Goal: Information Seeking & Learning: Learn about a topic

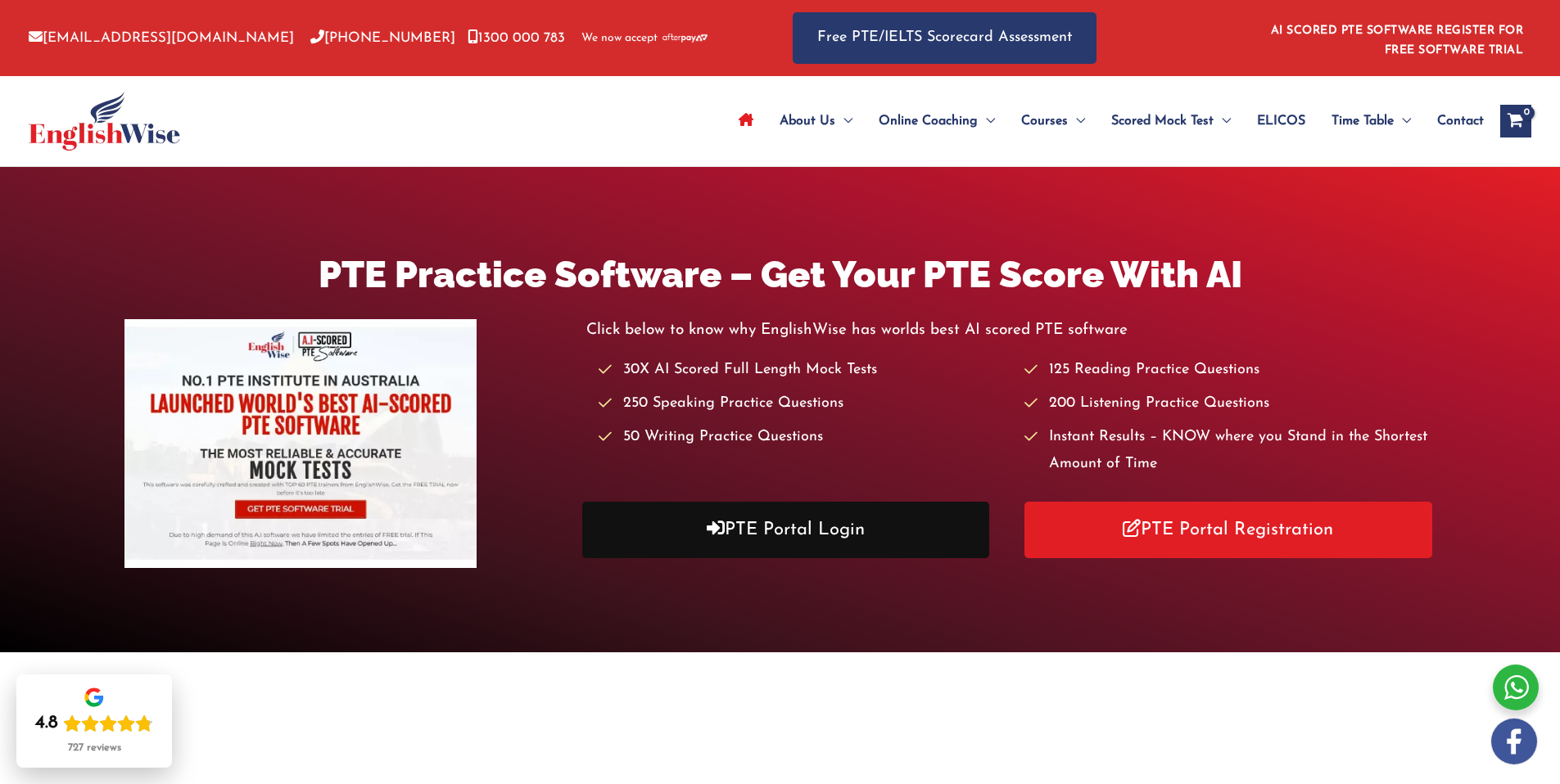
click at [818, 541] on link "PTE Portal Login" at bounding box center [785, 530] width 408 height 56
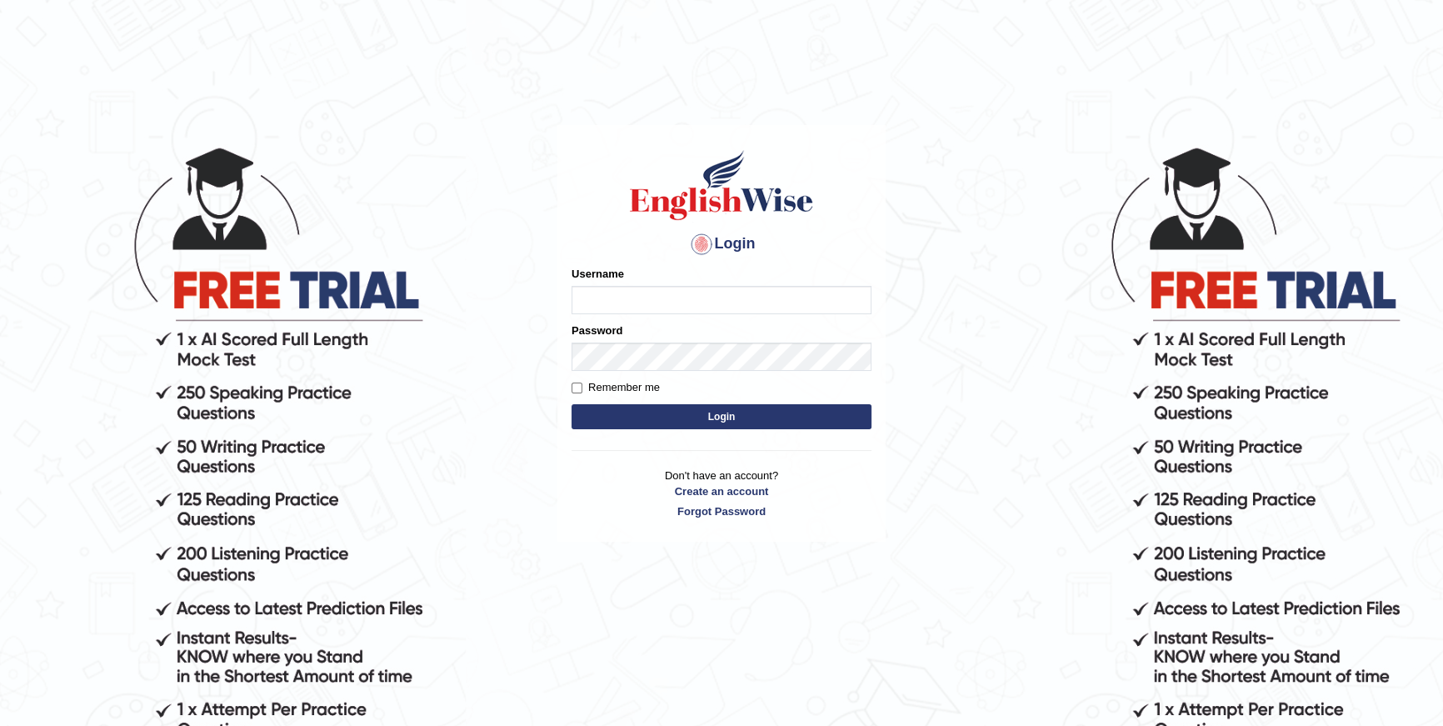
type input "purushottam_parramatta"
click at [653, 422] on button "Login" at bounding box center [721, 416] width 300 height 25
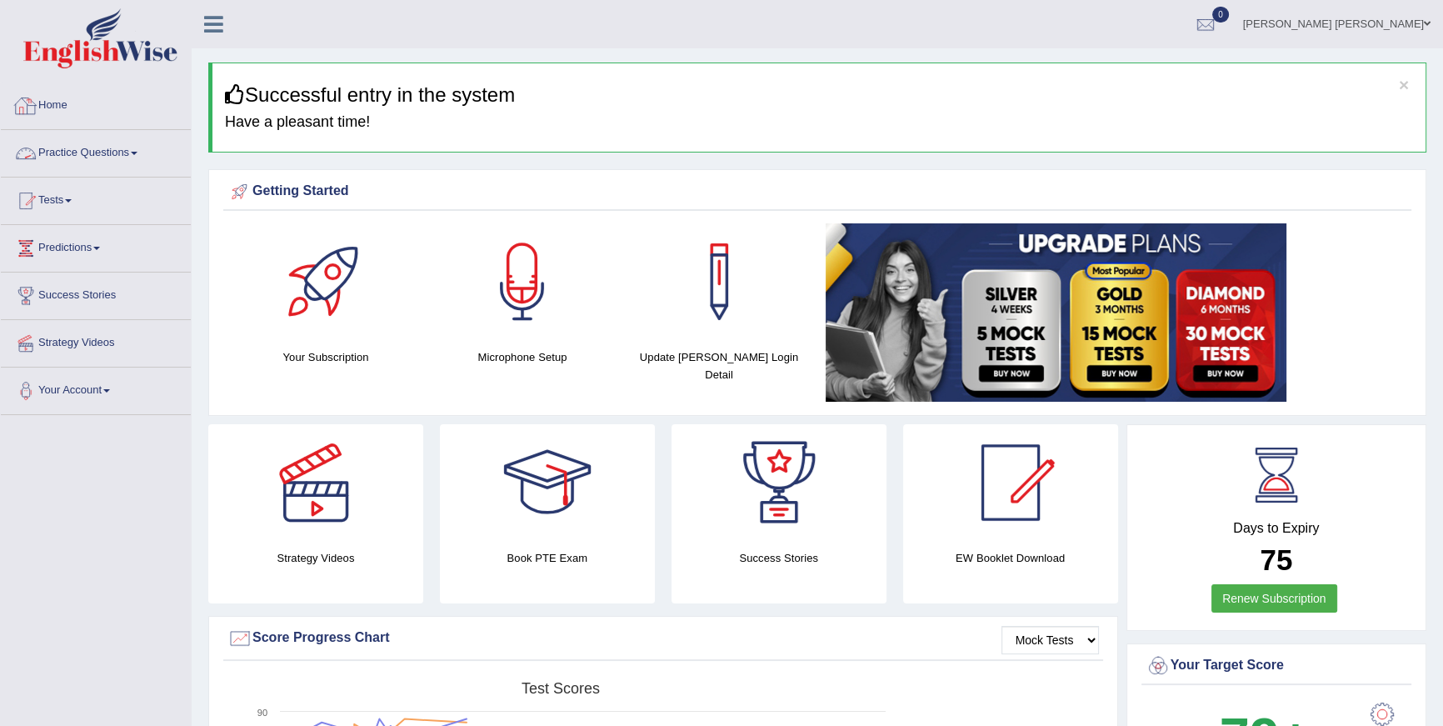
click at [104, 157] on link "Practice Questions" at bounding box center [96, 151] width 190 height 42
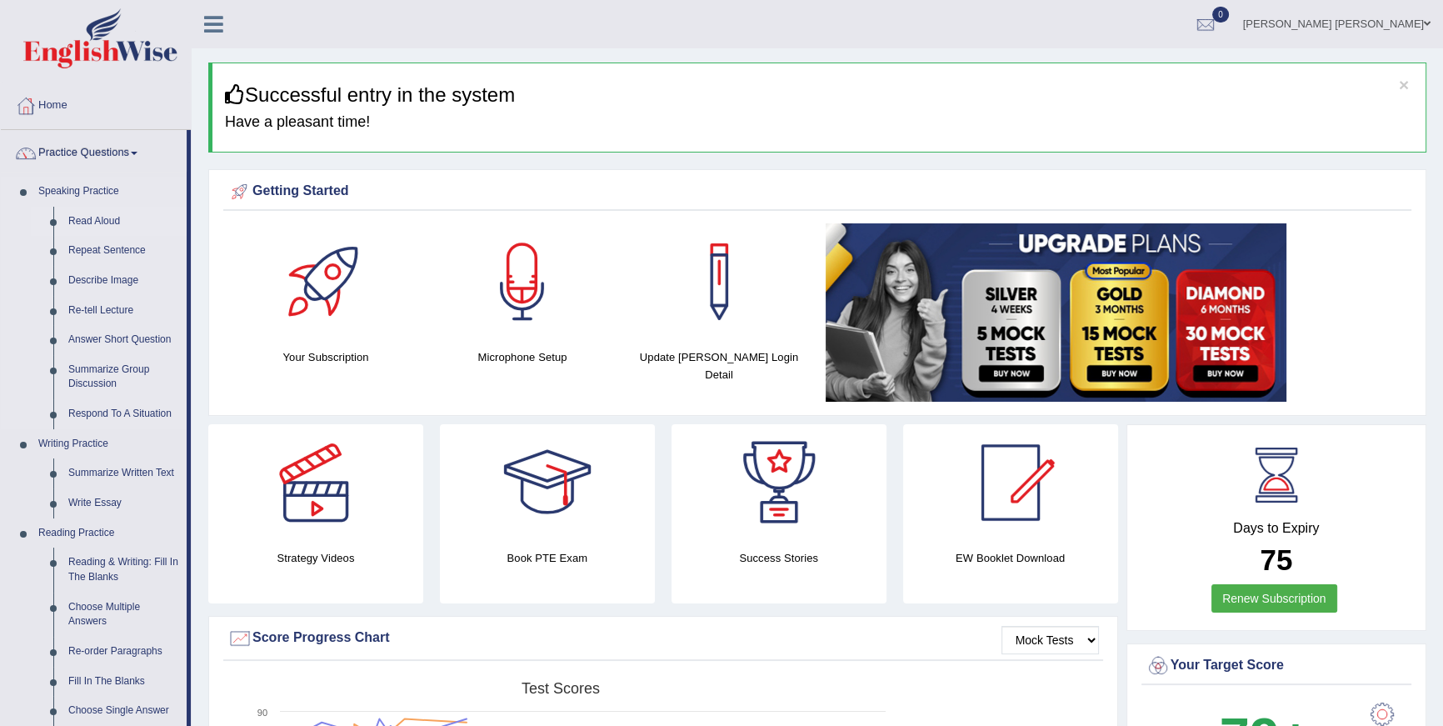
click at [116, 212] on link "Read Aloud" at bounding box center [124, 222] width 126 height 30
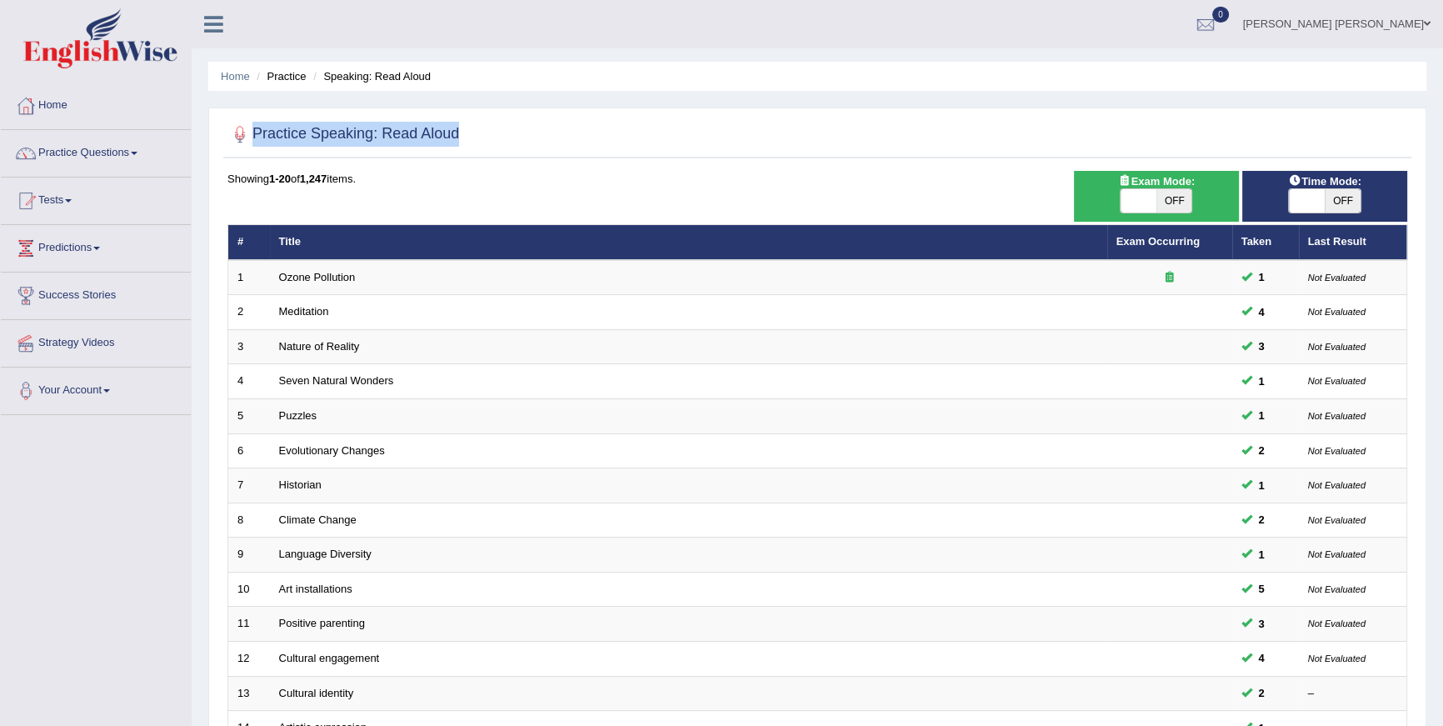
drag, startPoint x: 587, startPoint y: 125, endPoint x: 206, endPoint y: 133, distance: 381.6
click at [206, 133] on div "Home Practice Speaking: Read Aloud Practice Speaking: Read Aloud Time Mode: ON …" at bounding box center [817, 530] width 1251 height 1061
click at [586, 112] on div "Practice Speaking: Read Aloud Time Mode: ON OFF Exam Mode: ON OFF Showing 1-20 …" at bounding box center [817, 577] width 1218 height 941
click at [1178, 201] on span "OFF" at bounding box center [1174, 200] width 36 height 23
checkbox input "true"
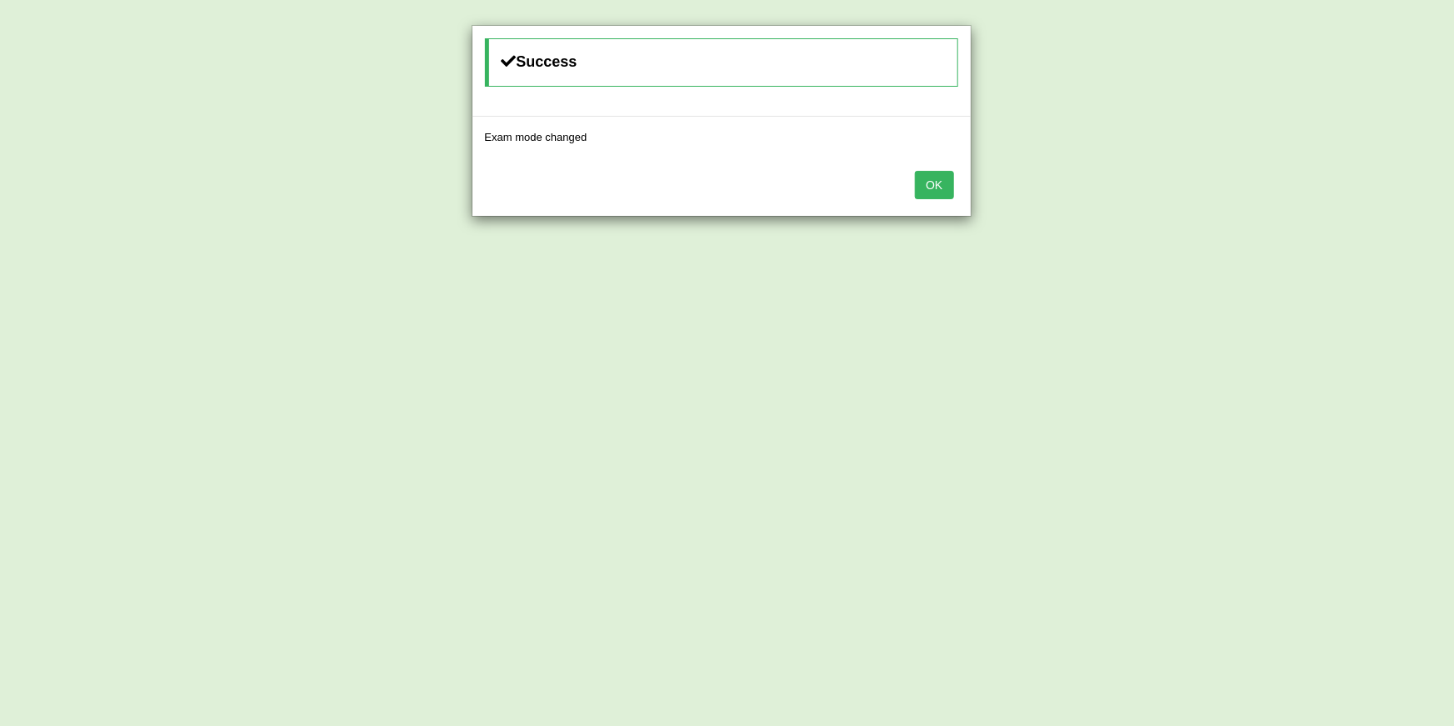
click at [936, 191] on button "OK" at bounding box center [934, 185] width 38 height 28
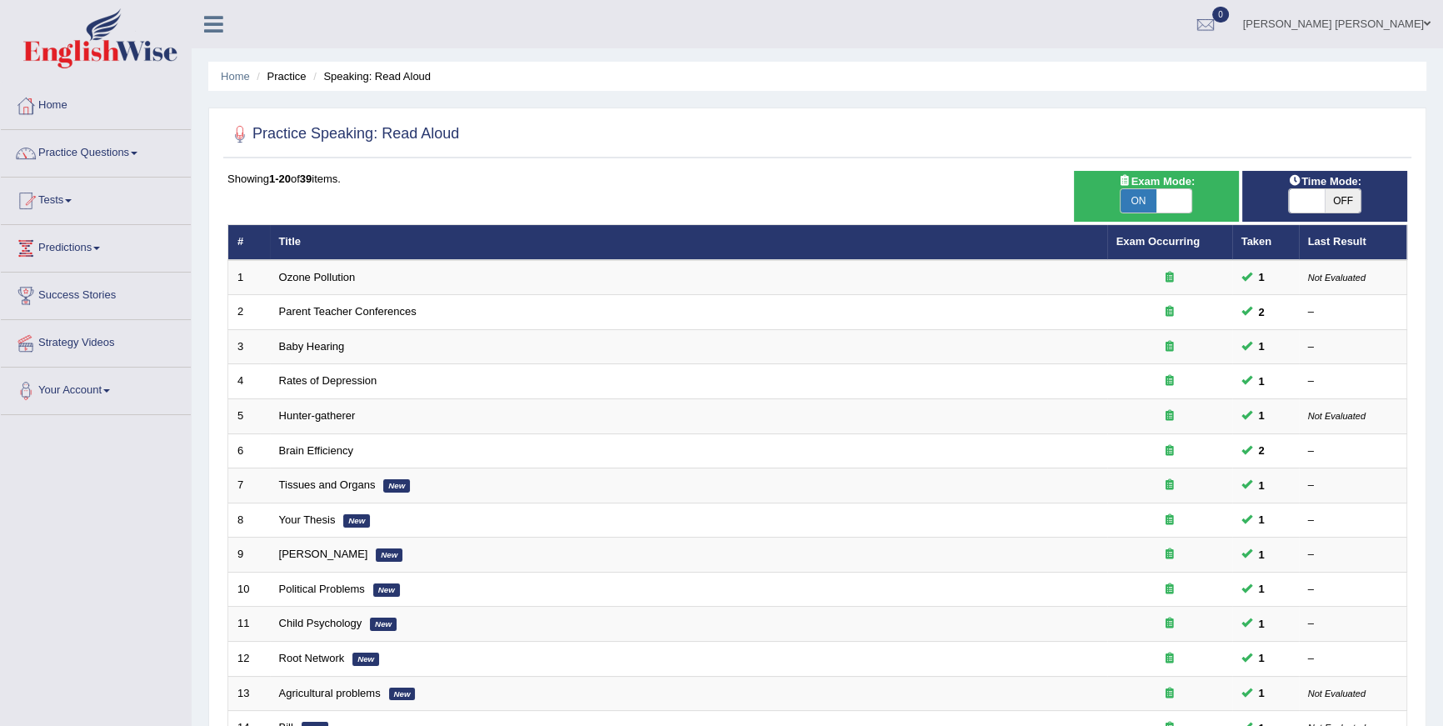
click at [936, 162] on div "Practice Speaking: Read Aloud Time Mode: ON OFF Exam Mode: ON OFF Showing 1-20 …" at bounding box center [817, 577] width 1218 height 941
click at [112, 155] on link "Practice Questions" at bounding box center [96, 151] width 190 height 42
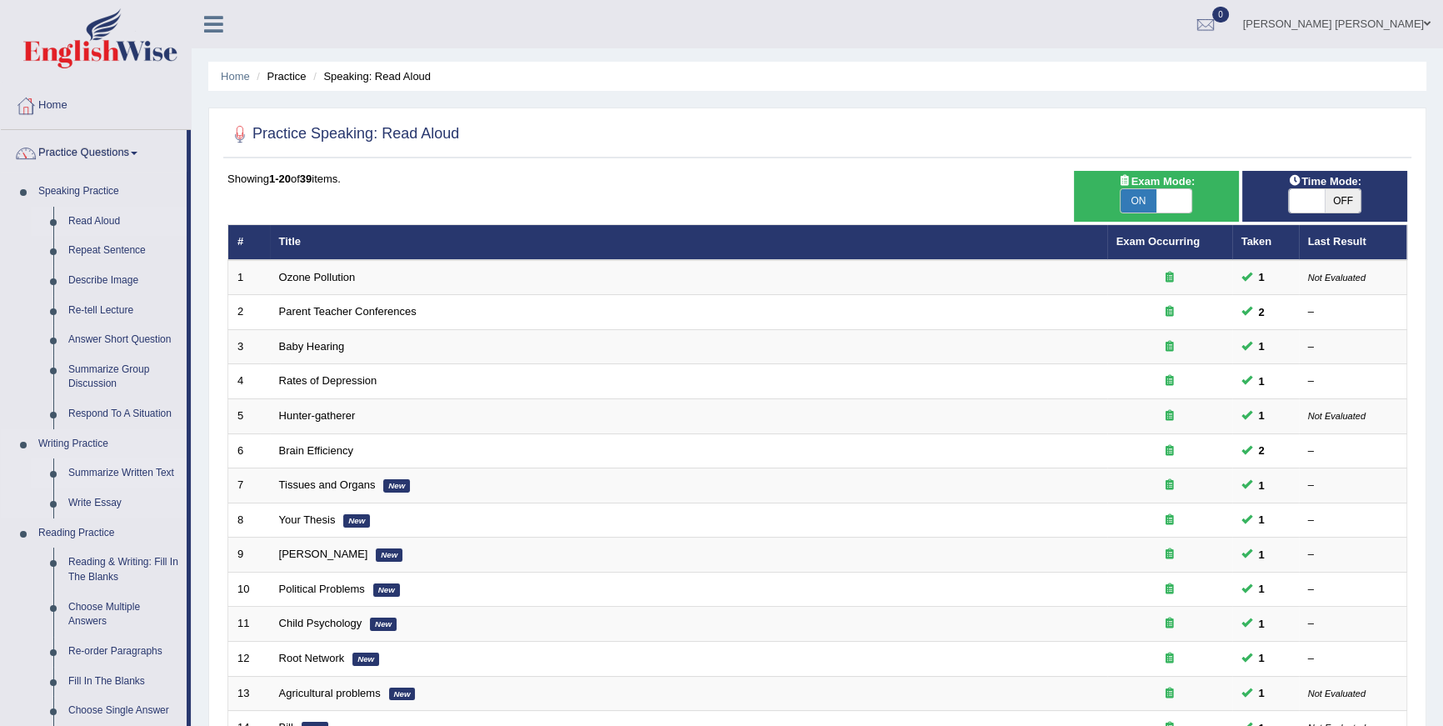
click at [154, 473] on link "Summarize Written Text" at bounding box center [124, 473] width 126 height 30
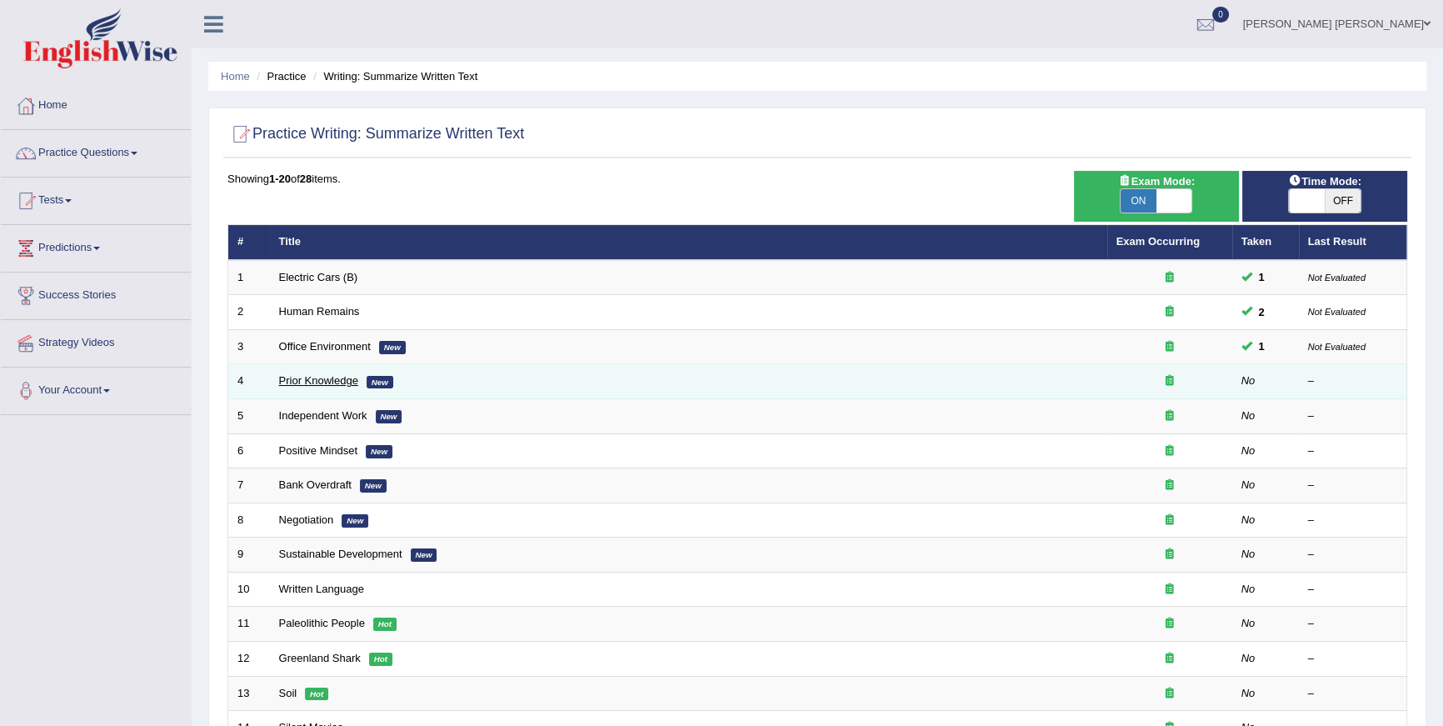
click at [298, 377] on link "Prior Knowledge" at bounding box center [318, 380] width 79 height 12
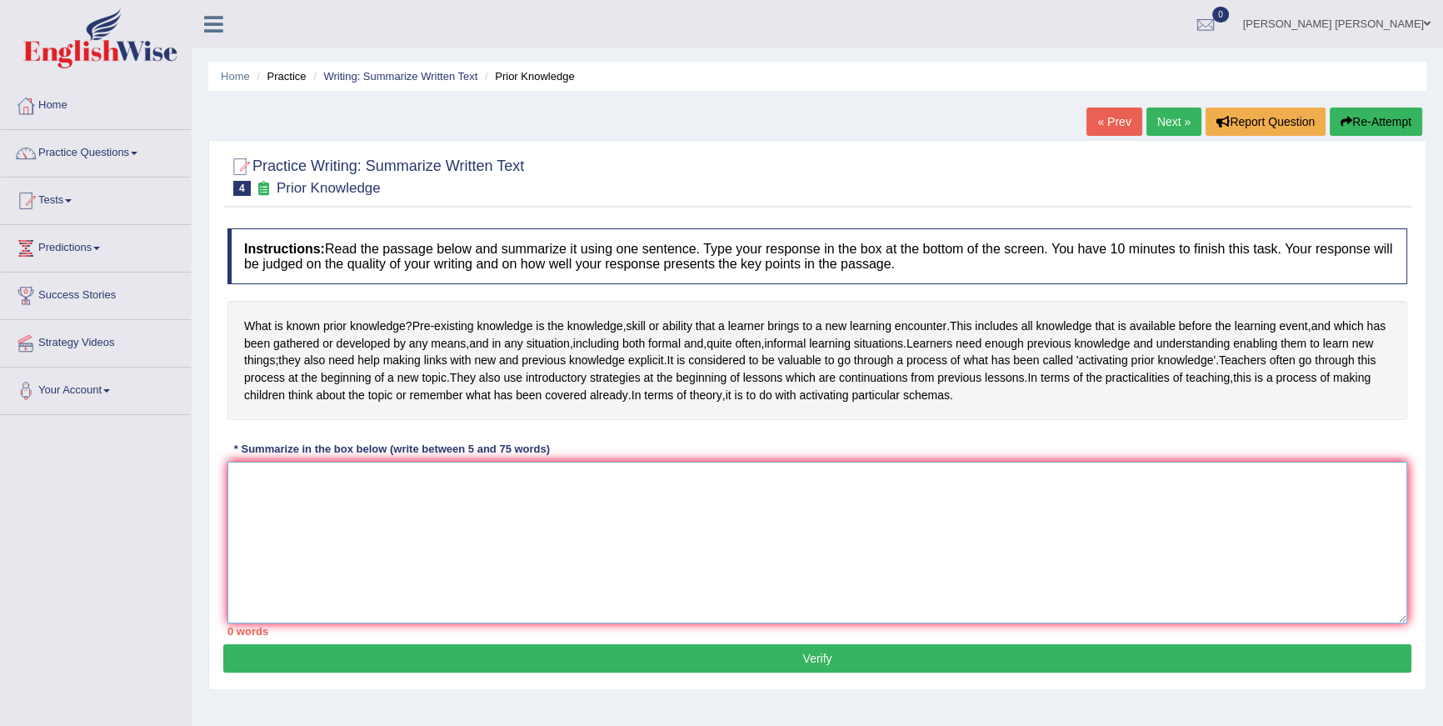
click at [686, 556] on textarea at bounding box center [817, 542] width 1180 height 162
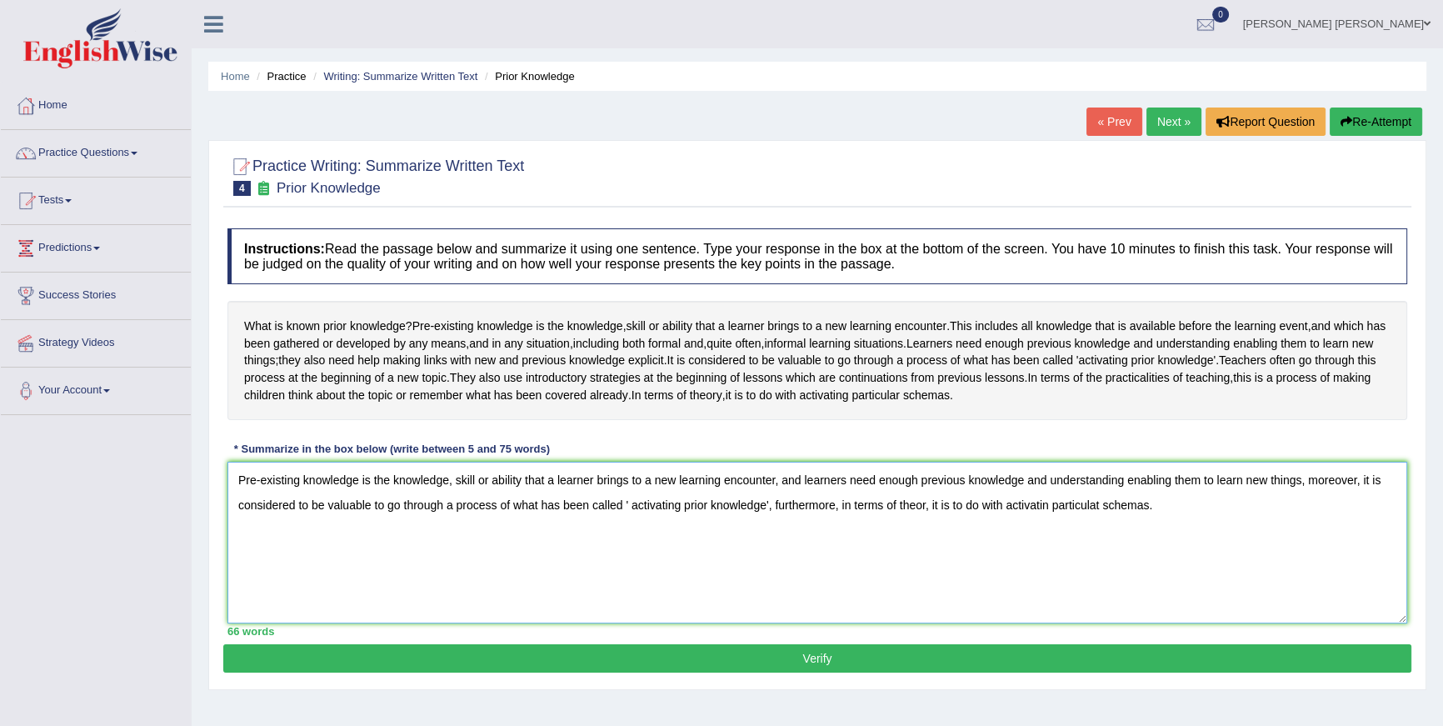
click at [1060, 542] on textarea "Pre-existing knowledge is the knowledge, skill or ability that a learner brings…" at bounding box center [817, 542] width 1180 height 162
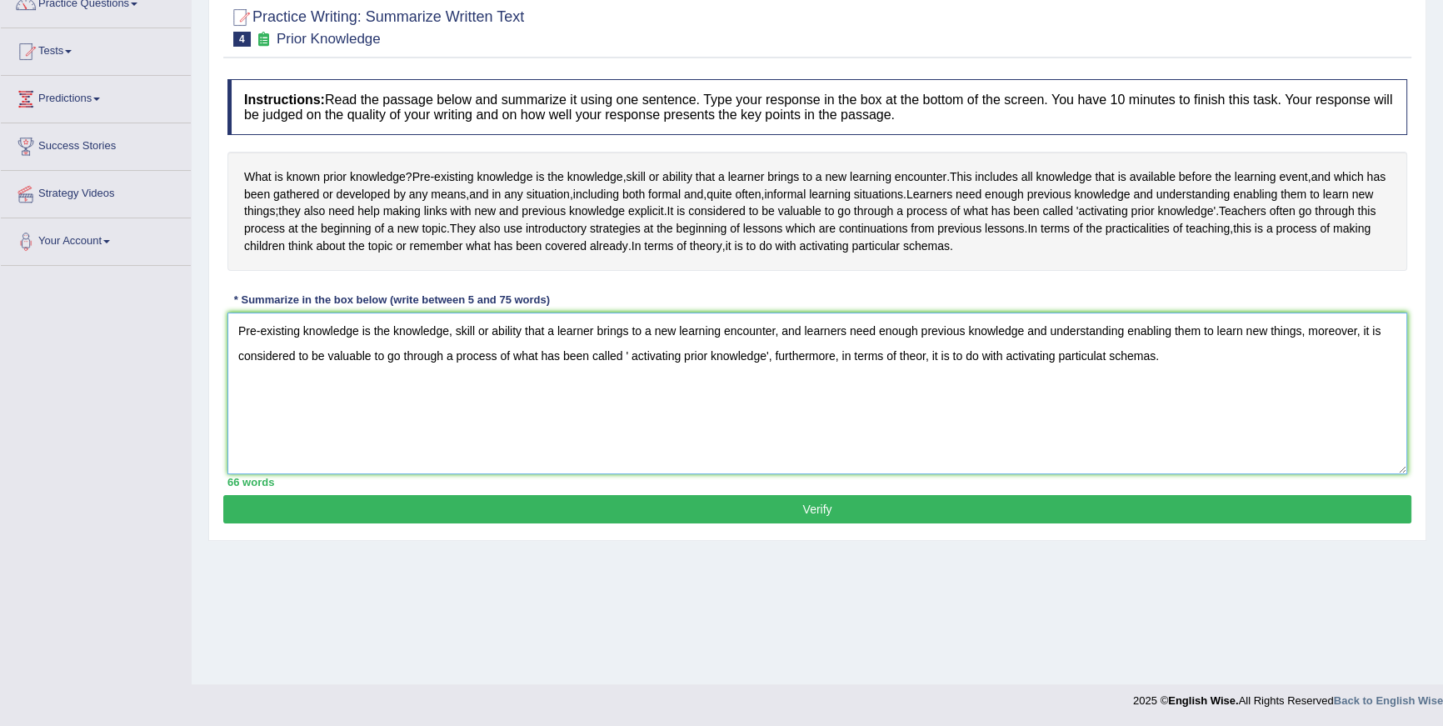
click at [641, 392] on textarea "Pre-existing knowledge is the knowledge, skill or ability that a learner brings…" at bounding box center [817, 393] width 1180 height 162
click at [934, 389] on textarea "Pre-existing knowledge is the knowledge, skill or ability that a learner brings…" at bounding box center [817, 393] width 1180 height 162
click at [1124, 392] on textarea "Pre-existing knowledge is the knowledge, skill or ability that a learner brings…" at bounding box center [817, 393] width 1180 height 162
type textarea "Pre-existing knowledge is the knowledge, skill or ability that a learner brings…"
click at [1067, 523] on button "Verify" at bounding box center [817, 509] width 1188 height 28
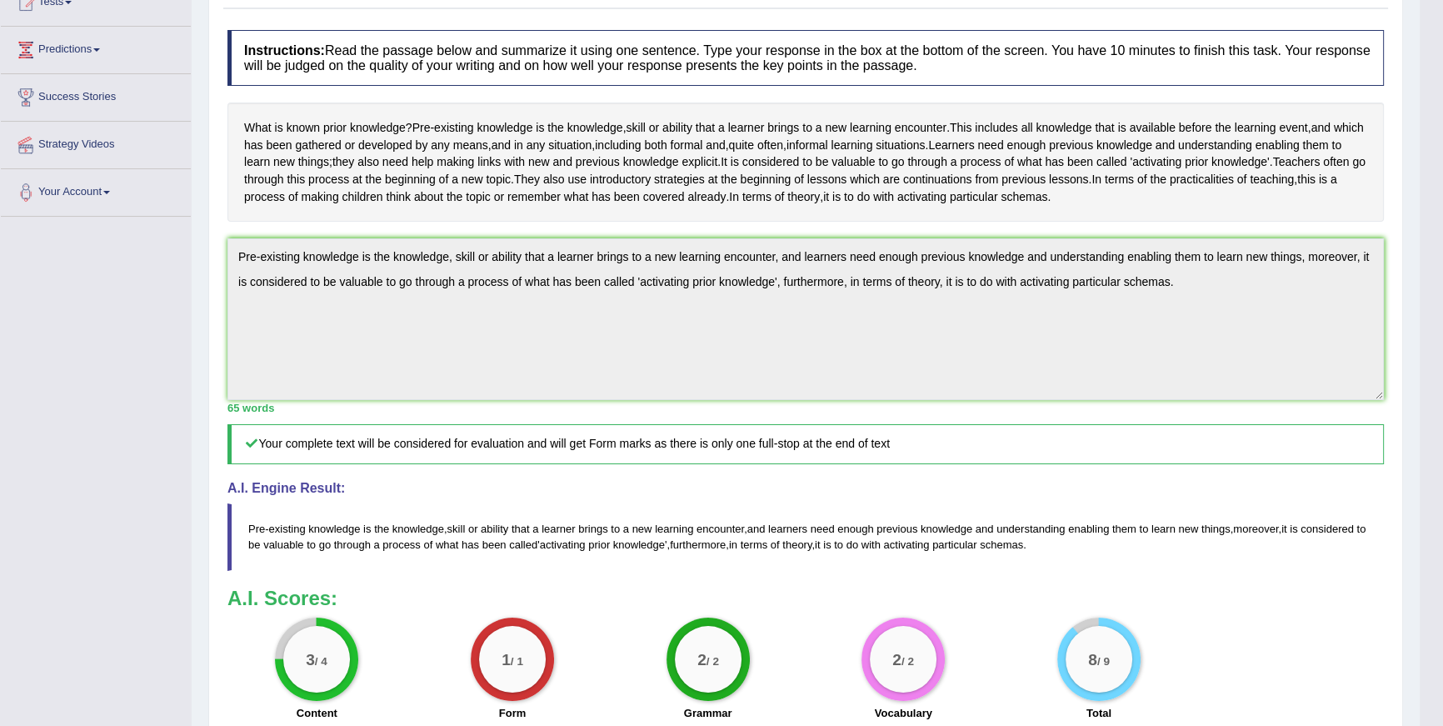
scroll to position [91, 0]
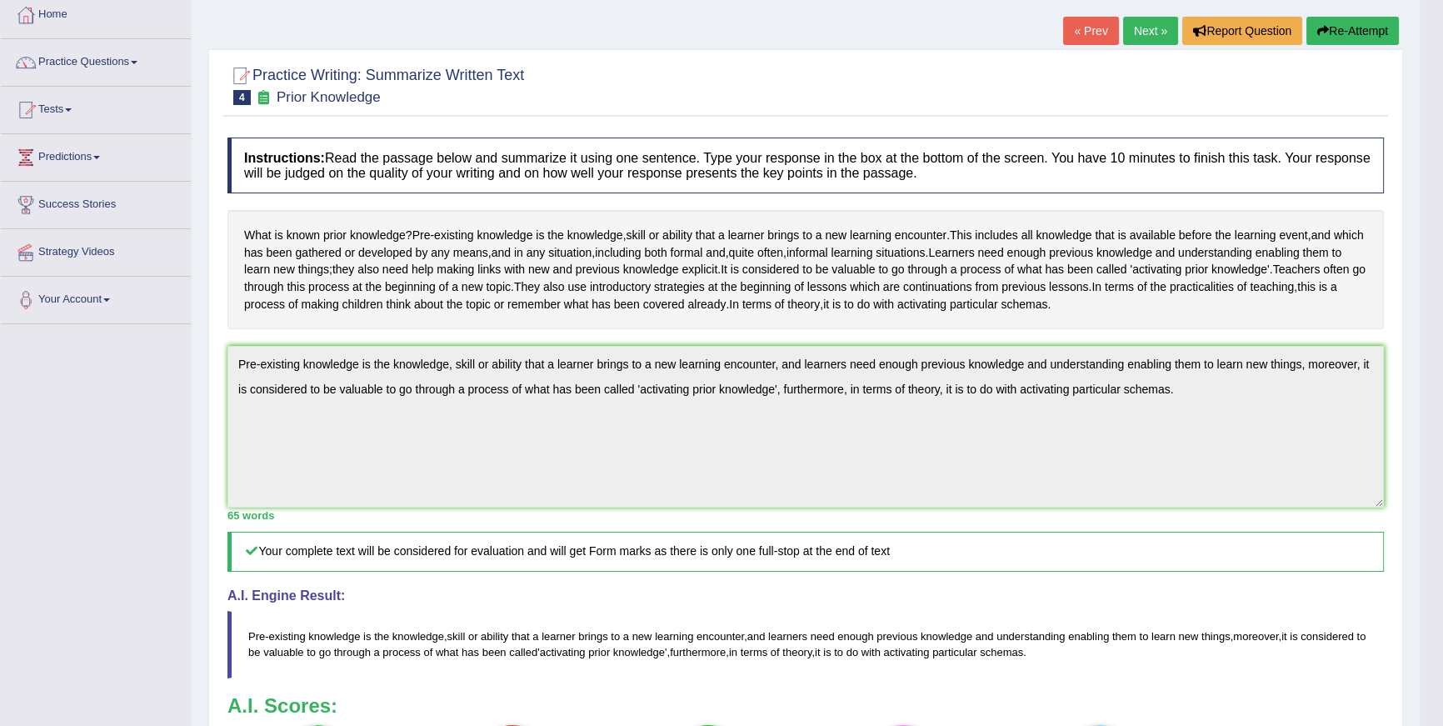
click at [182, 387] on div "Toggle navigation Home Practice Questions Speaking Practice Read Aloud Repeat S…" at bounding box center [709, 446] width 1419 height 1075
click at [1349, 41] on button "Re-Attempt" at bounding box center [1352, 31] width 92 height 28
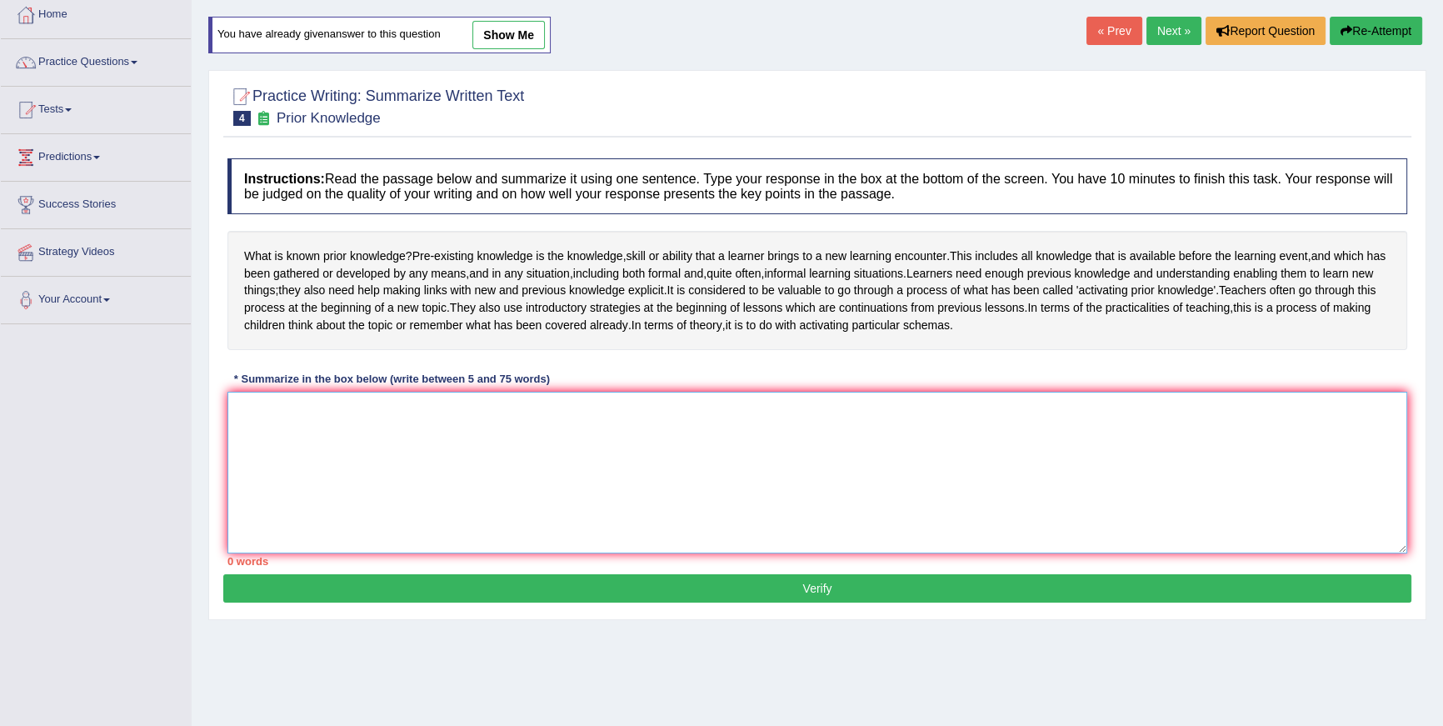
click at [1005, 454] on textarea at bounding box center [817, 473] width 1180 height 162
paste textarea "Pre-existing knowledge is the knowledge, skill or ability that a learner brings…"
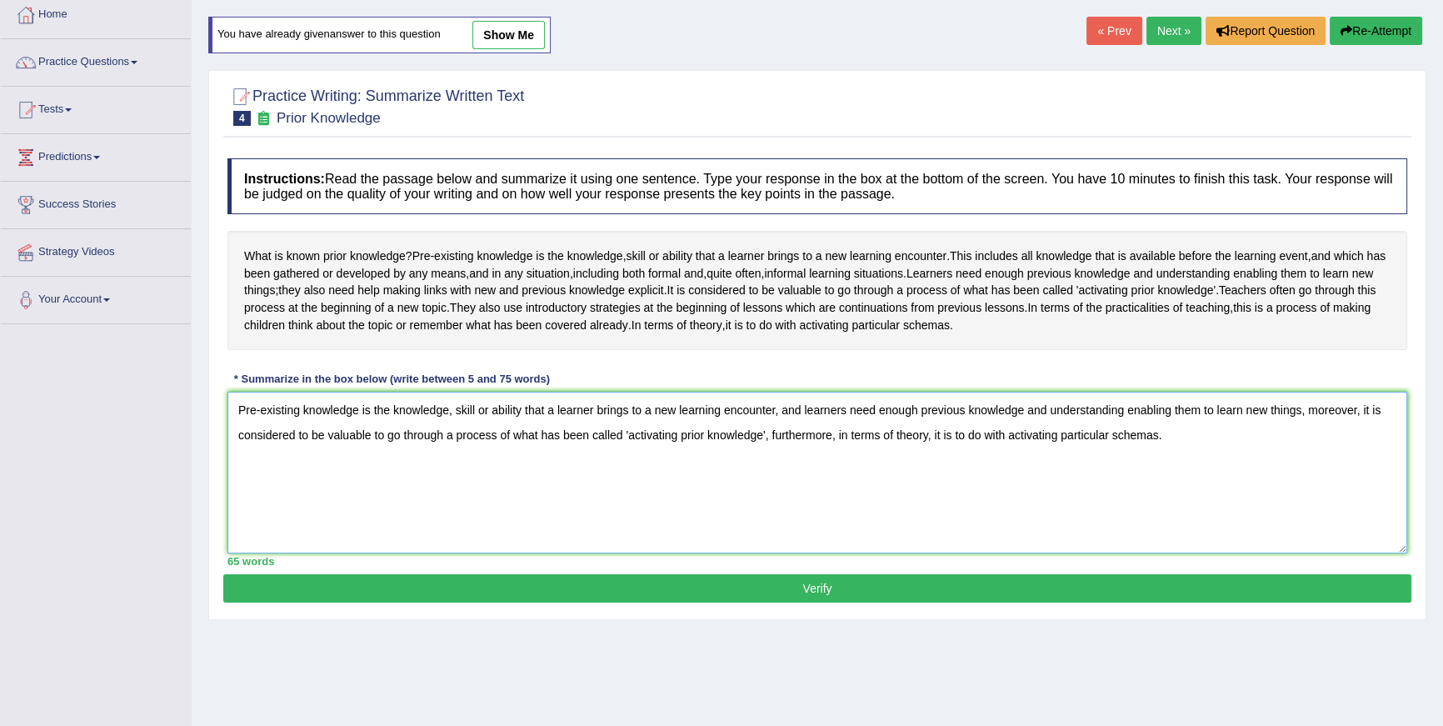
click at [1312, 446] on textarea "Pre-existing knowledge is the knowledge, skill or ability that a learner brings…" at bounding box center [817, 473] width 1180 height 162
drag, startPoint x: 418, startPoint y: 469, endPoint x: 1311, endPoint y: 451, distance: 893.2
click at [1311, 451] on textarea "Pre-existing knowledge is the knowledge, skill or ability that a learner brings…" at bounding box center [817, 473] width 1180 height 162
click at [807, 446] on textarea "Pre-existing knowledge is the knowledge, skill or ability that a learner brings…" at bounding box center [817, 473] width 1180 height 162
click at [1312, 444] on textarea "Pre-existing knowledge is the knowledge, skill or ability that a learner brings…" at bounding box center [817, 473] width 1180 height 162
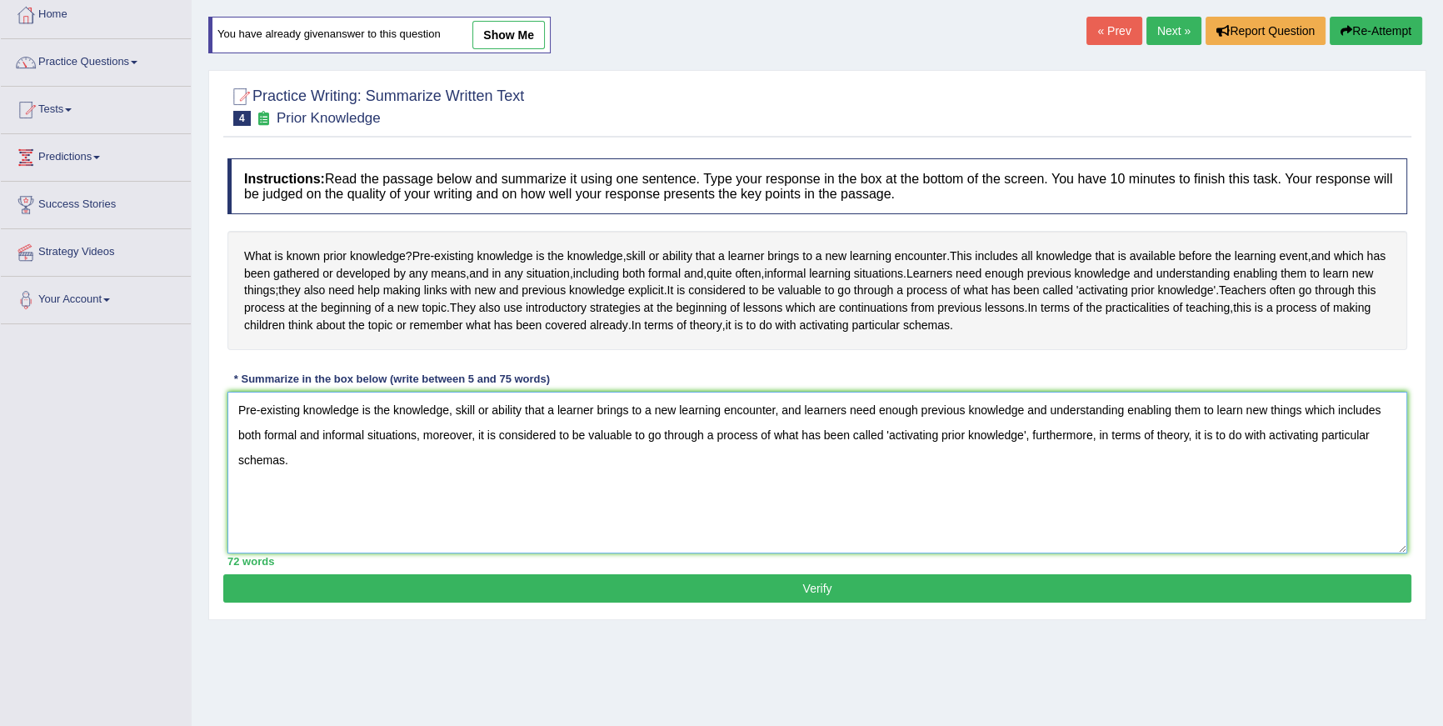
type textarea "Pre-existing knowledge is the knowledge, skill or ability that a learner brings…"
click at [533, 602] on button "Verify" at bounding box center [817, 588] width 1188 height 28
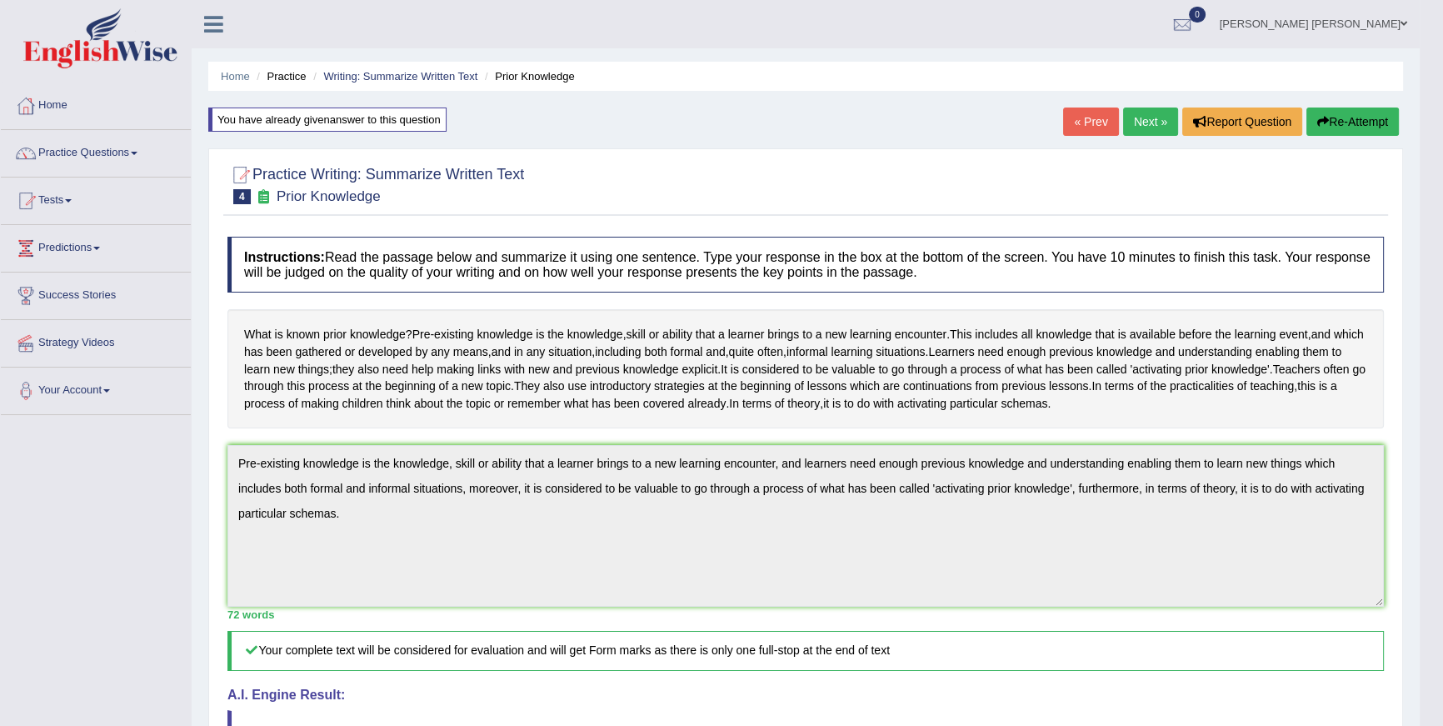
click at [1145, 112] on link "Next »" at bounding box center [1150, 121] width 55 height 28
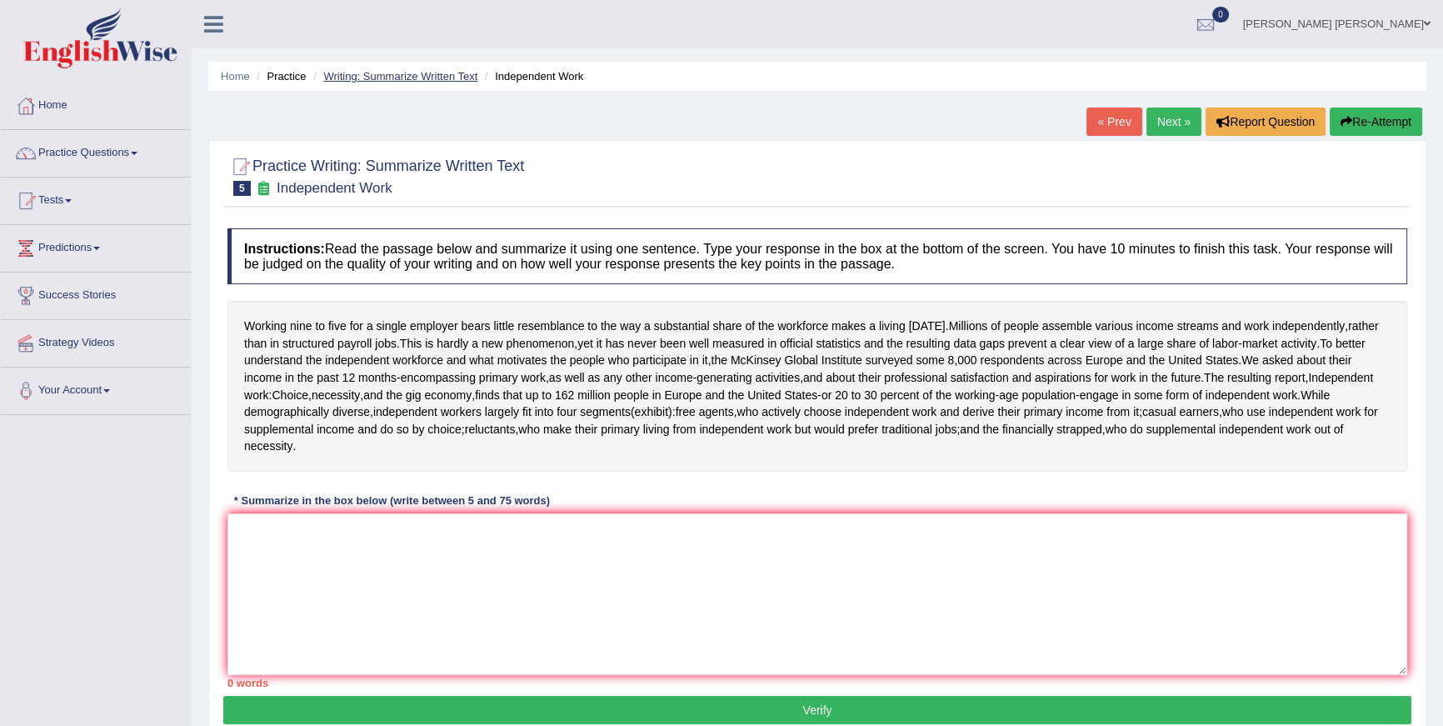
click at [446, 82] on link "Writing: Summarize Written Text" at bounding box center [400, 76] width 154 height 12
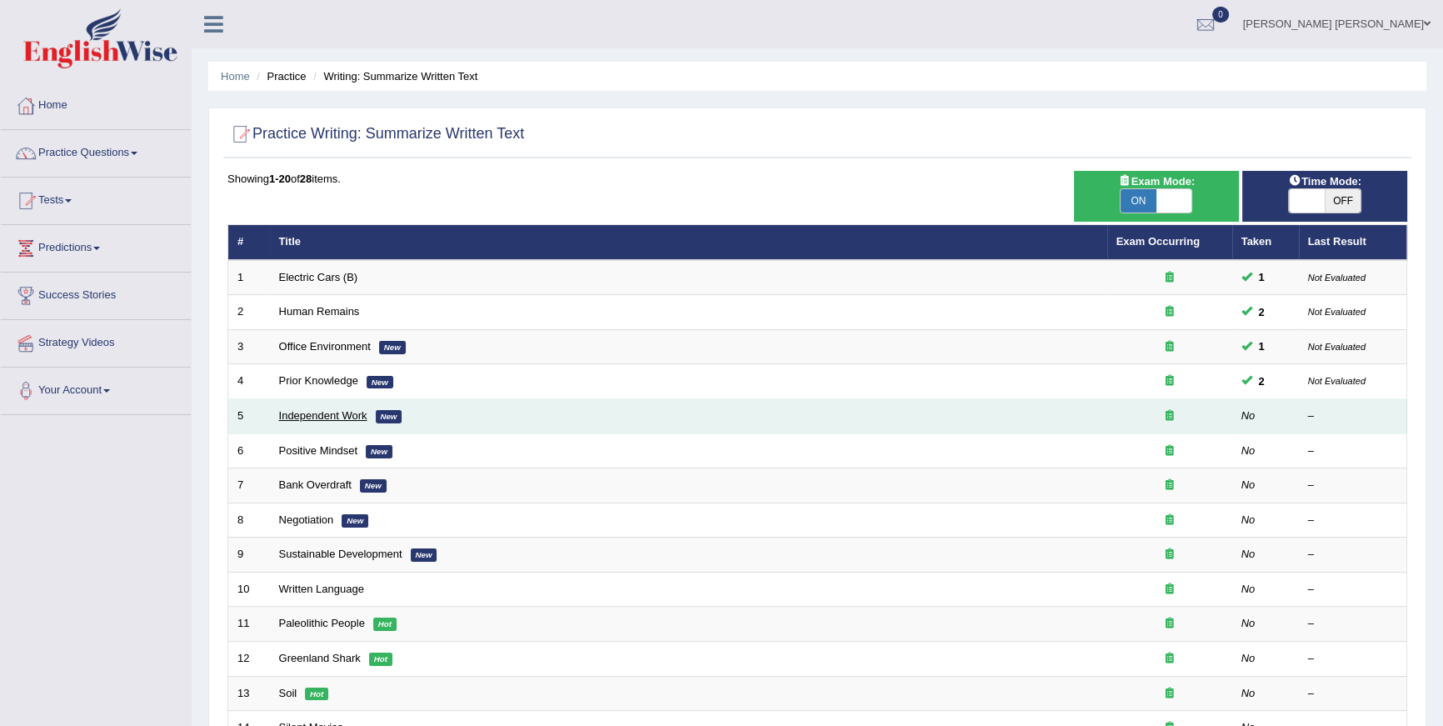
click at [327, 414] on link "Independent Work" at bounding box center [323, 415] width 88 height 12
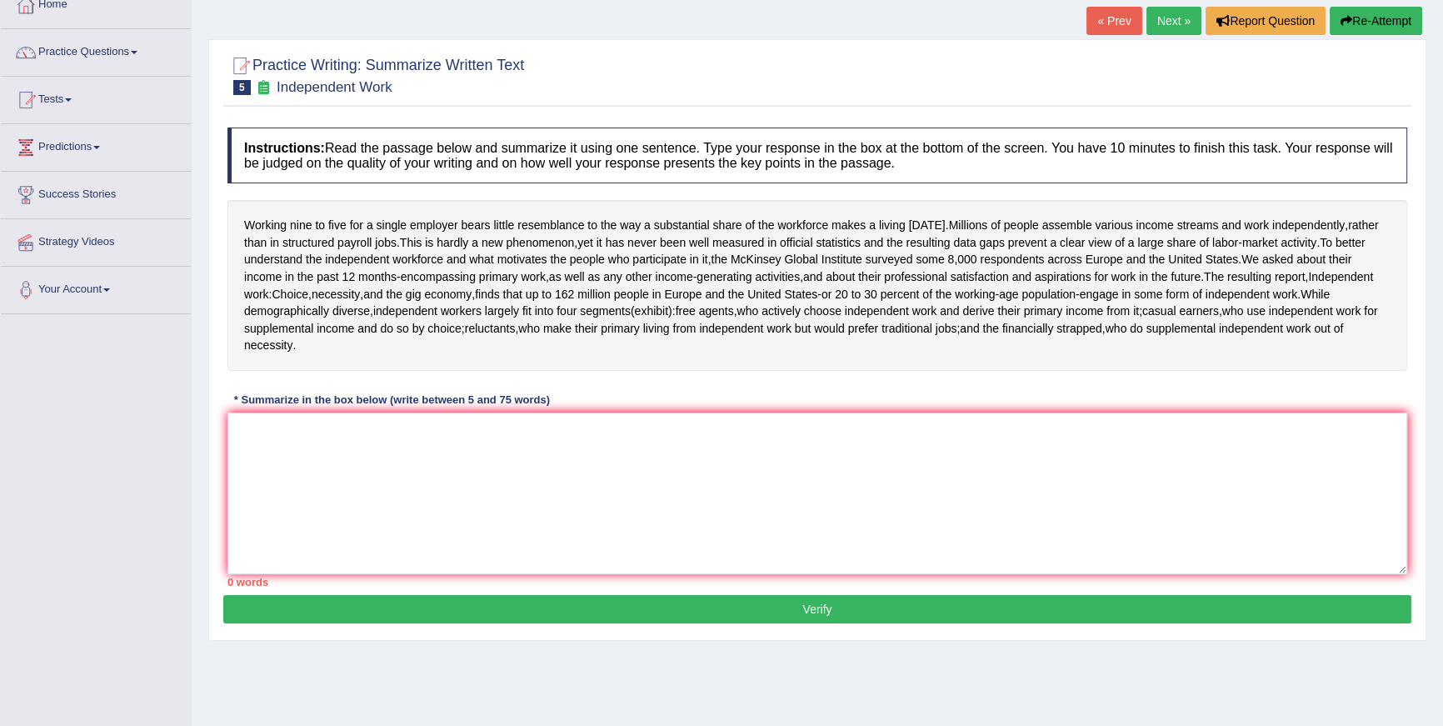
scroll to position [149, 0]
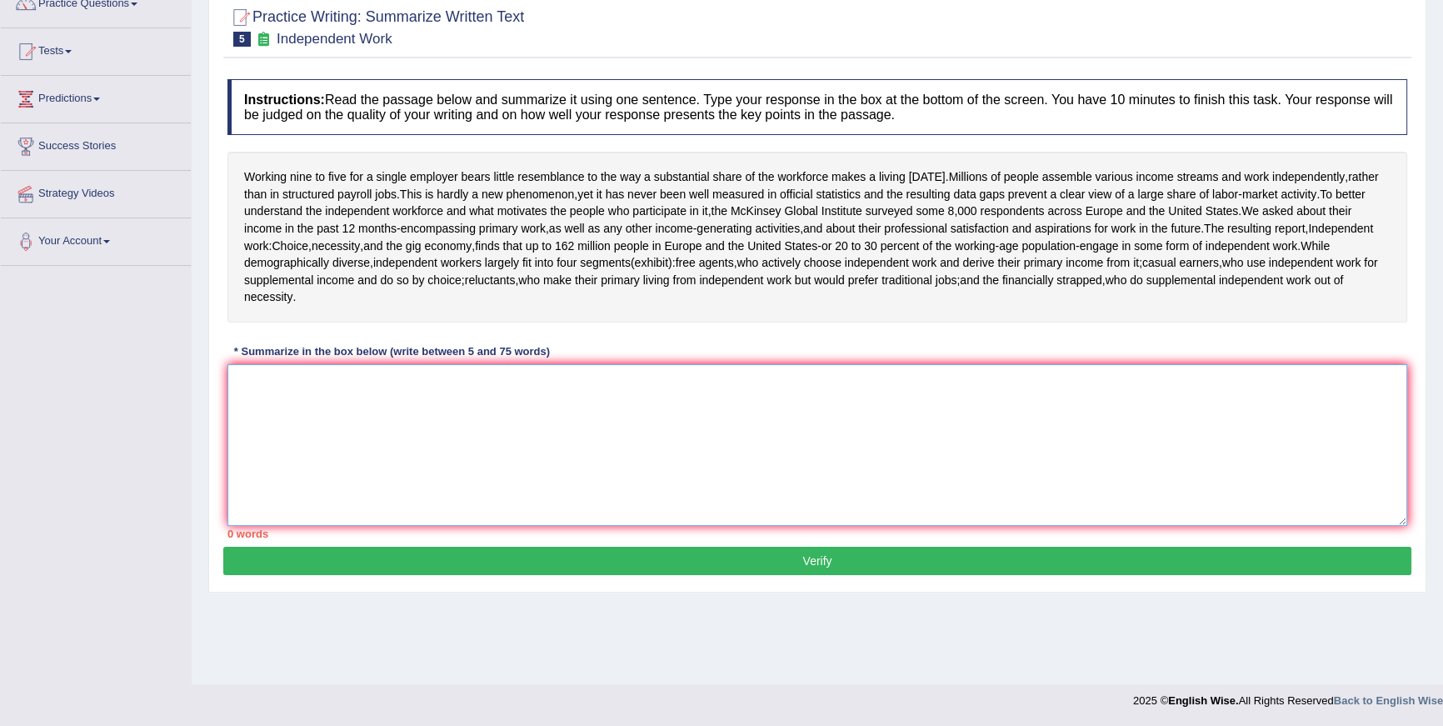
click at [621, 420] on textarea at bounding box center [817, 445] width 1180 height 162
click at [640, 272] on span "primary" at bounding box center [620, 280] width 39 height 17
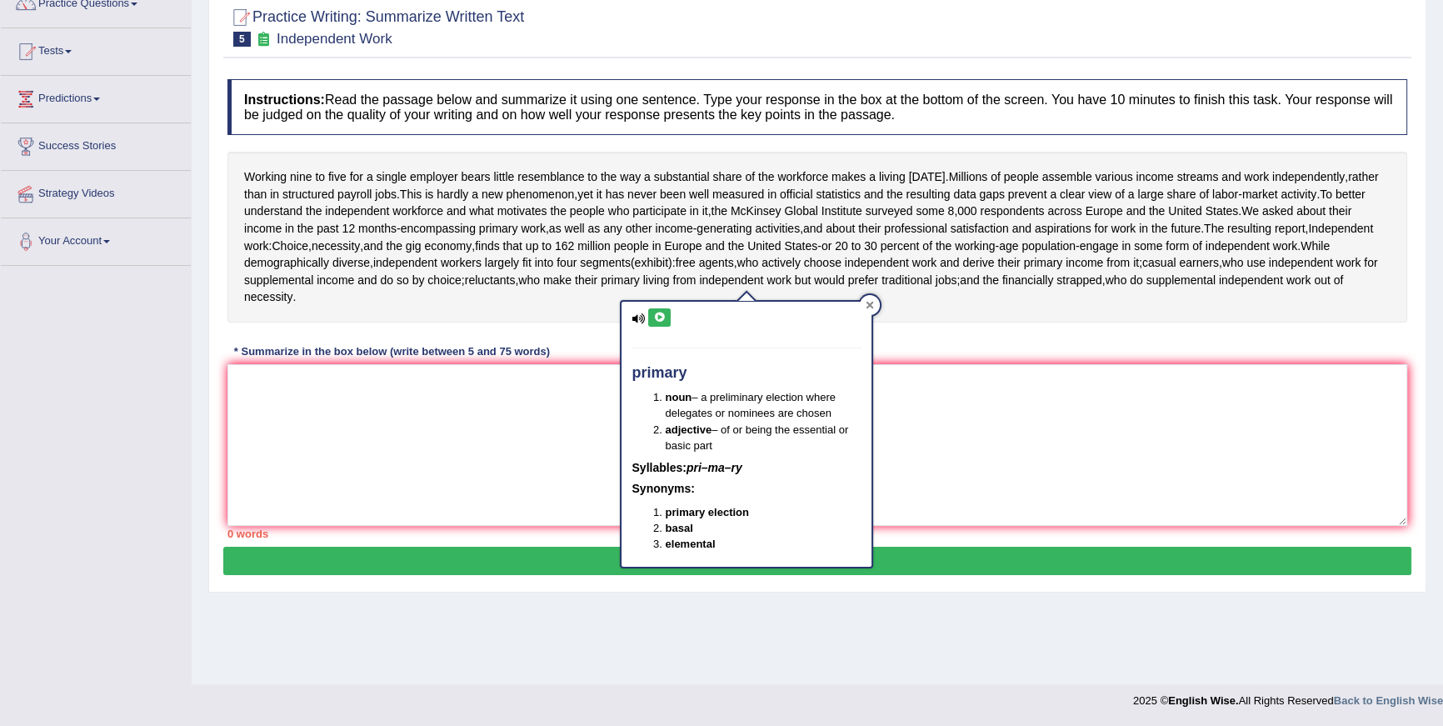
click at [862, 298] on div at bounding box center [870, 305] width 20 height 20
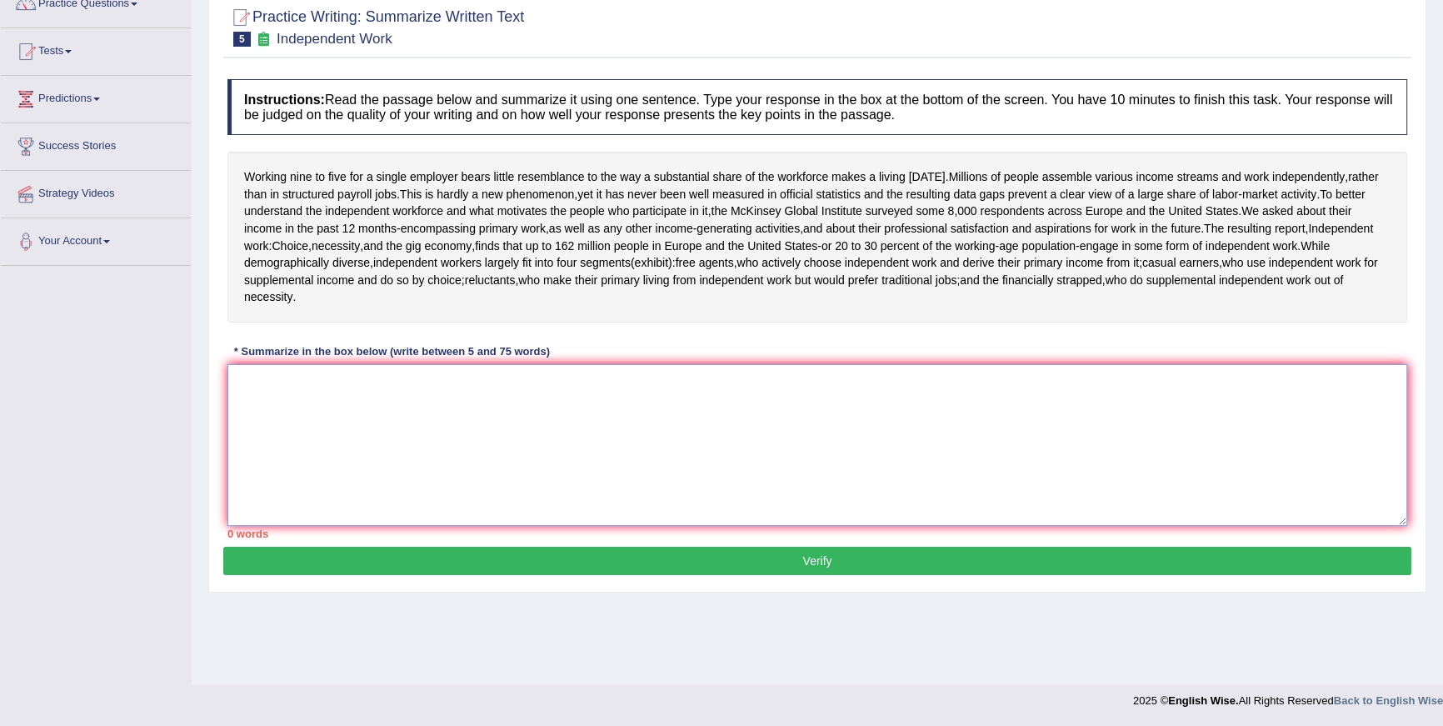
click at [810, 422] on textarea at bounding box center [817, 445] width 1180 height 162
type textarea "w"
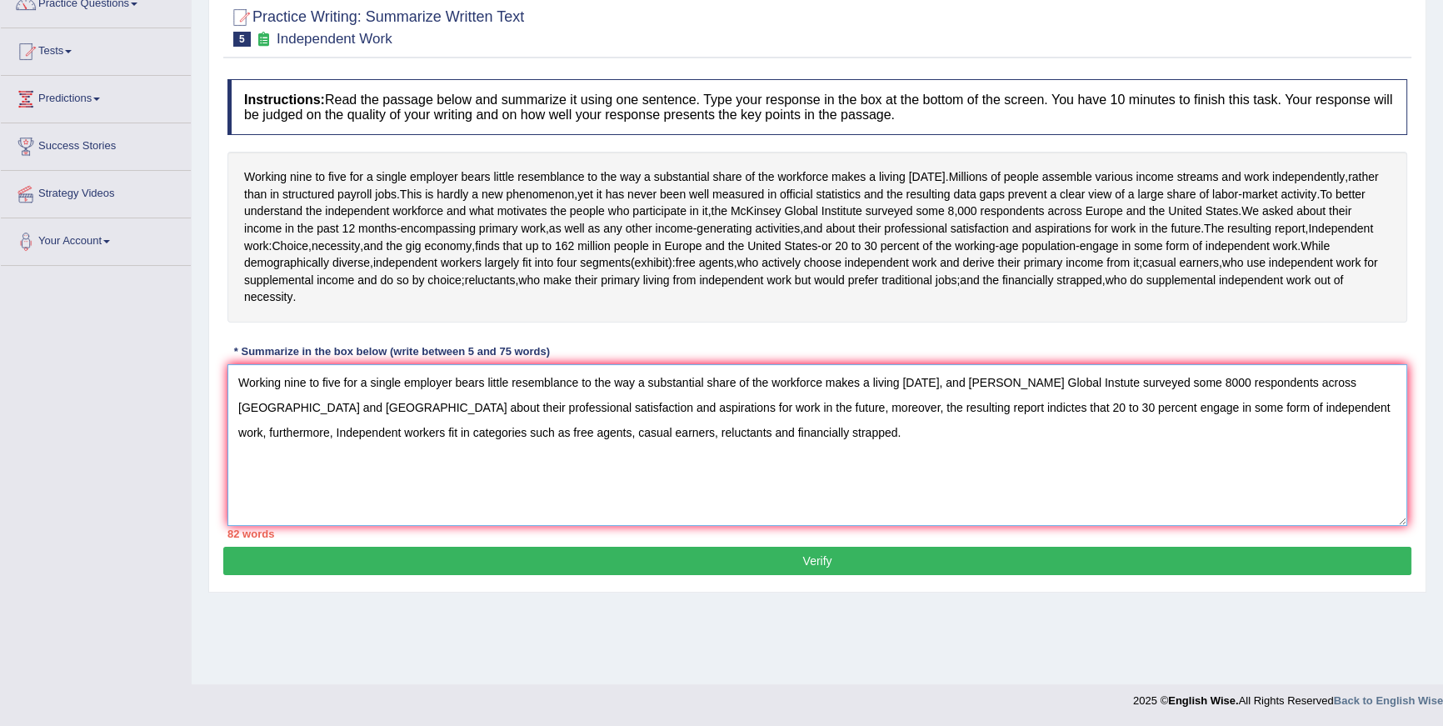
drag, startPoint x: 626, startPoint y: 407, endPoint x: 691, endPoint y: 410, distance: 64.2
click at [691, 410] on textarea "Working nine to five for a single employer bears little resemblance to the way …" at bounding box center [817, 445] width 1180 height 162
click at [330, 408] on textarea "Working nine to five for a single employer bears little resemblance to the way …" at bounding box center [817, 445] width 1180 height 162
click at [1157, 385] on textarea "Working nine to five for a single employer bears little resemblance to the way …" at bounding box center [817, 445] width 1180 height 162
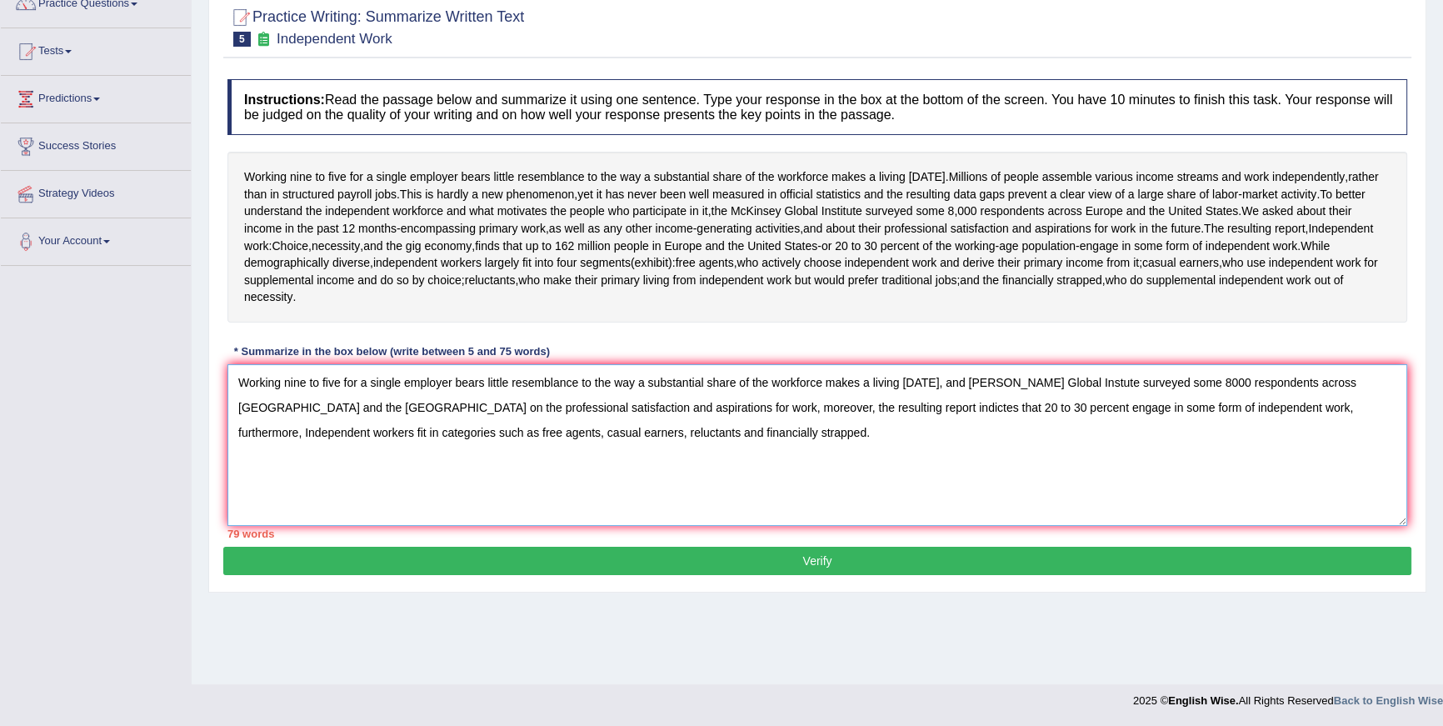
click at [1157, 385] on textarea "Working nine to five for a single employer bears little resemblance to the way …" at bounding box center [817, 445] width 1180 height 162
click at [1205, 382] on textarea "Working nine to five for a single employer bears little resemblance to the way …" at bounding box center [817, 445] width 1180 height 162
click at [790, 412] on textarea "Working nine to five for a single employer bears little resemblance to the way …" at bounding box center [817, 445] width 1180 height 162
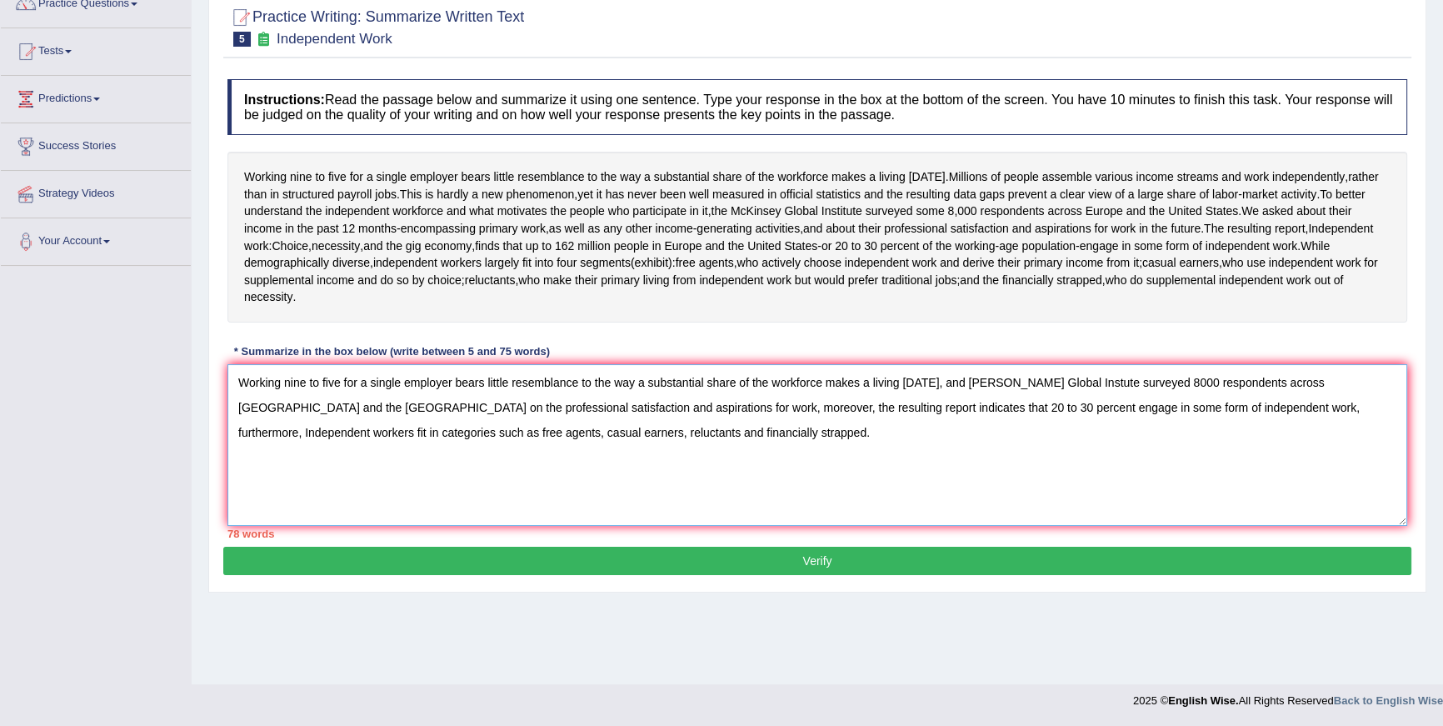
drag, startPoint x: 879, startPoint y: 408, endPoint x: 836, endPoint y: 412, distance: 43.4
click at [836, 412] on textarea "Working nine to five for a single employer bears little resemblance to the way …" at bounding box center [817, 445] width 1180 height 162
drag, startPoint x: 1022, startPoint y: 408, endPoint x: 952, endPoint y: 408, distance: 70.0
click at [952, 408] on textarea "Working nine to five for a single employer bears little resemblance to the way …" at bounding box center [817, 445] width 1180 height 162
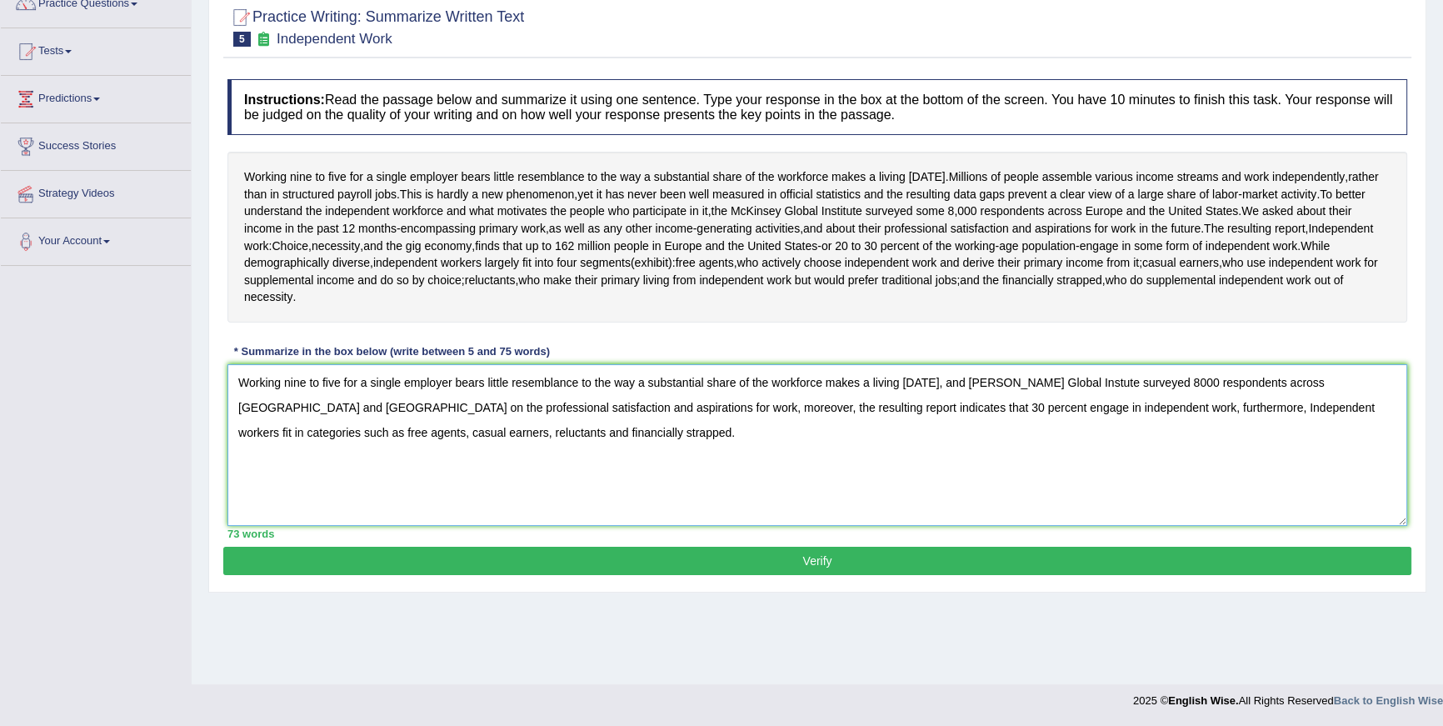
click at [335, 408] on textarea "Working nine to five for a single employer bears little resemblance to the way …" at bounding box center [817, 445] width 1180 height 162
type textarea "Working nine to five for a single employer bears little resemblance to the way …"
click at [788, 562] on button "Verify" at bounding box center [817, 560] width 1188 height 28
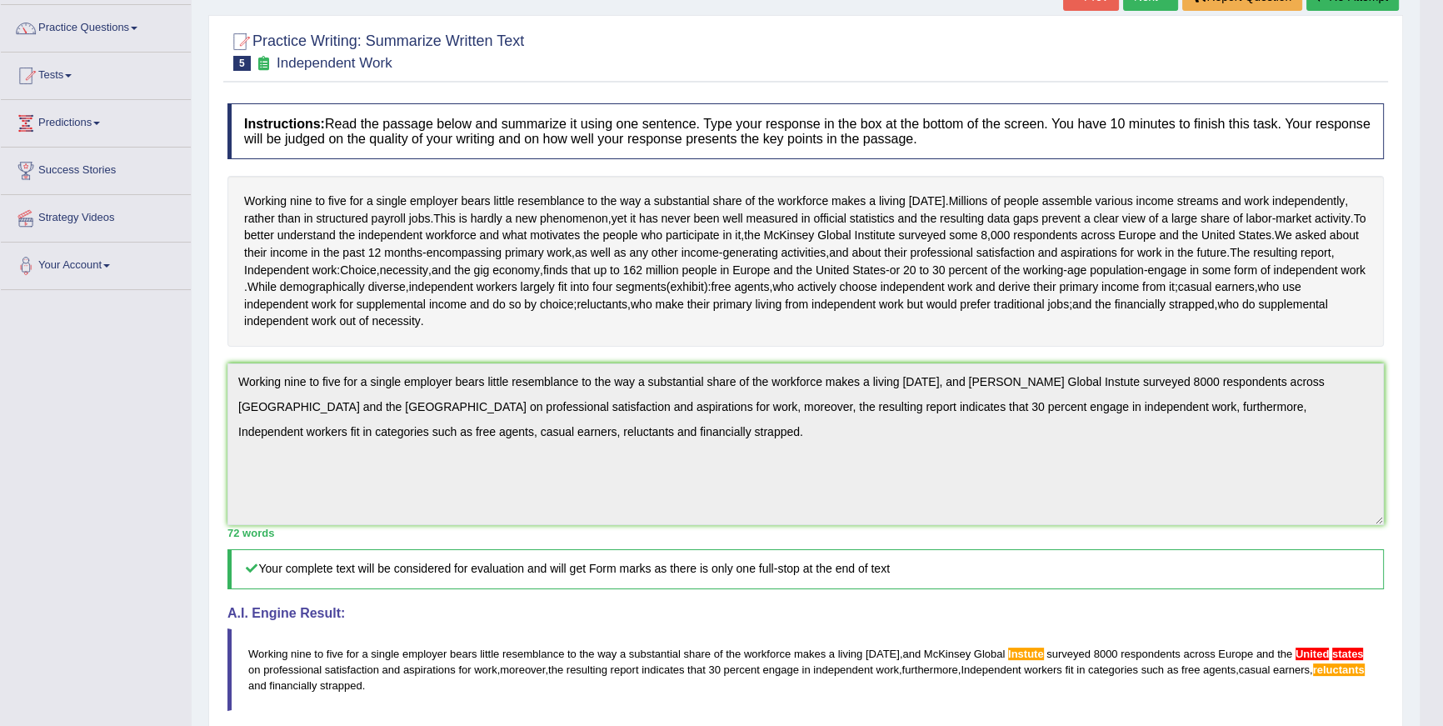
scroll to position [183, 0]
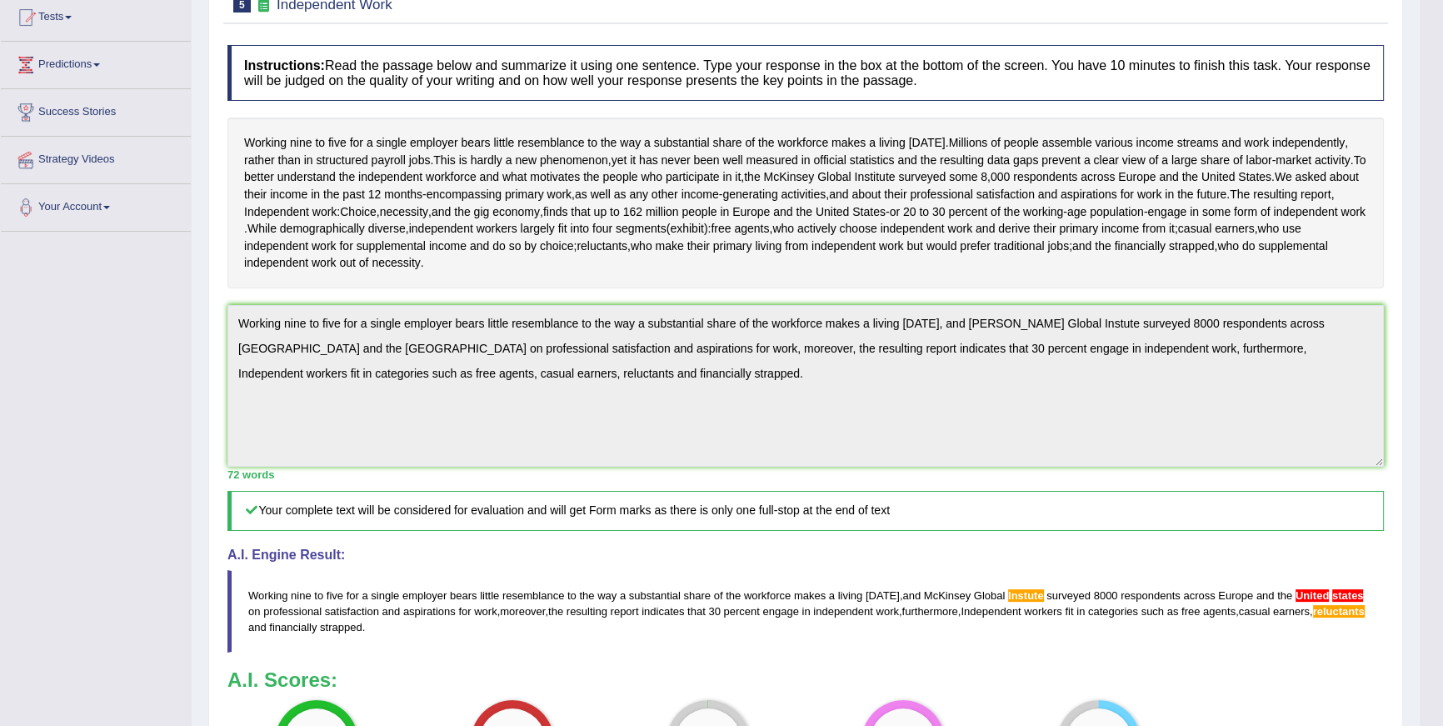
click at [117, 289] on div "Toggle navigation Home Practice Questions Speaking Practice Read Aloud Repeat S…" at bounding box center [709, 396] width 1419 height 1159
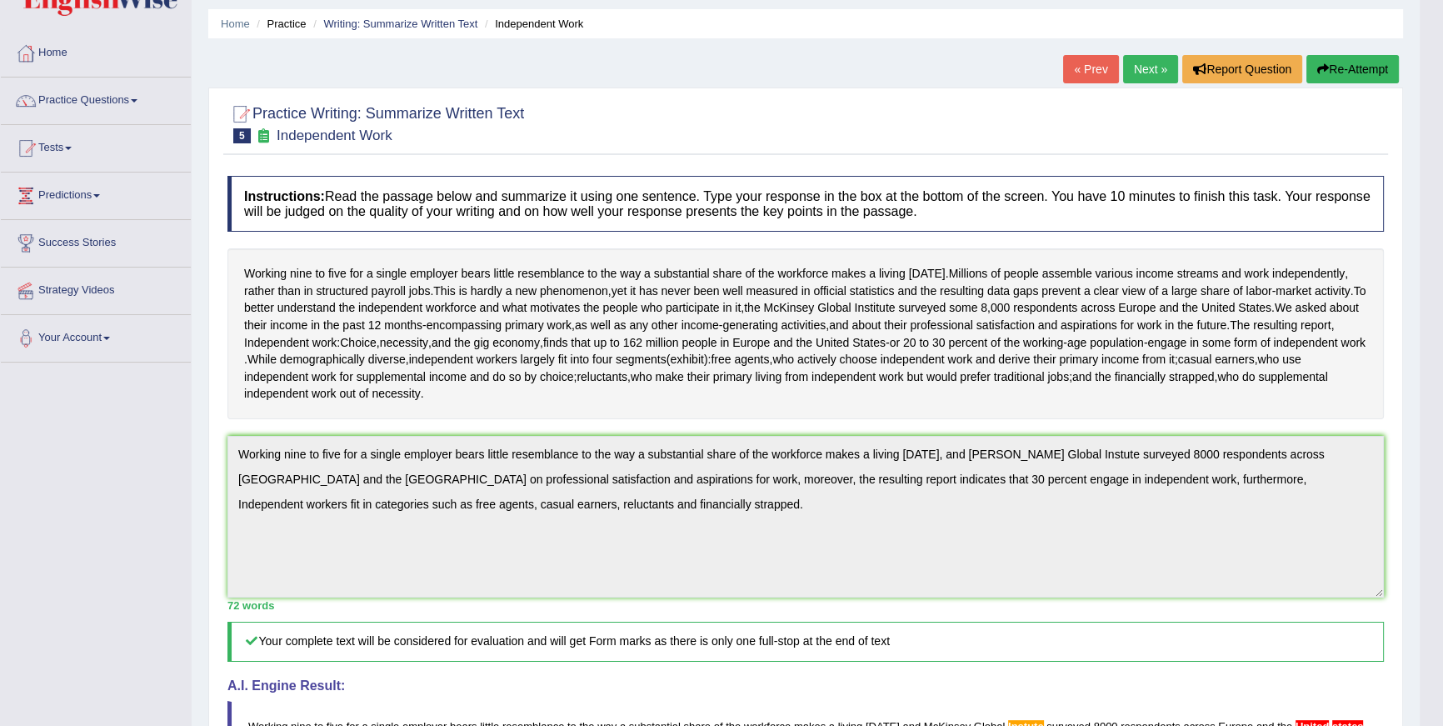
scroll to position [0, 0]
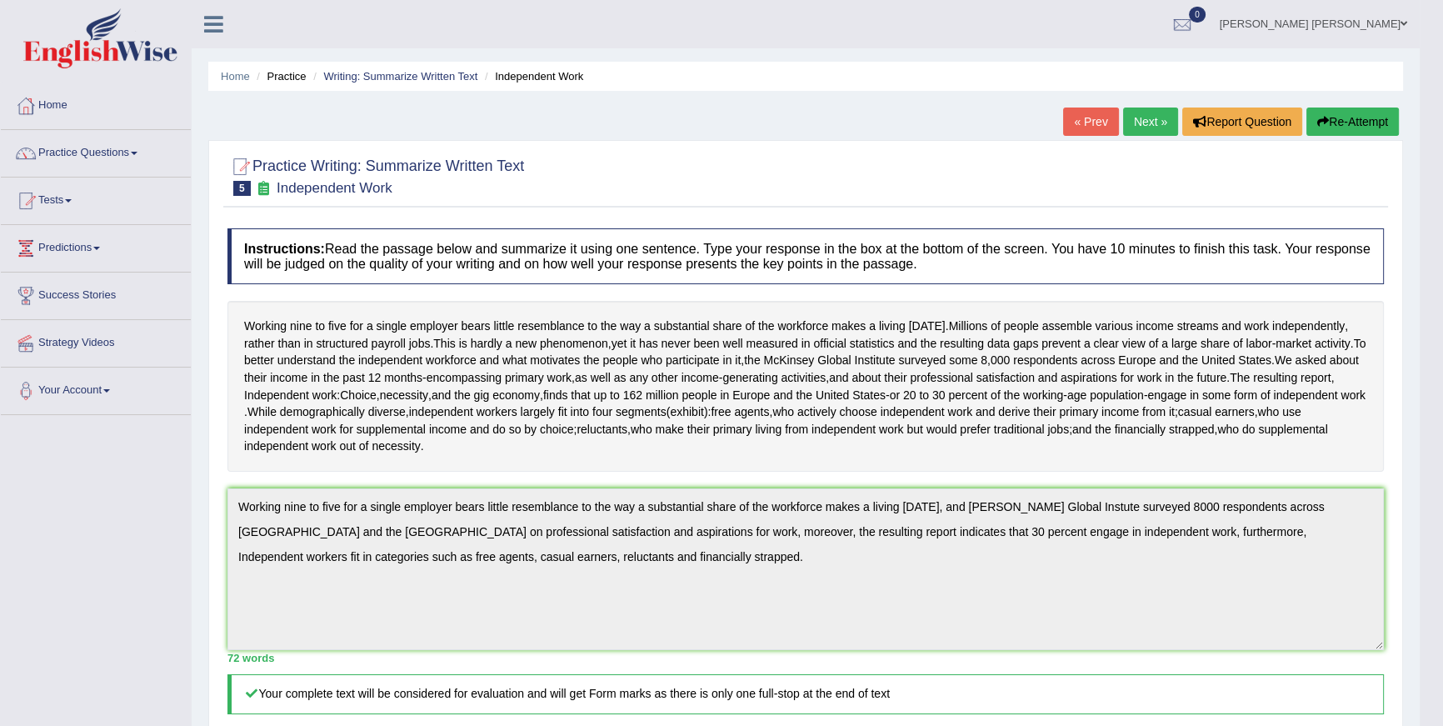
click at [1366, 117] on button "Re-Attempt" at bounding box center [1352, 121] width 92 height 28
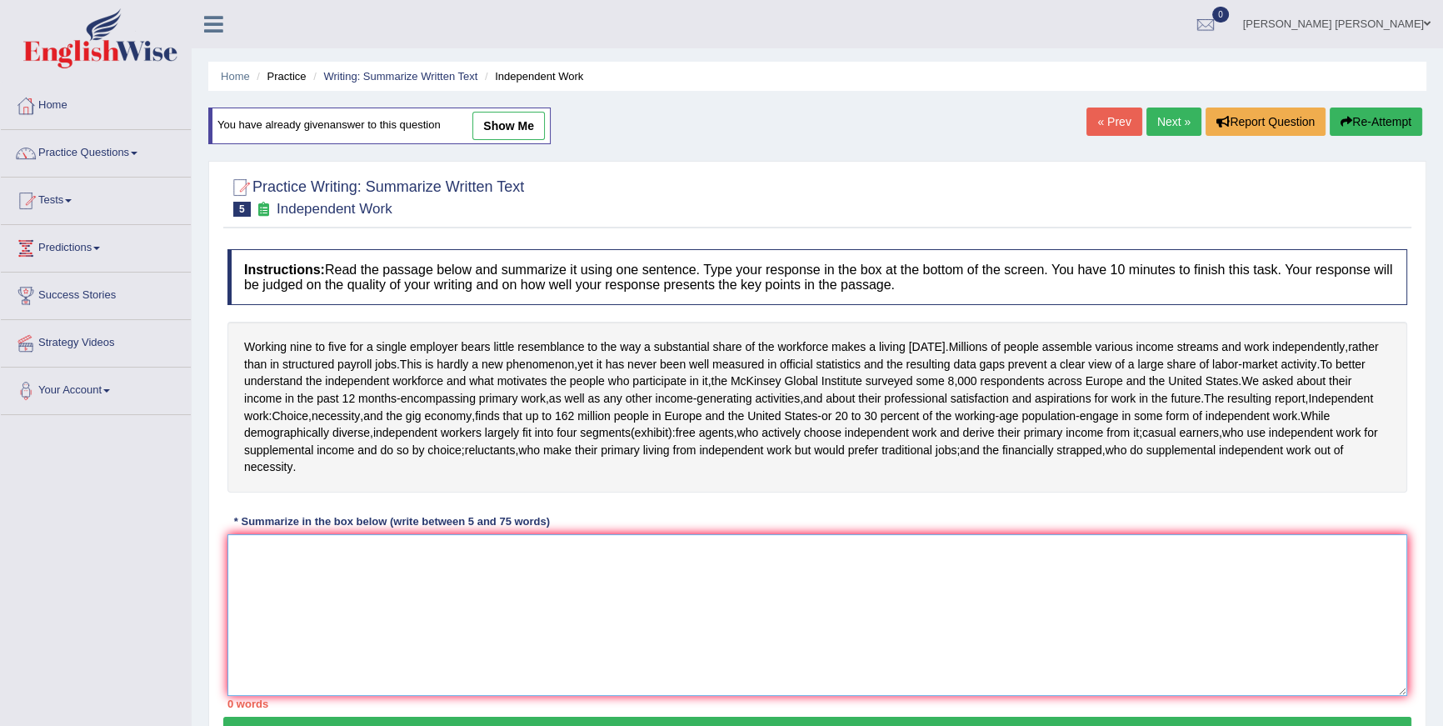
click at [993, 571] on textarea at bounding box center [817, 615] width 1180 height 162
paste textarea "Working nine to five for a single employer bears little resemblance to the way …"
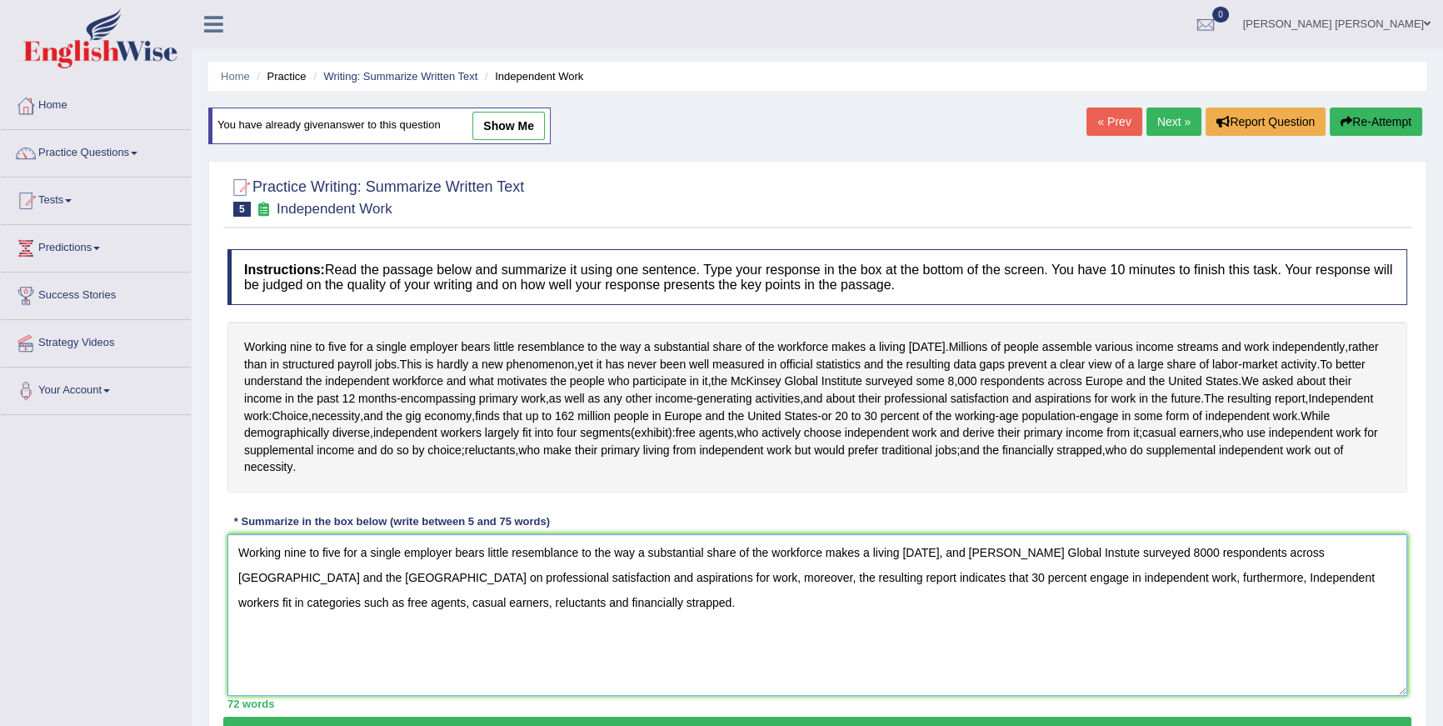
click at [1005, 551] on textarea "Working nine to five for a single employer bears little resemblance to the way …" at bounding box center [817, 615] width 1180 height 162
click at [277, 578] on textarea "Working nine to five for a single employer bears little resemblance to the way …" at bounding box center [817, 615] width 1180 height 162
click at [1073, 552] on textarea "Working nine to five for a single employer bears little resemblance to the way …" at bounding box center [817, 615] width 1180 height 162
type textarea "Working nine to five for a single employer bears little resemblance to the way …"
drag, startPoint x: 475, startPoint y: 494, endPoint x: 181, endPoint y: 360, distance: 323.2
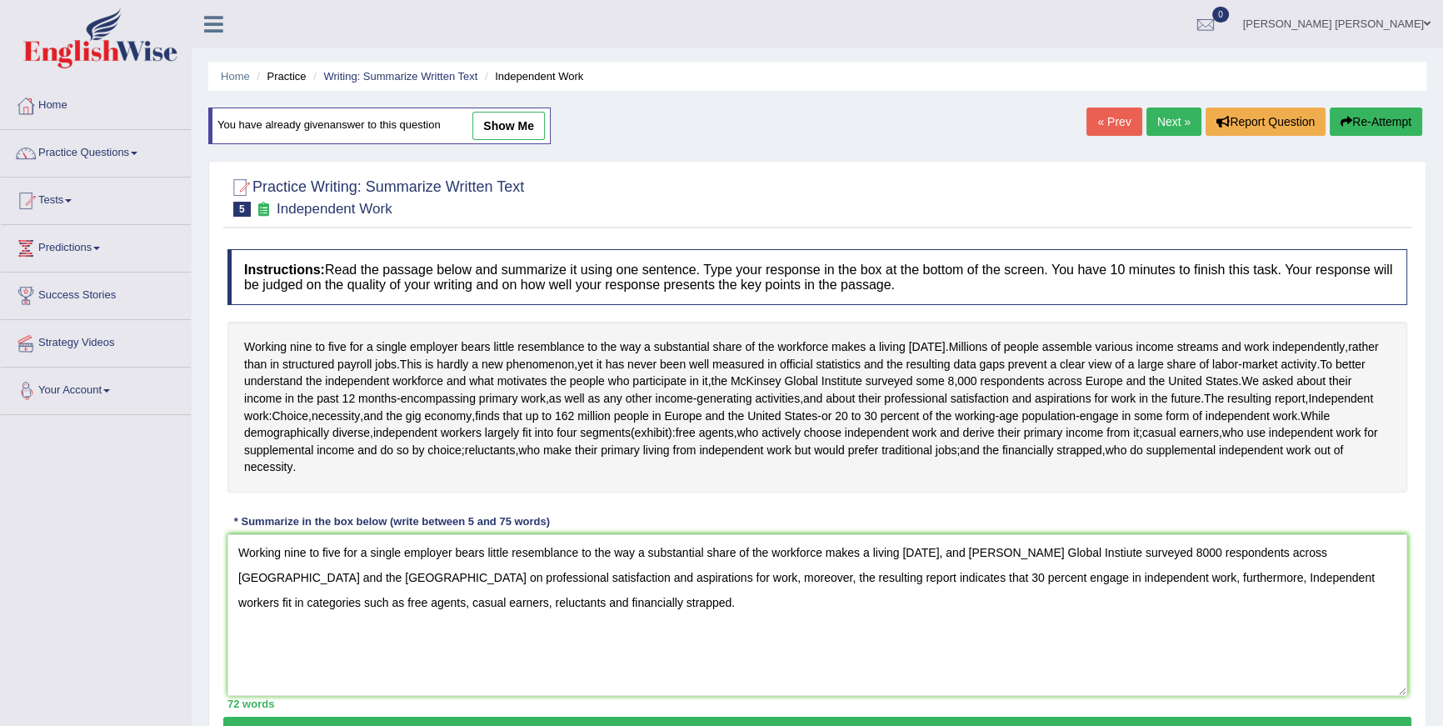
click at [181, 360] on div "Toggle navigation Home Practice Questions Speaking Practice Read Aloud Repeat S…" at bounding box center [721, 433] width 1443 height 866
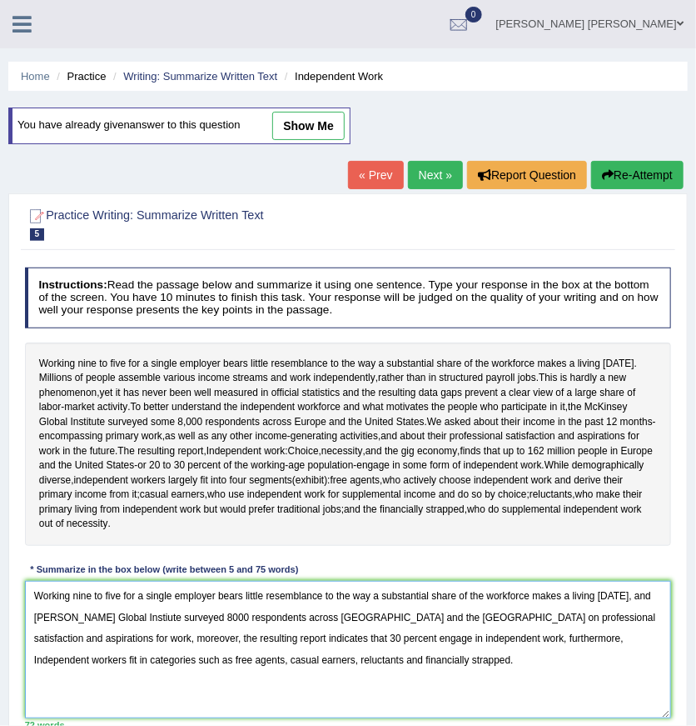
drag, startPoint x: 26, startPoint y: 588, endPoint x: 370, endPoint y: 661, distance: 351.6
click at [370, 661] on textarea "Working nine to five for a single employer bears little resemblance to the way …" at bounding box center [348, 649] width 647 height 137
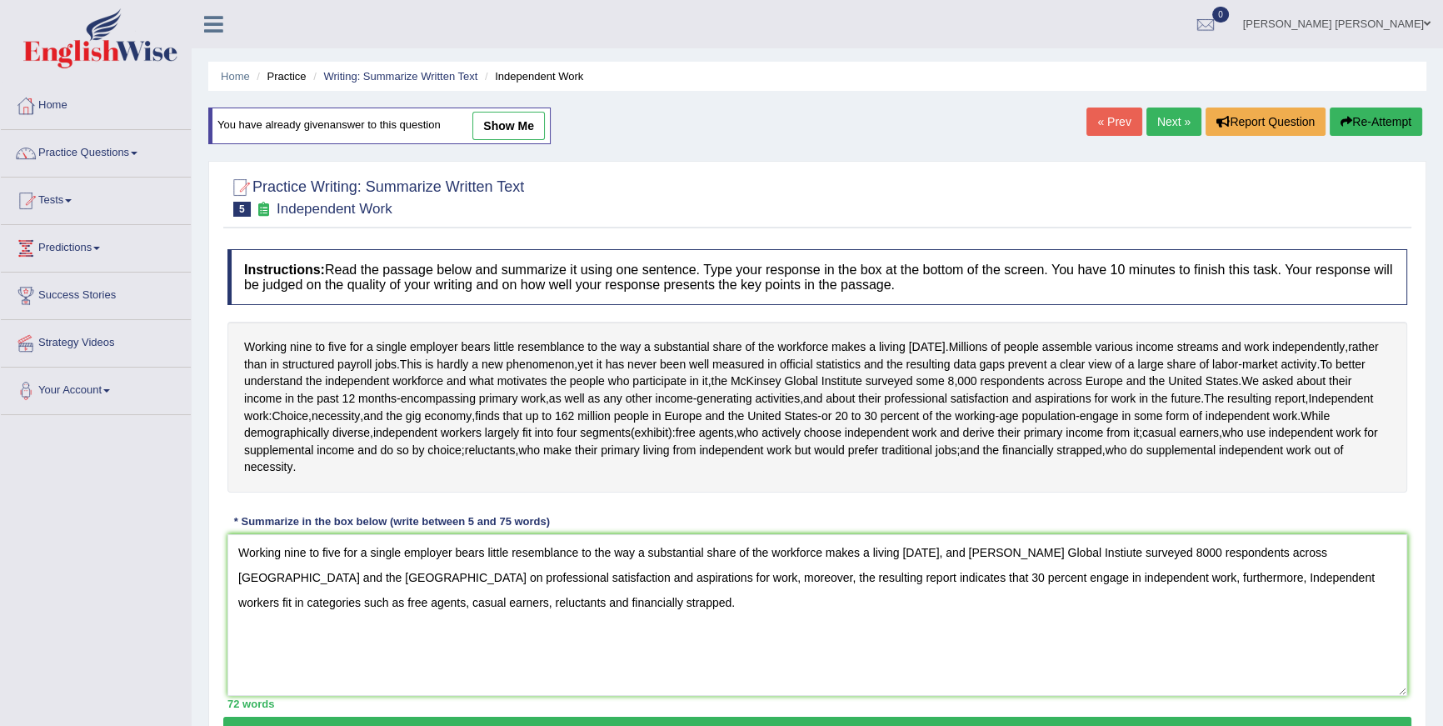
click at [1180, 122] on link "Next »" at bounding box center [1173, 121] width 55 height 28
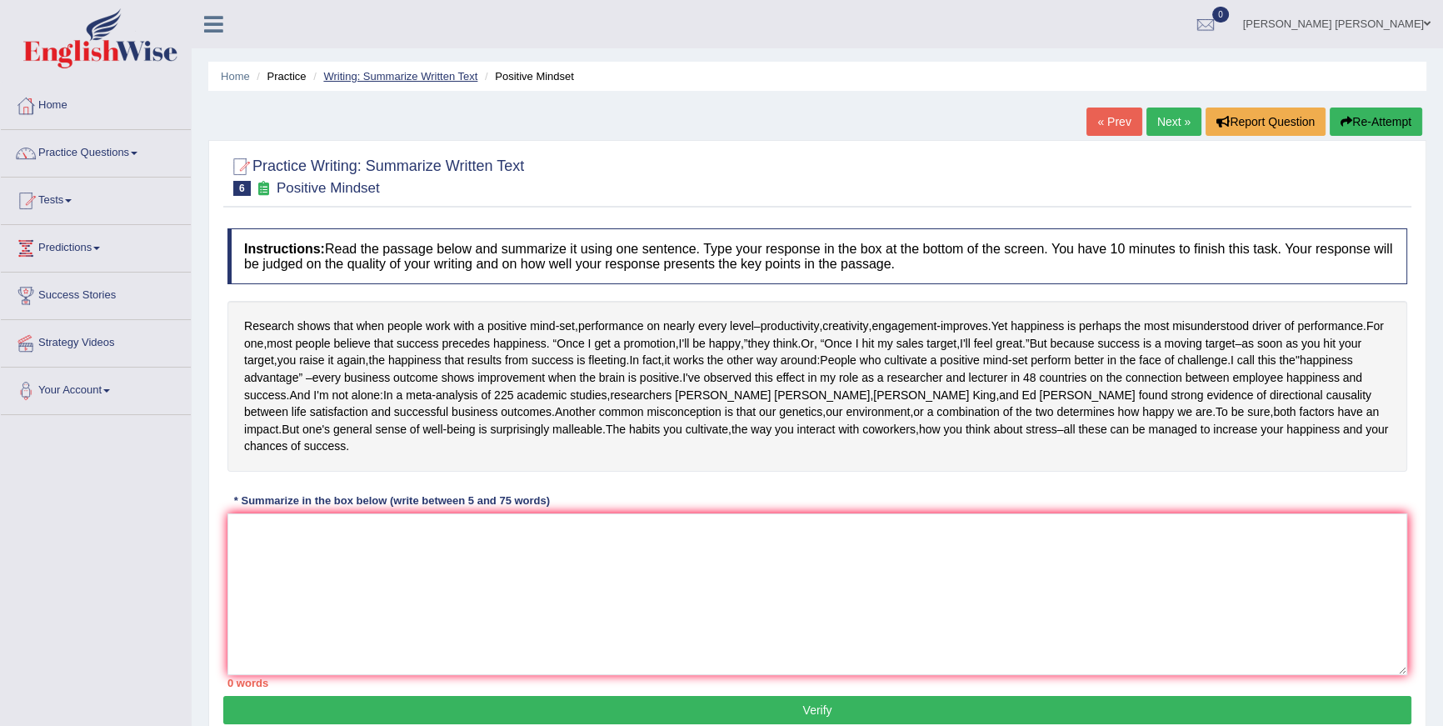
click at [426, 76] on link "Writing: Summarize Written Text" at bounding box center [400, 76] width 154 height 12
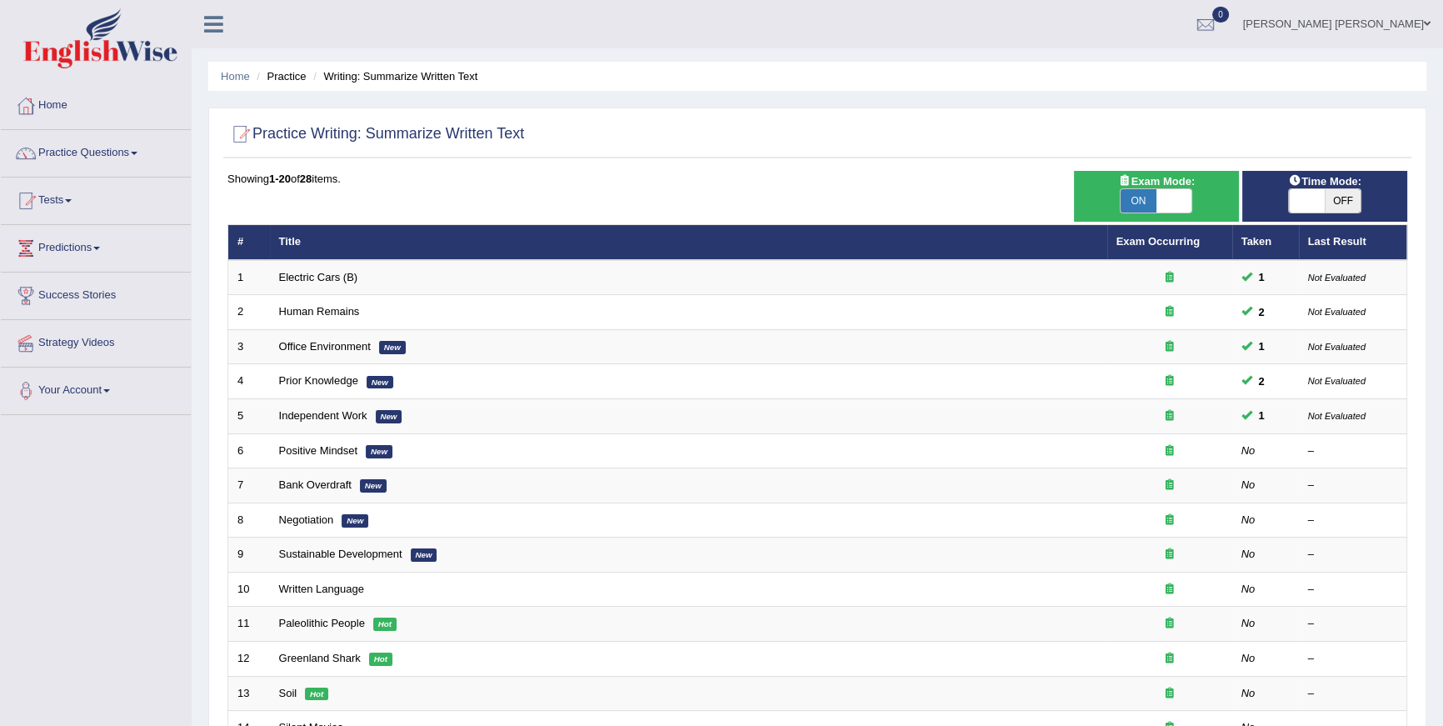
click at [1316, 196] on span at bounding box center [1307, 200] width 36 height 23
checkbox input "true"
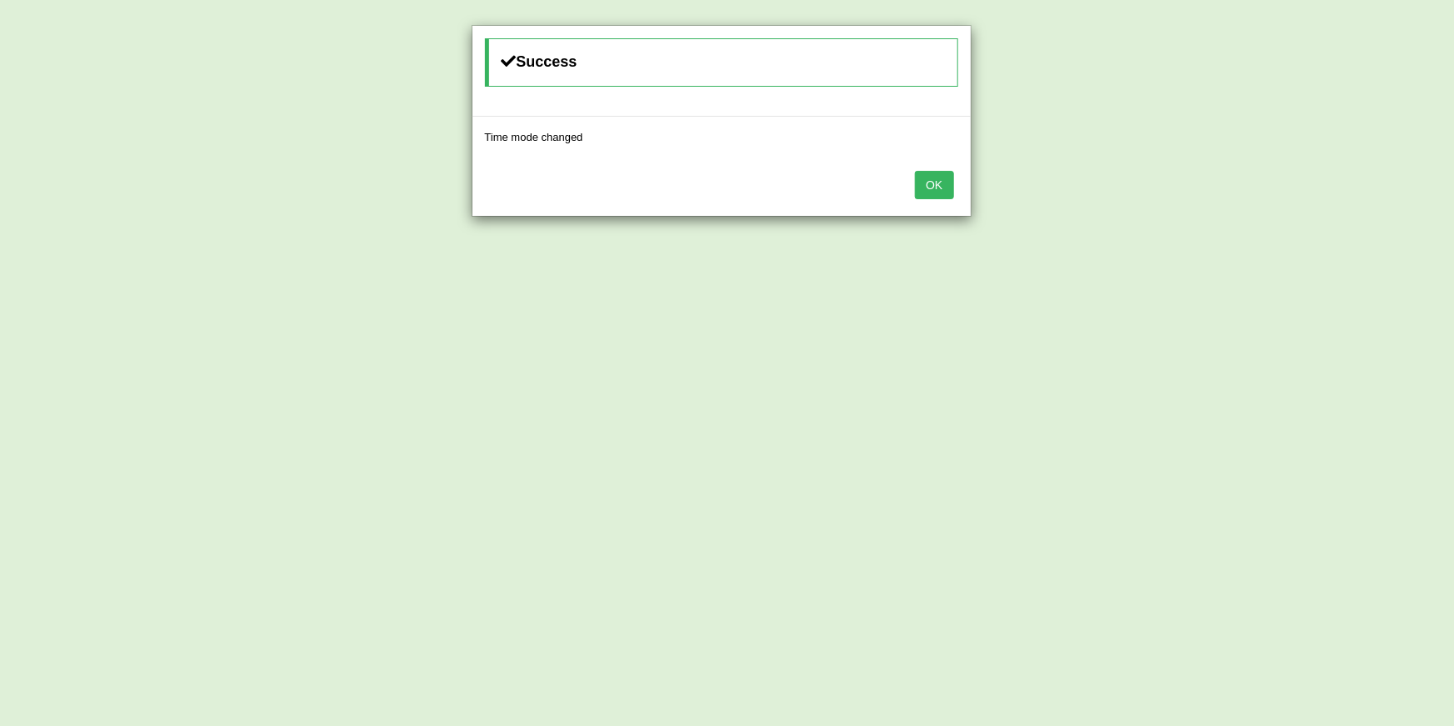
click at [935, 193] on button "OK" at bounding box center [934, 185] width 38 height 28
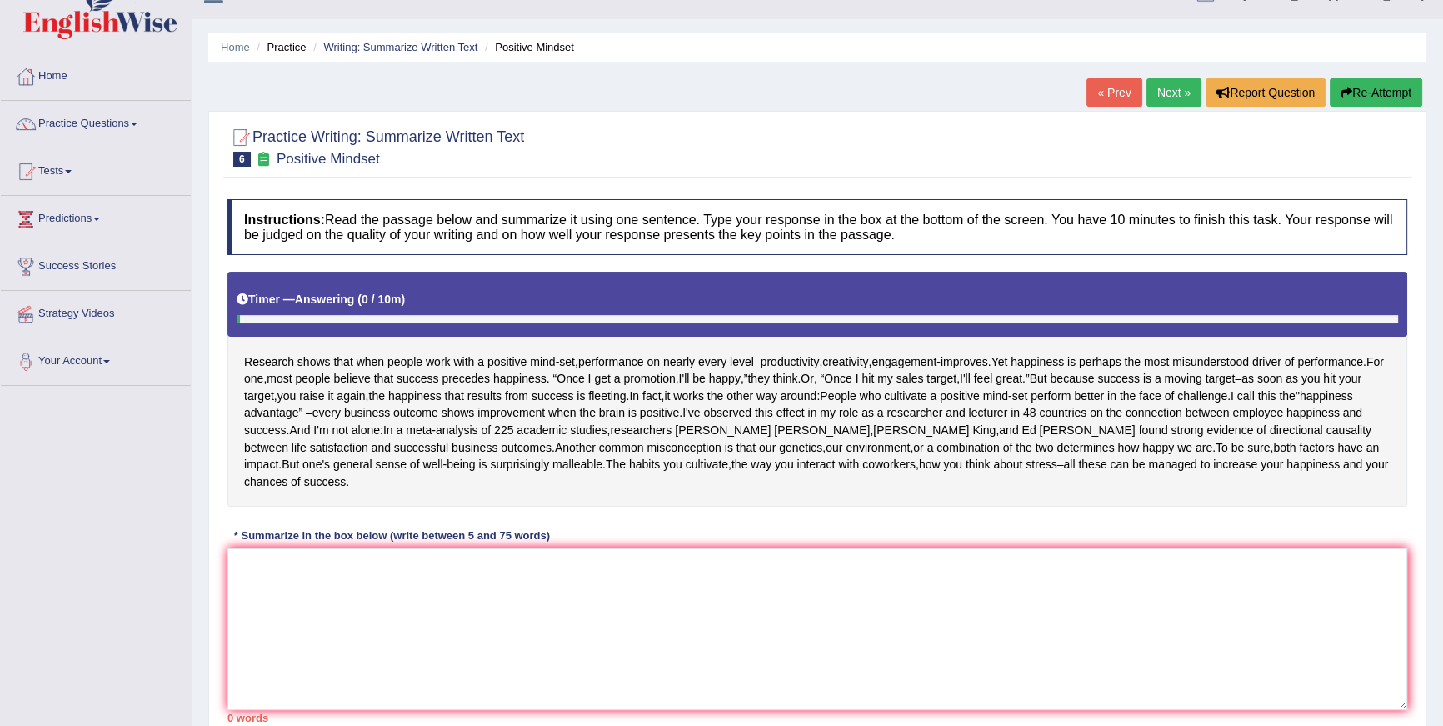
scroll to position [149, 0]
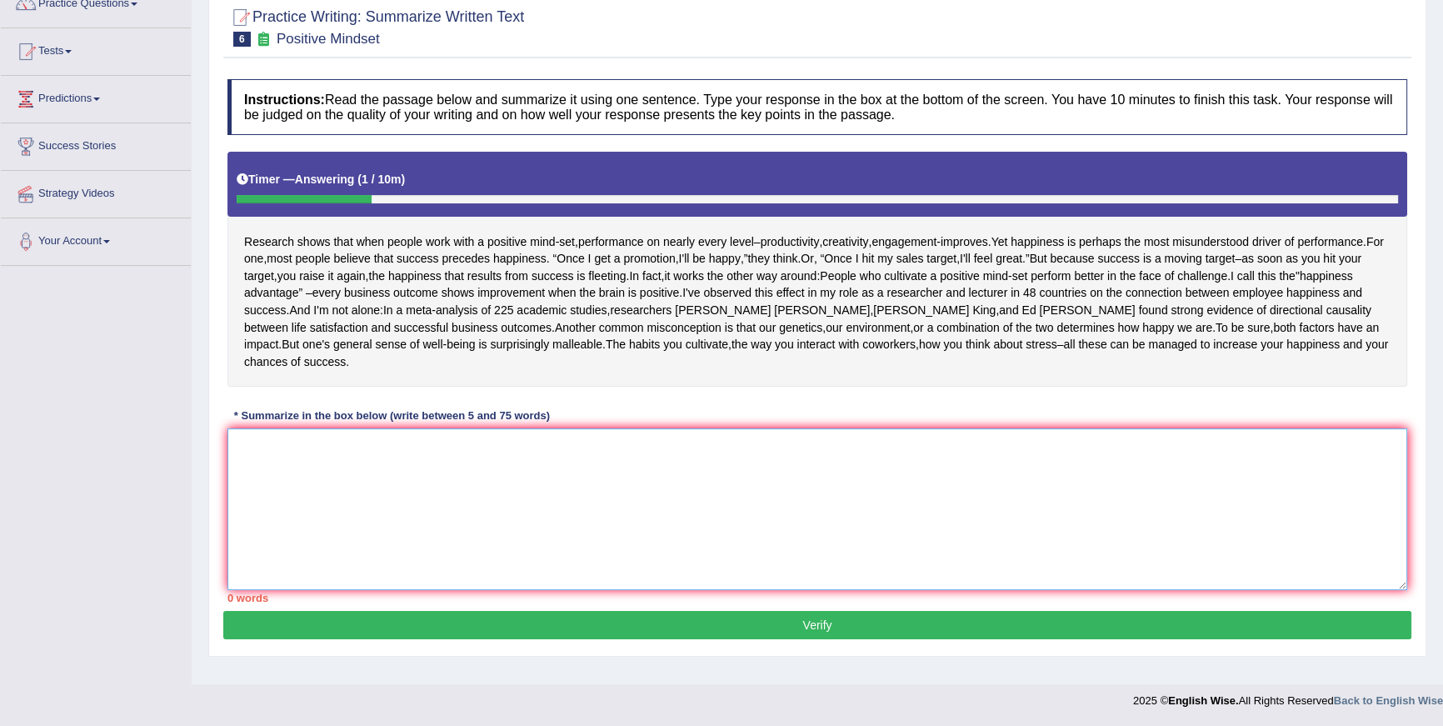
click at [1041, 480] on textarea at bounding box center [817, 509] width 1180 height 162
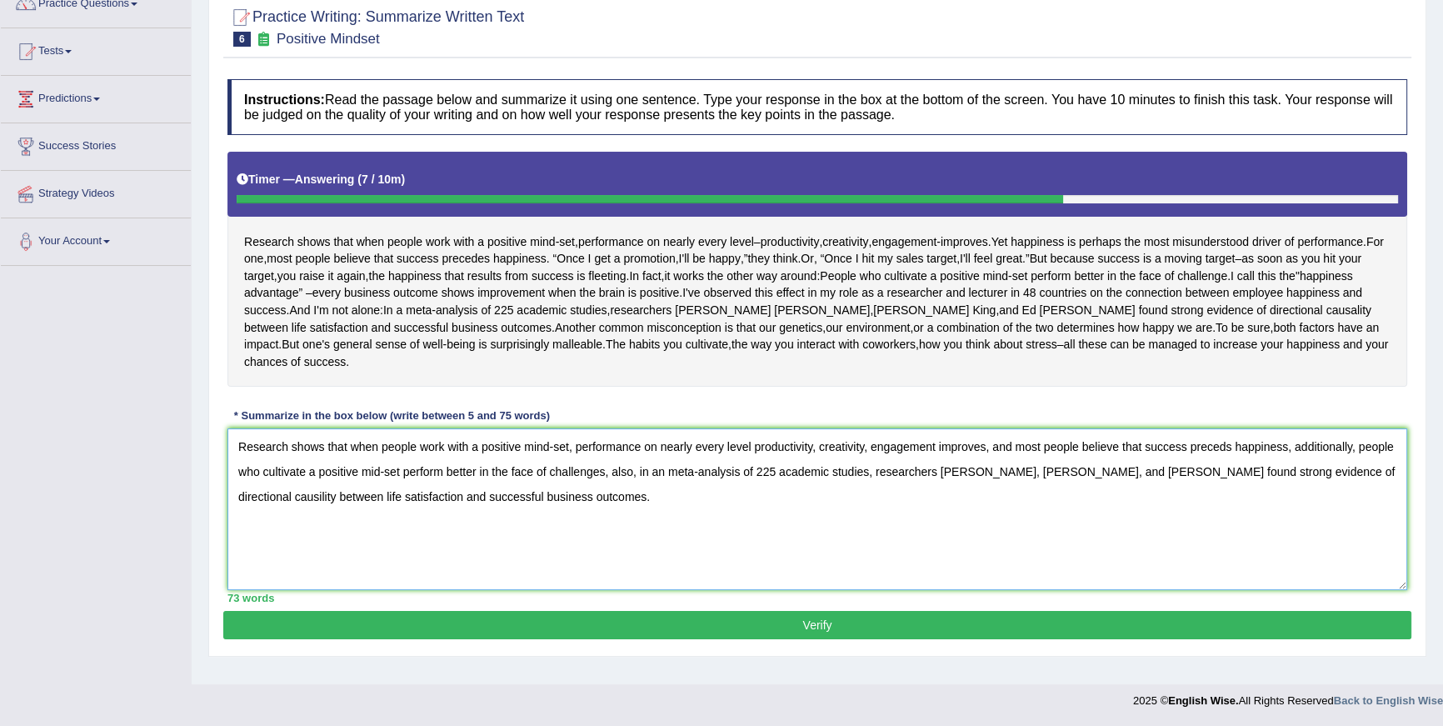
click at [1238, 449] on textarea "Research shows that when people work with a positive mind-set, performance on n…" at bounding box center [817, 509] width 1180 height 162
click at [414, 468] on textarea "Research shows that when people work with a positive mind-set, performance on n…" at bounding box center [817, 509] width 1180 height 162
click at [315, 500] on textarea "Research shows that when people work with a positive mind-set, performance on n…" at bounding box center [817, 509] width 1180 height 162
type textarea "Research shows that when people work with a positive mind-set, performance on n…"
click at [910, 630] on button "Verify" at bounding box center [817, 625] width 1188 height 28
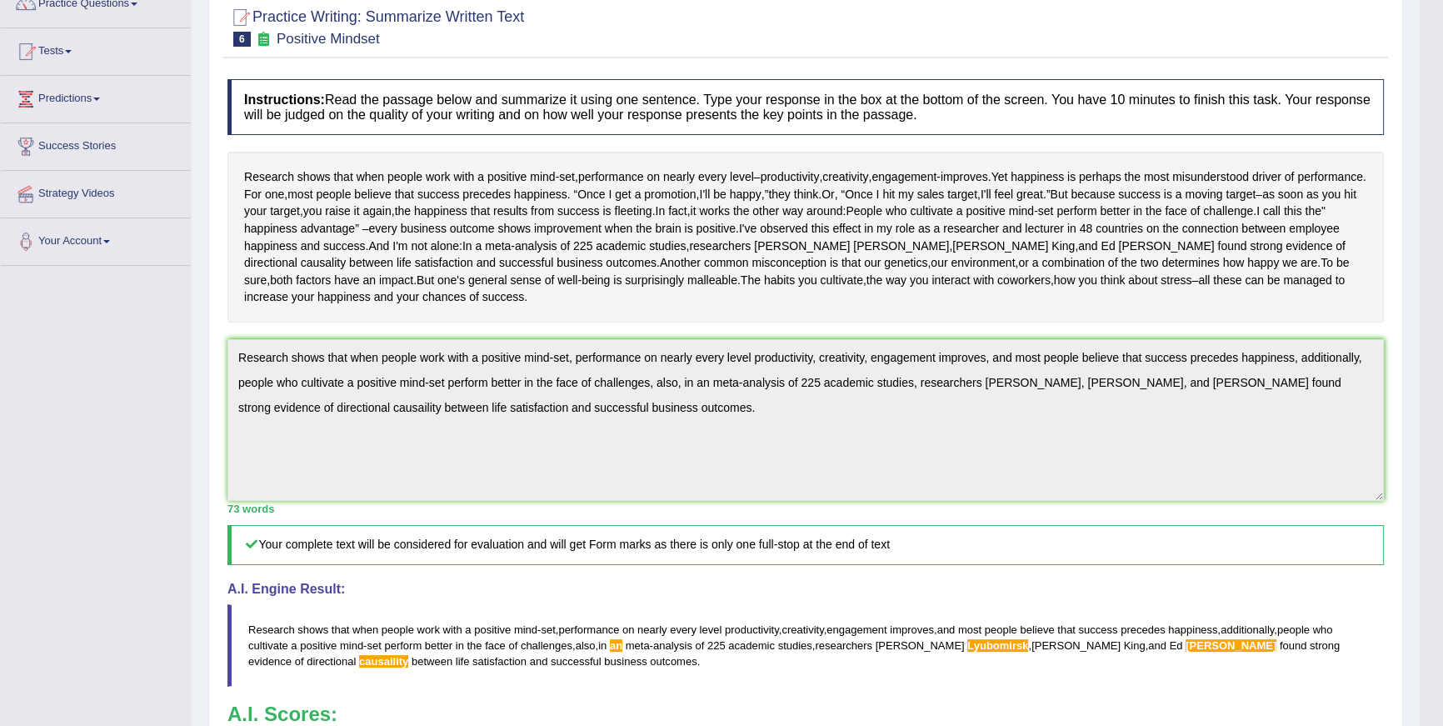
click at [241, 287] on div "Instructions: Read the passage below and summarize it using one sentence. Type …" at bounding box center [805, 459] width 1165 height 776
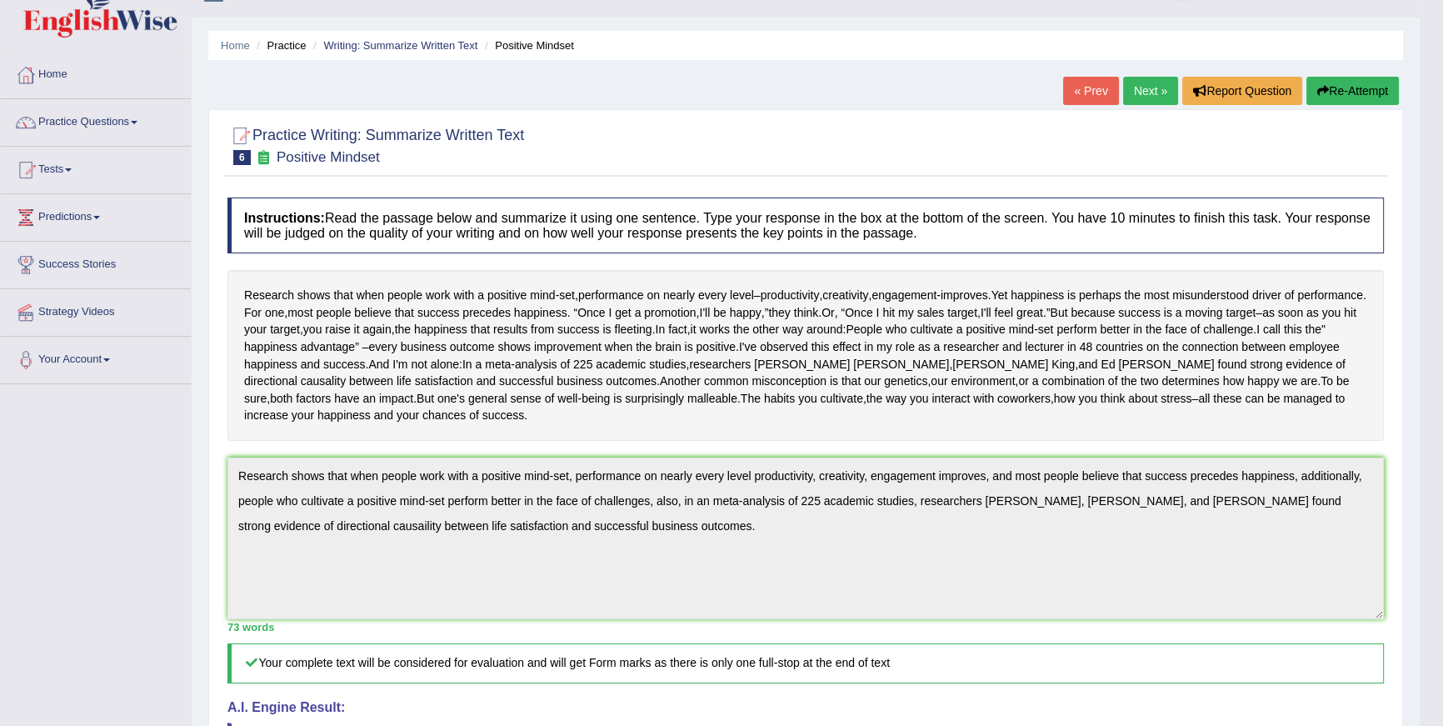
scroll to position [0, 0]
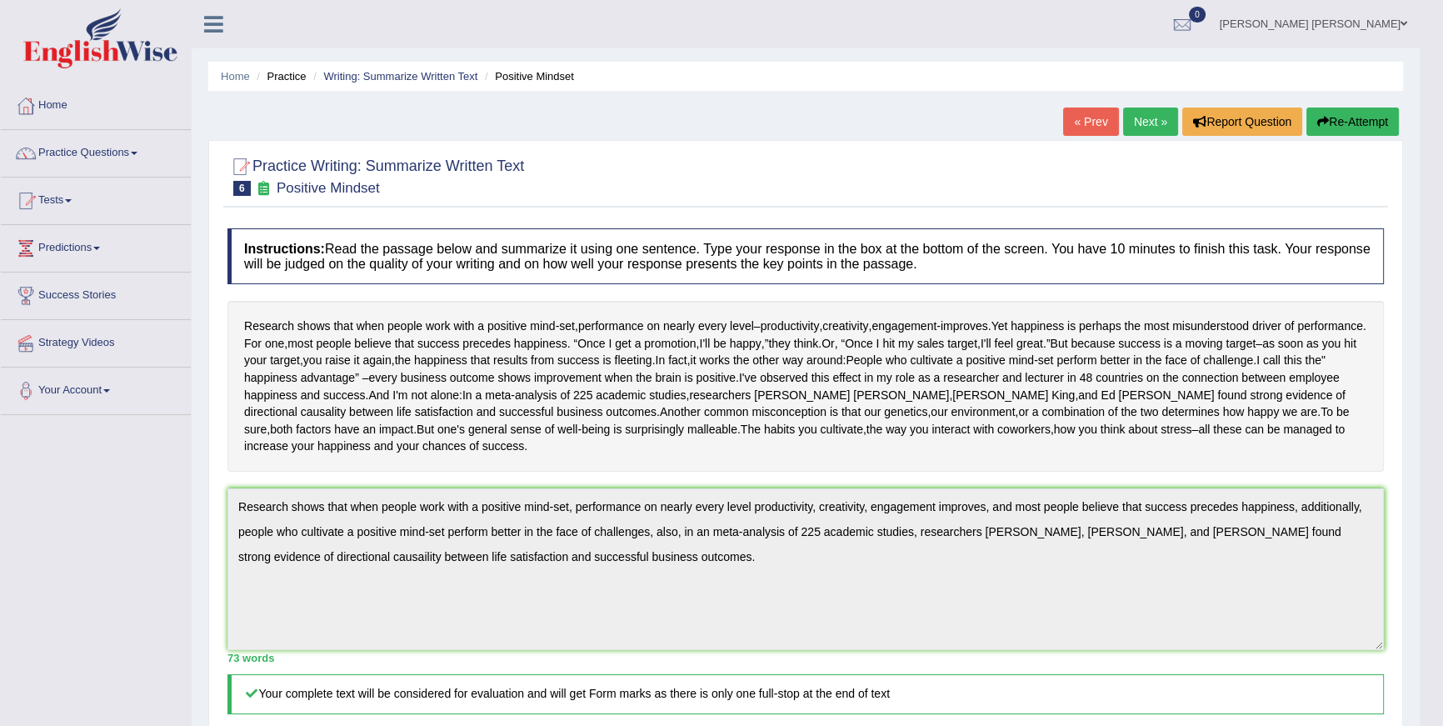
click at [1357, 112] on button "Re-Attempt" at bounding box center [1352, 121] width 92 height 28
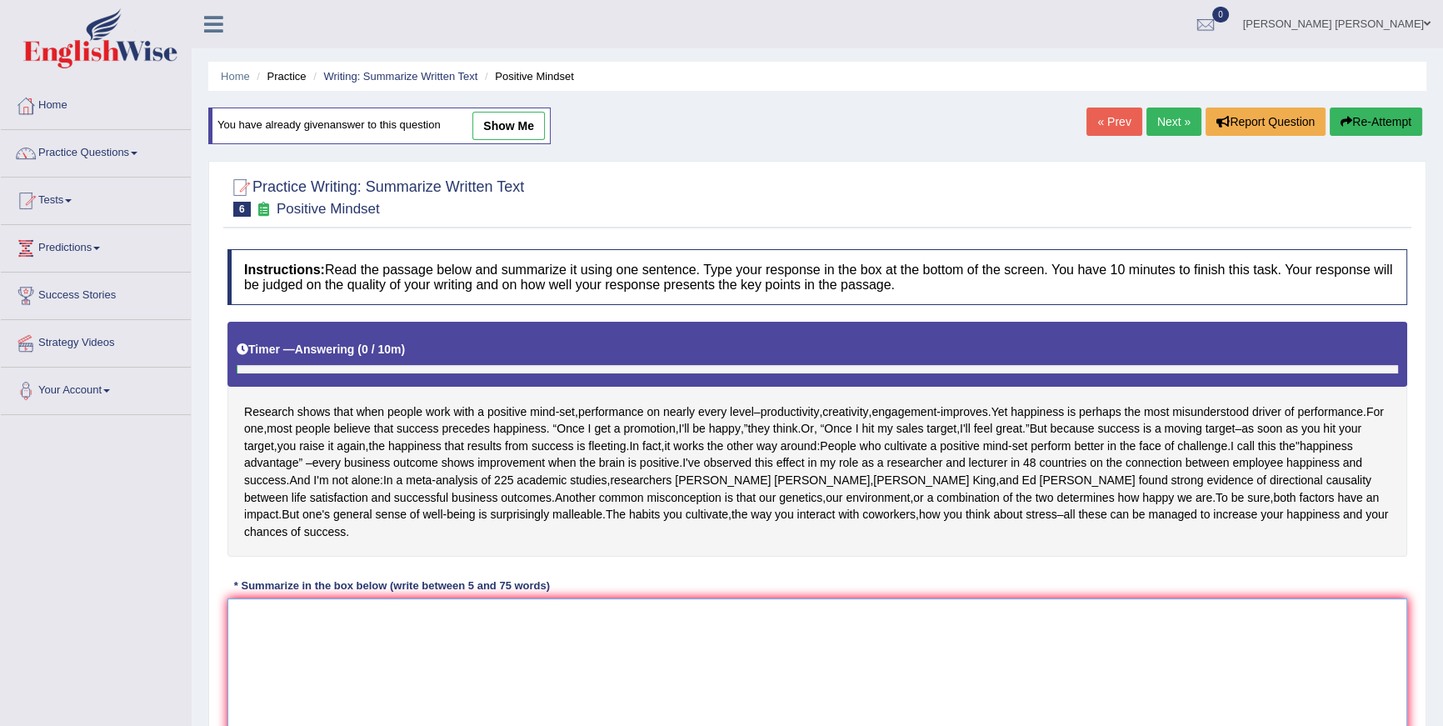
click at [911, 622] on textarea at bounding box center [817, 679] width 1180 height 162
paste textarea "Research shows that when people work with a positive mind-set, performance on n…"
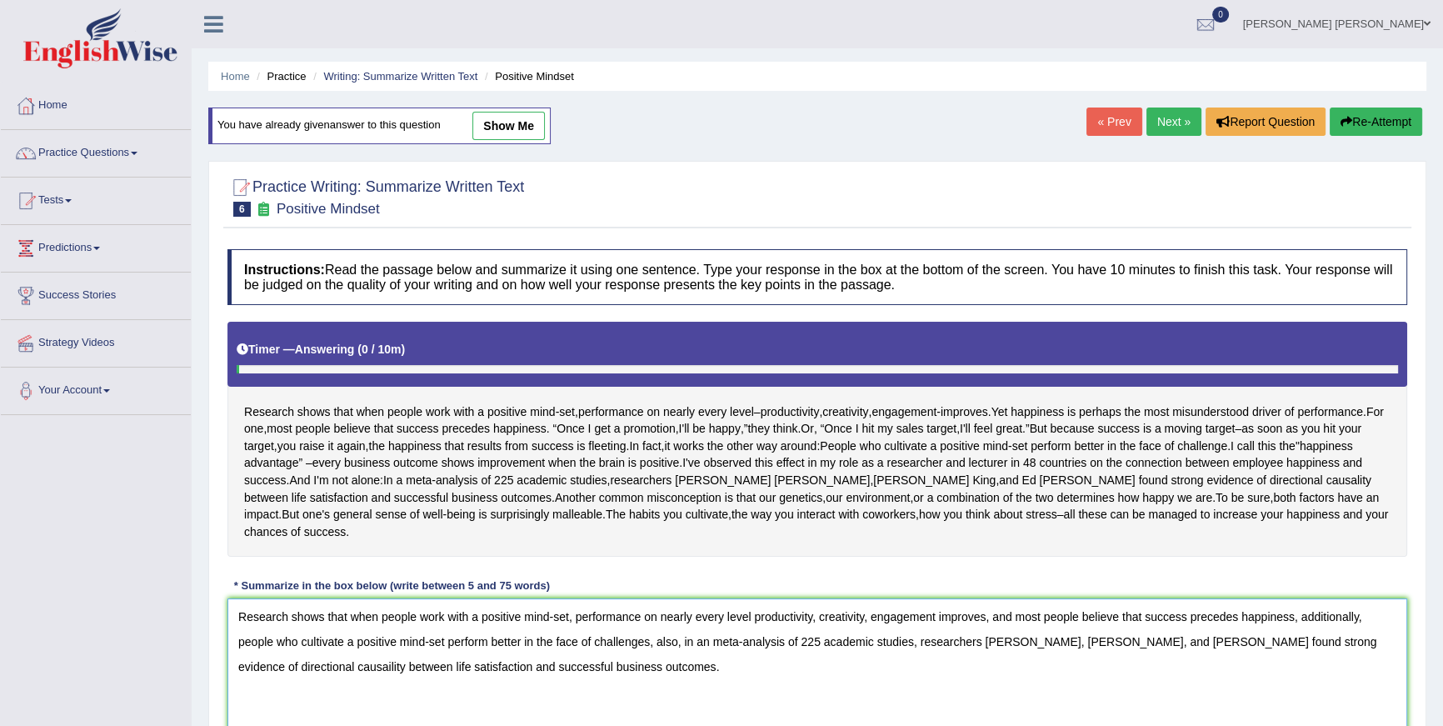
scroll to position [14, 0]
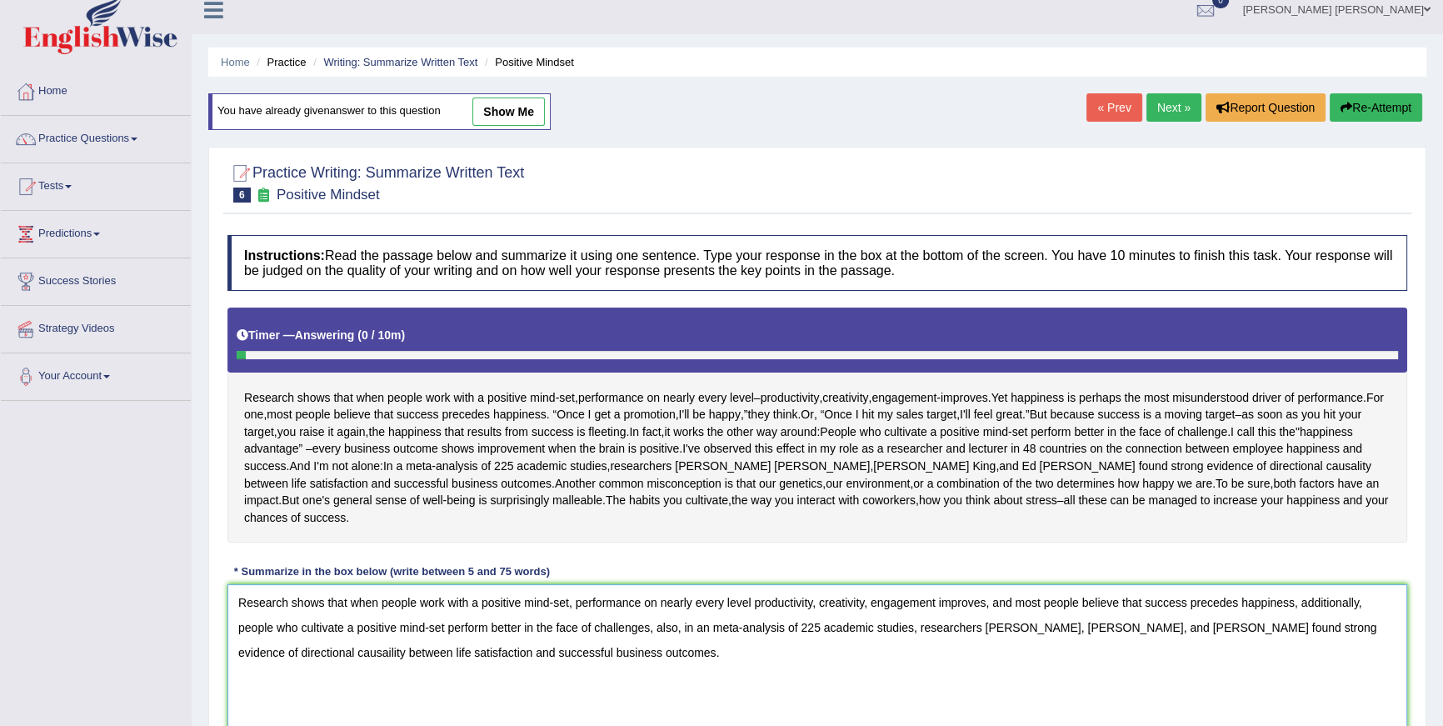
click at [1085, 630] on textarea "Research shows that when people work with a positive mind-set, performance on n…" at bounding box center [817, 665] width 1180 height 162
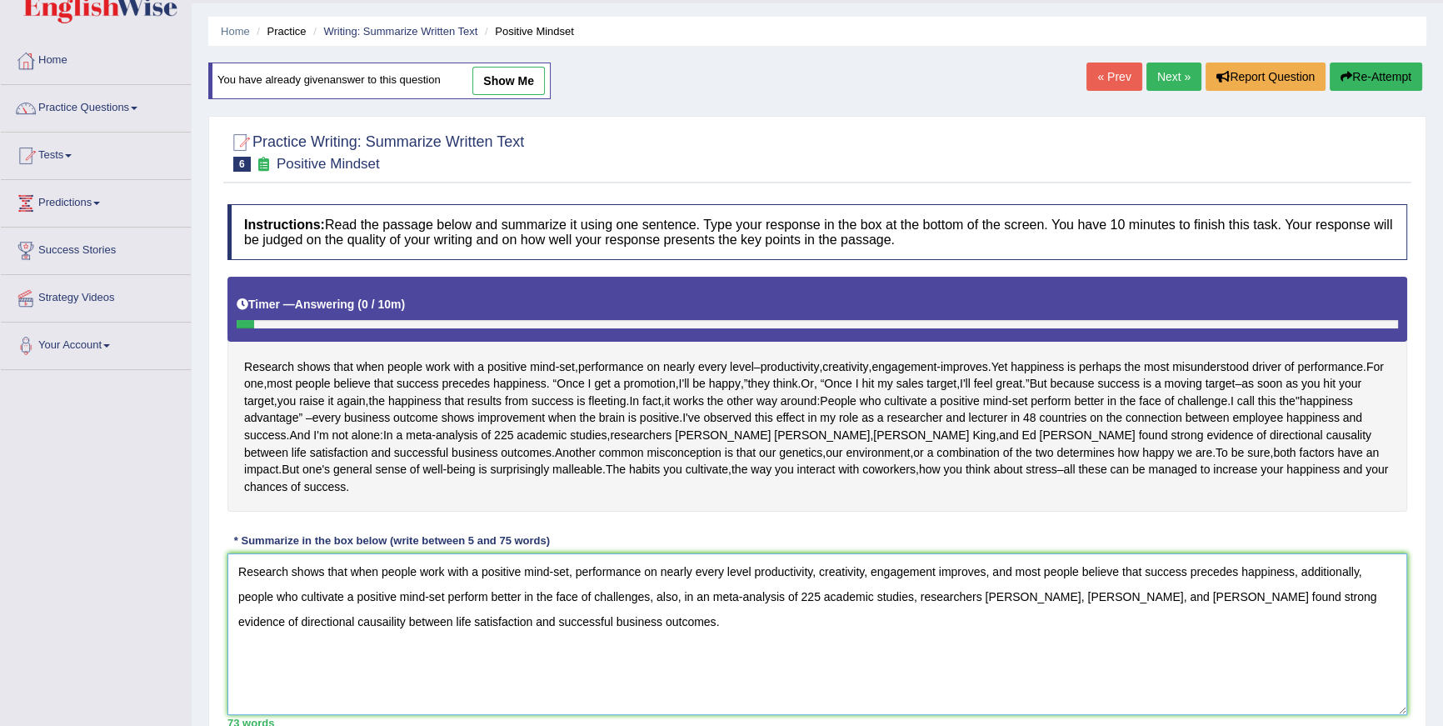
click at [330, 622] on textarea "Research shows that when people work with a positive mind-set, performance on n…" at bounding box center [817, 634] width 1180 height 162
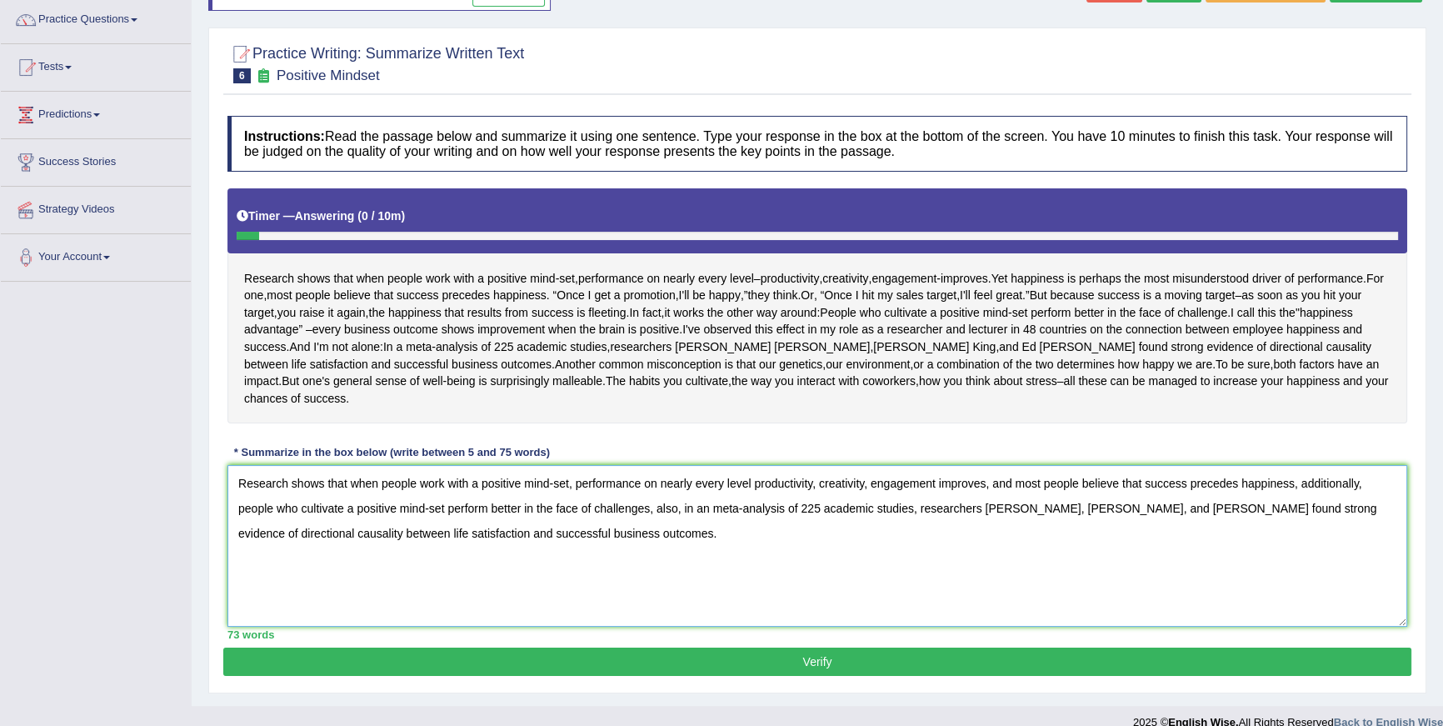
scroll to position [154, 0]
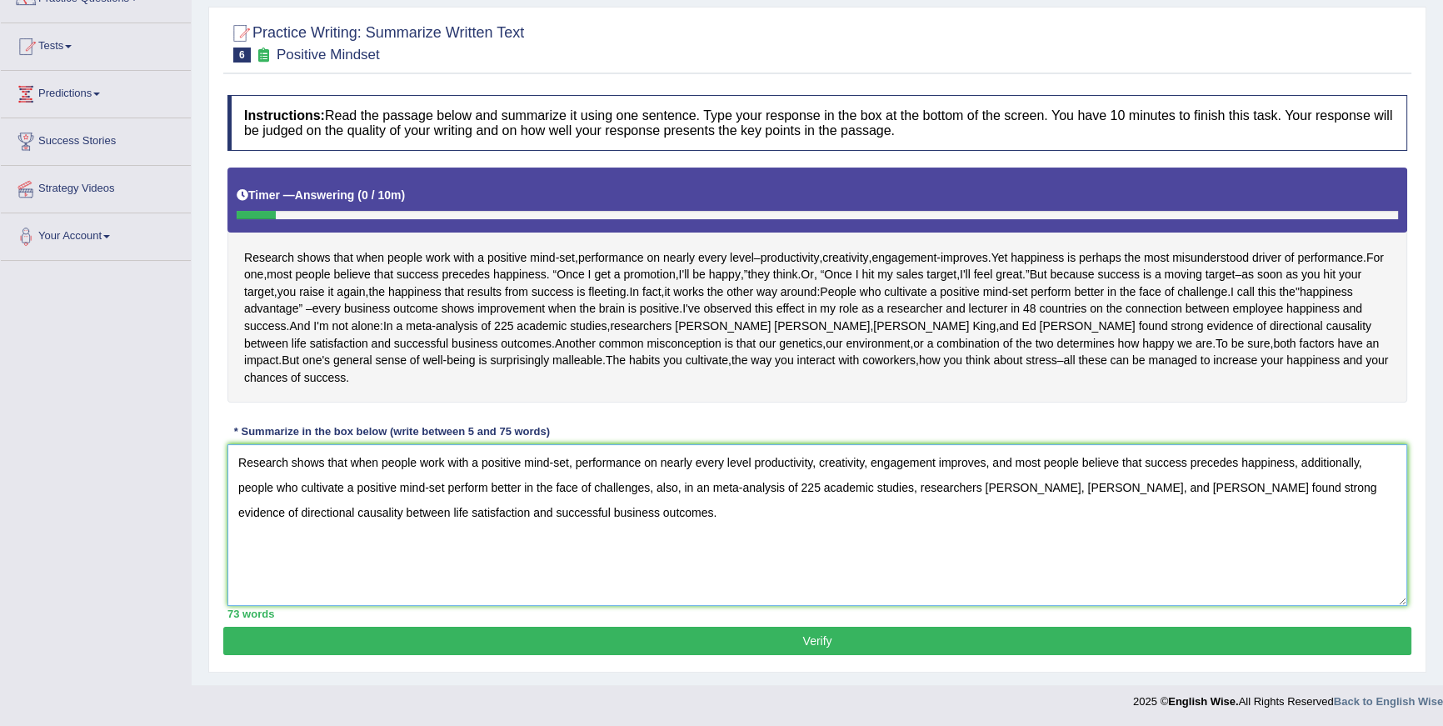
type textarea "Research shows that when people work with a positive mind-set, performance on n…"
click at [944, 640] on button "Verify" at bounding box center [817, 640] width 1188 height 28
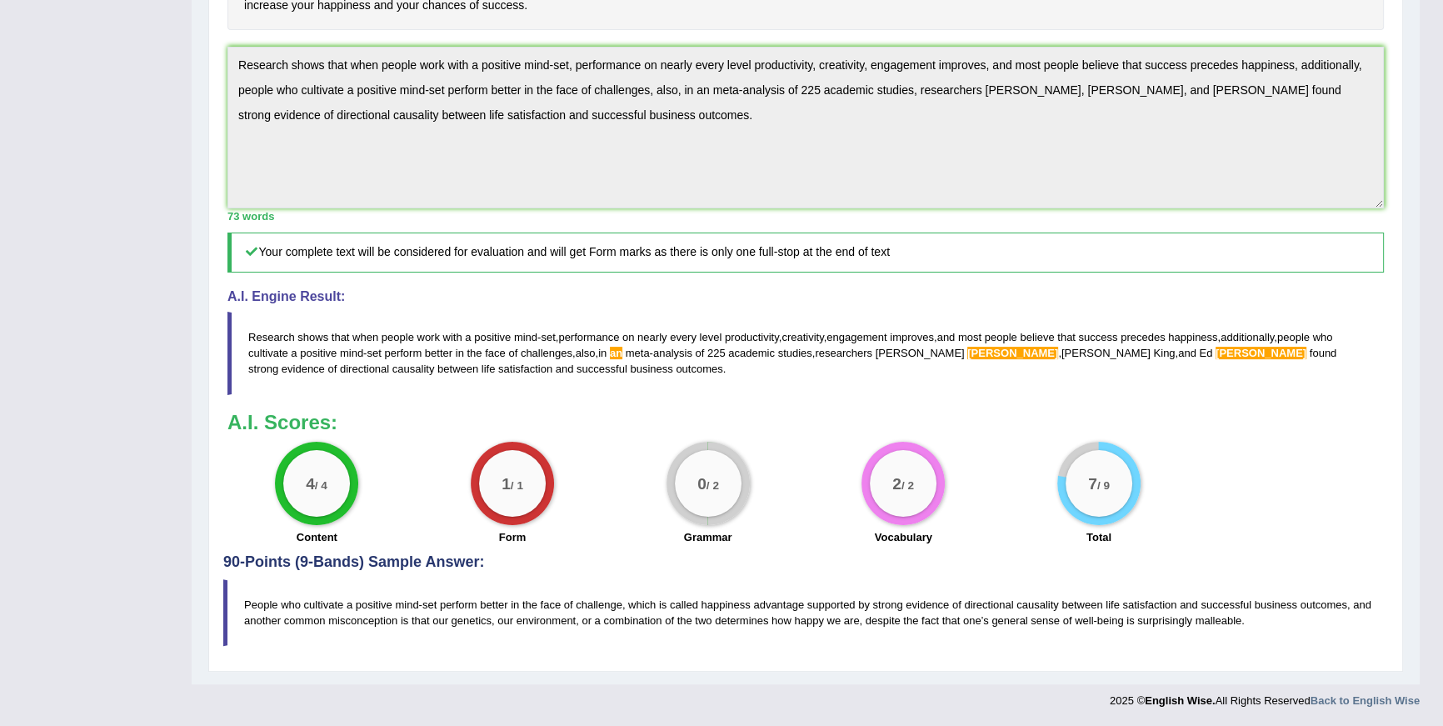
scroll to position [0, 0]
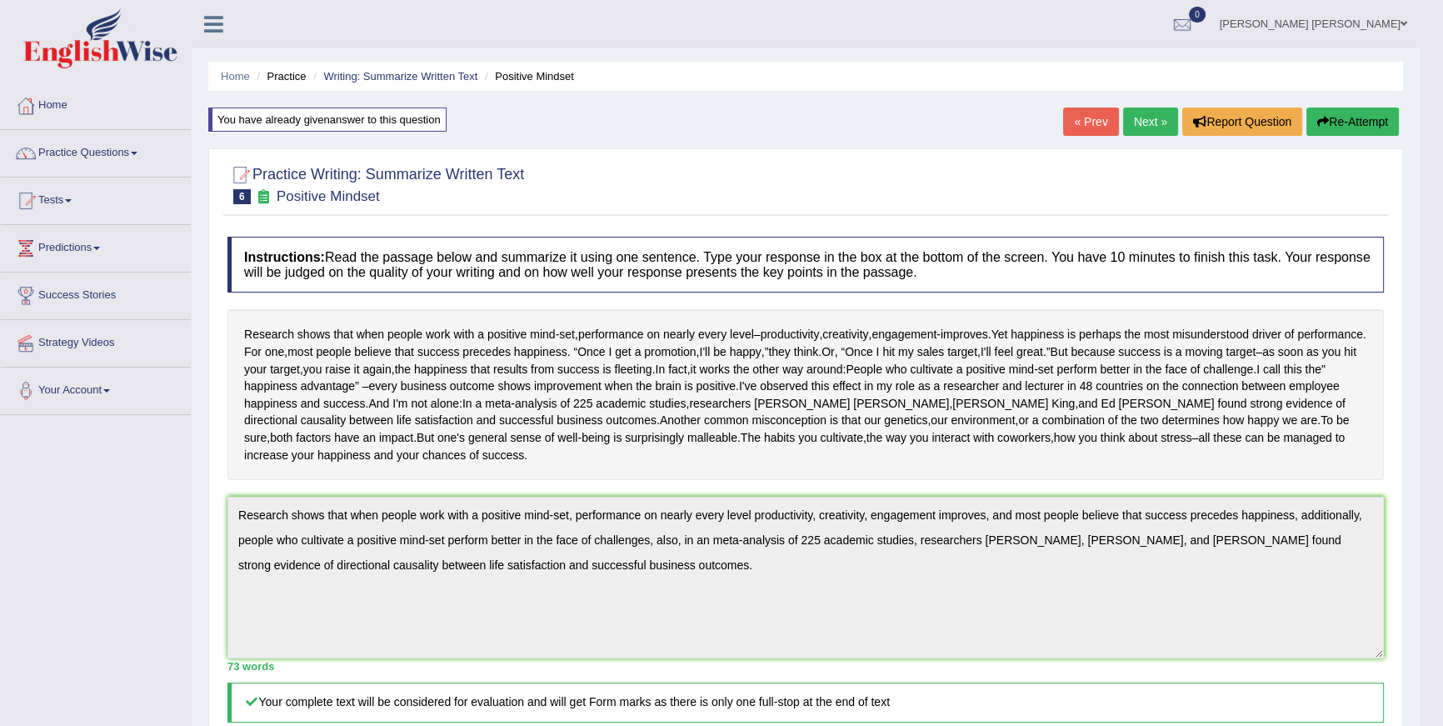
click at [1368, 112] on button "Re-Attempt" at bounding box center [1352, 121] width 92 height 28
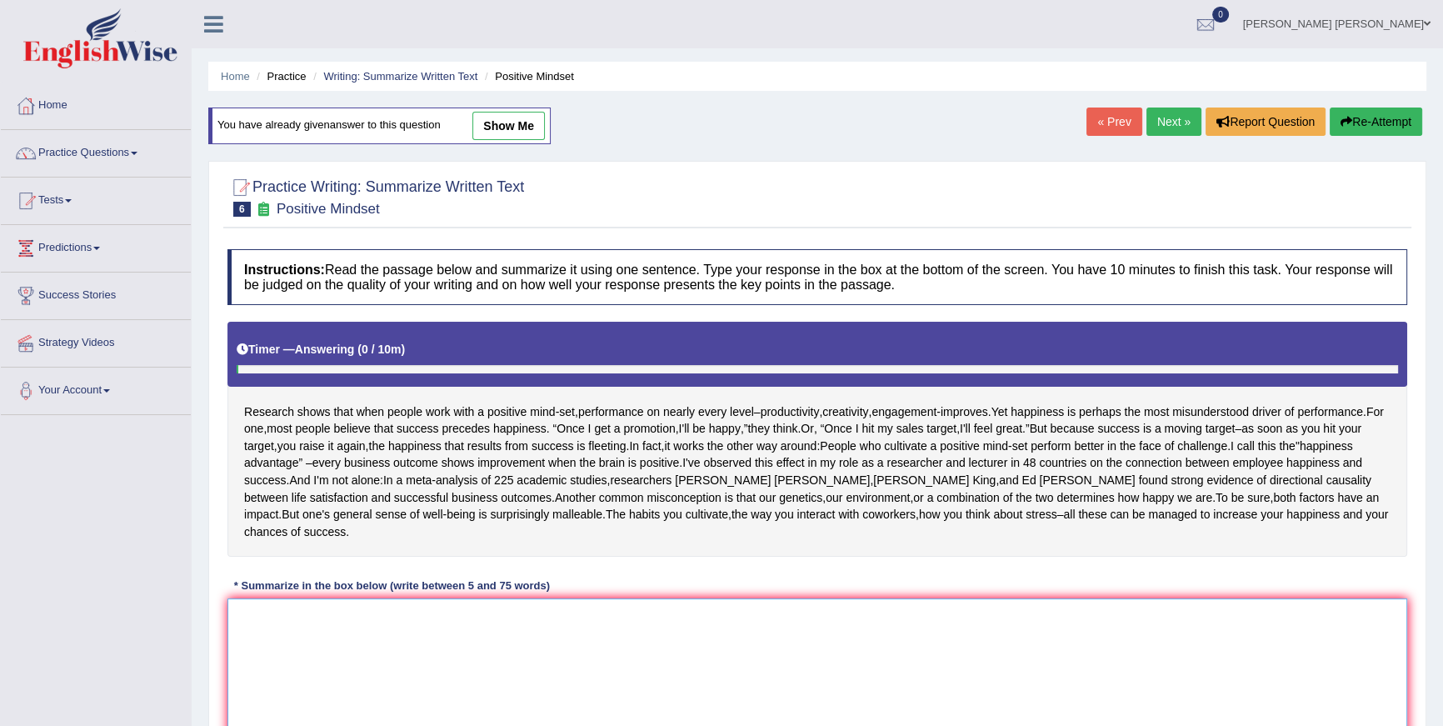
click at [781, 620] on textarea at bounding box center [817, 679] width 1180 height 162
paste textarea "Research shows that when people work with a positive mind-set, performance on n…"
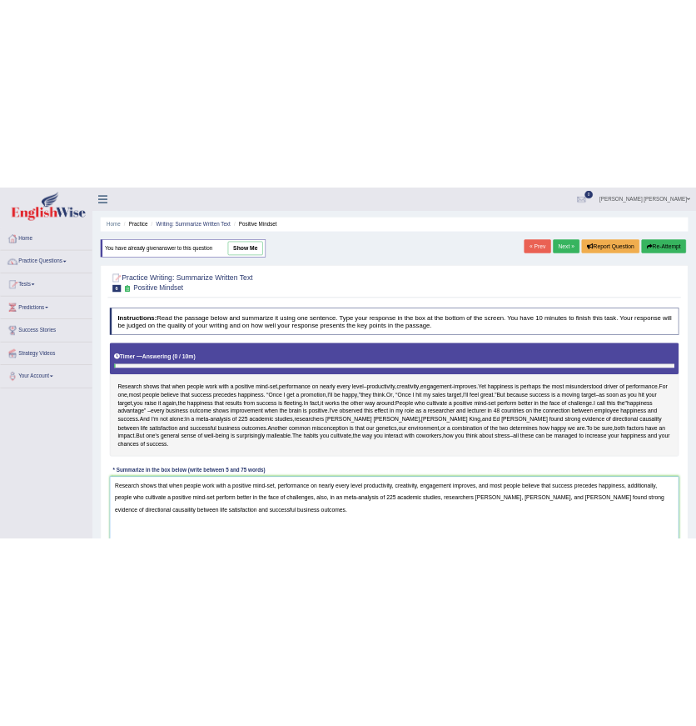
scroll to position [154, 0]
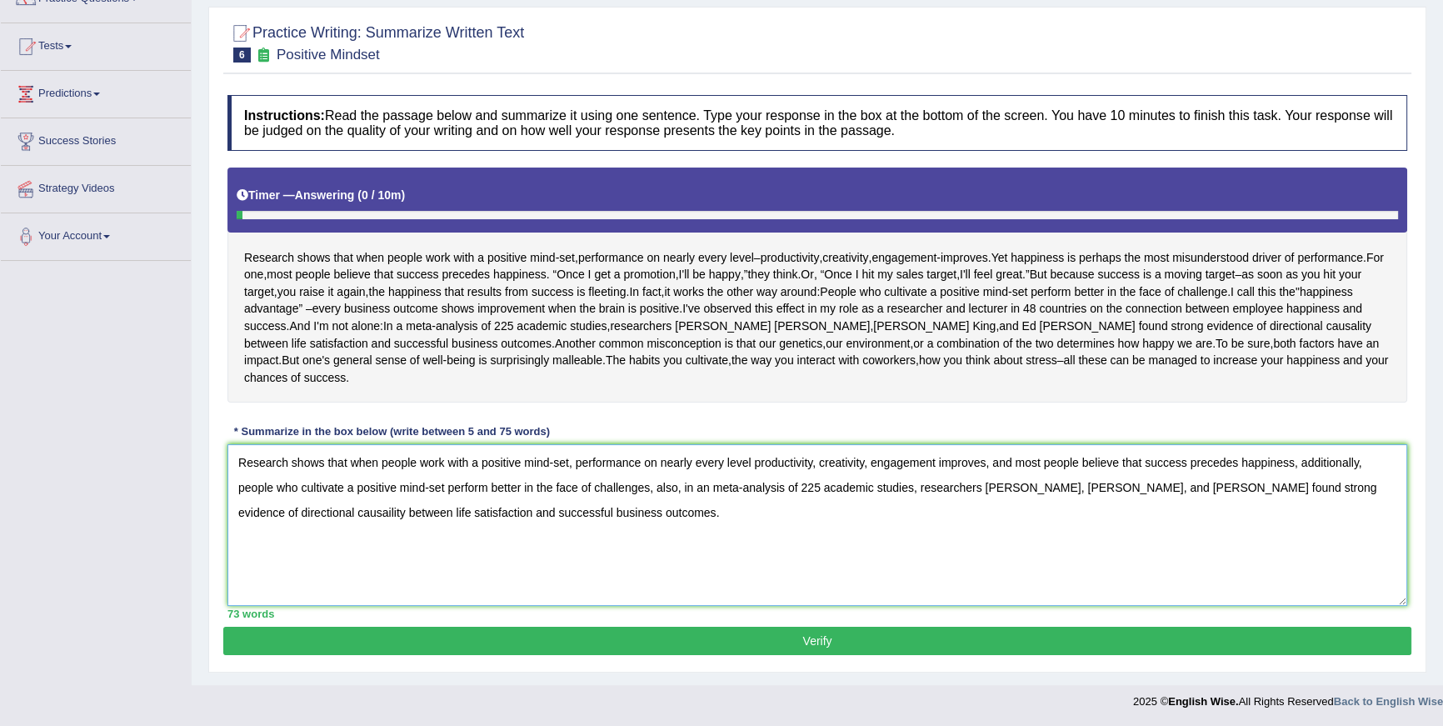
click at [1086, 483] on textarea "Research shows that when people work with a positive mind-set, performance on n…" at bounding box center [817, 525] width 1180 height 162
click at [332, 508] on textarea "Research shows that when people work with a positive mind-set, performance on n…" at bounding box center [817, 525] width 1180 height 162
click at [600, 552] on textarea "Research shows that when people work with a positive mind-set, performance on n…" at bounding box center [817, 525] width 1180 height 162
click at [714, 491] on textarea "Research shows that when people work with a positive mind-set, performance on n…" at bounding box center [817, 525] width 1180 height 162
paste textarea "n"
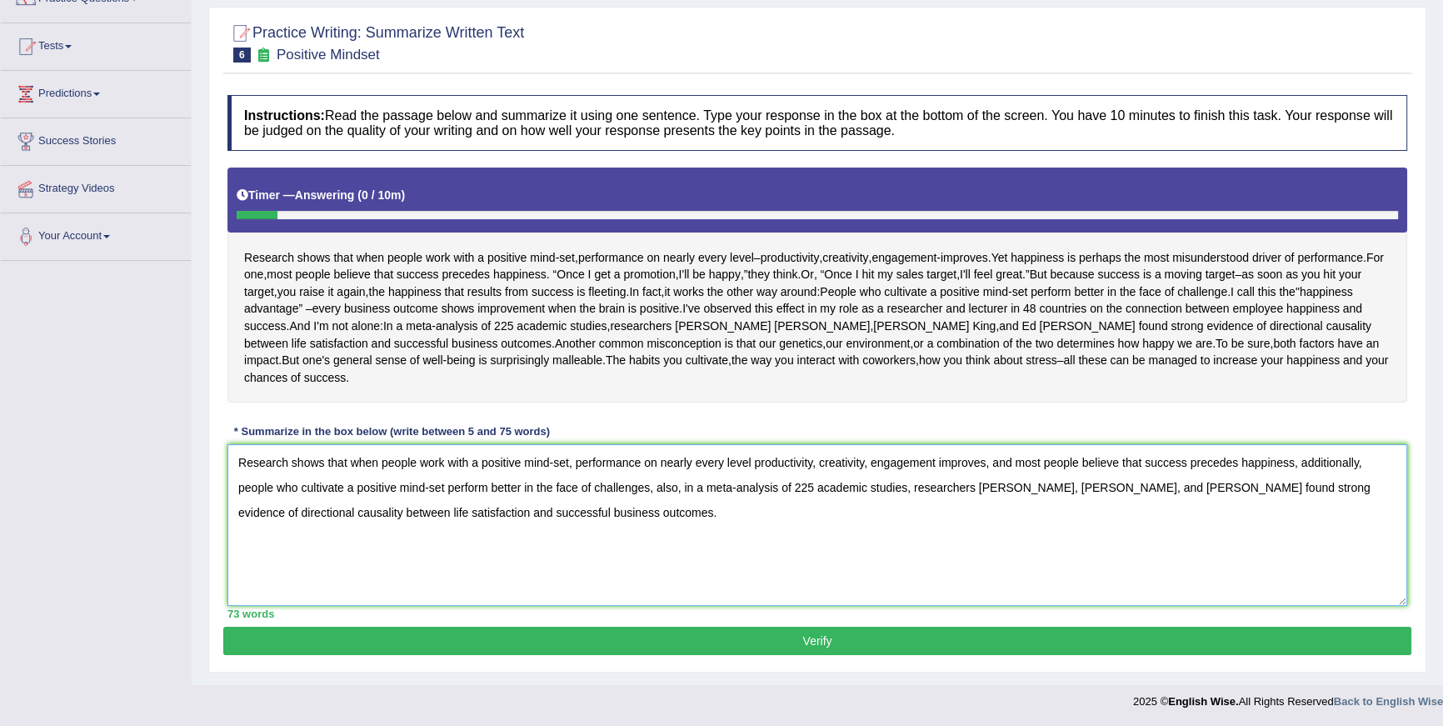
click at [841, 525] on textarea "Research shows that when people work with a positive mind-set, performance on n…" at bounding box center [817, 525] width 1180 height 162
type textarea "Research shows that when people work with a positive mind-set, performance on n…"
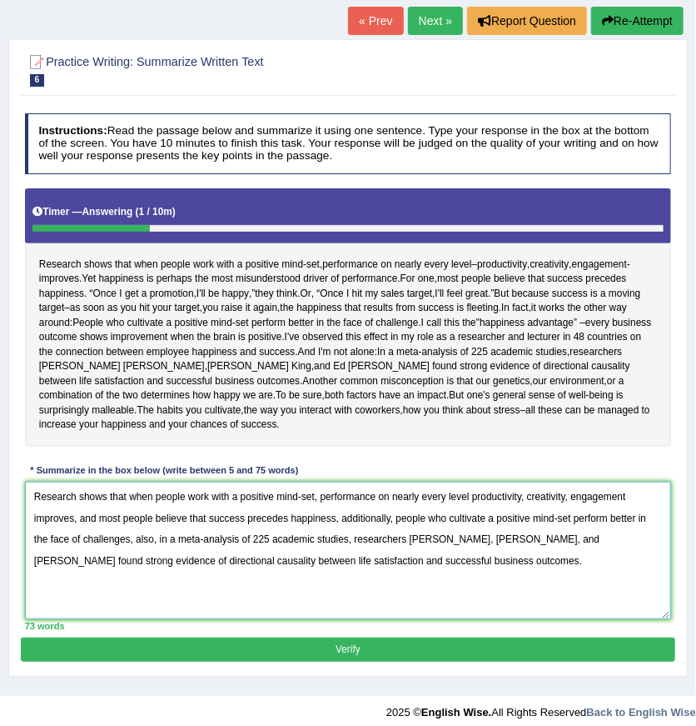
click at [307, 500] on textarea "Research shows that when people work with a positive mind-set, performance on n…" at bounding box center [348, 549] width 647 height 137
click at [282, 505] on textarea "Research shows that when people work with a positive mind-set, performance on n…" at bounding box center [348, 549] width 647 height 137
click at [451, 537] on textarea "Research shows that when people work with a positive mind-set, performance on n…" at bounding box center [348, 549] width 647 height 137
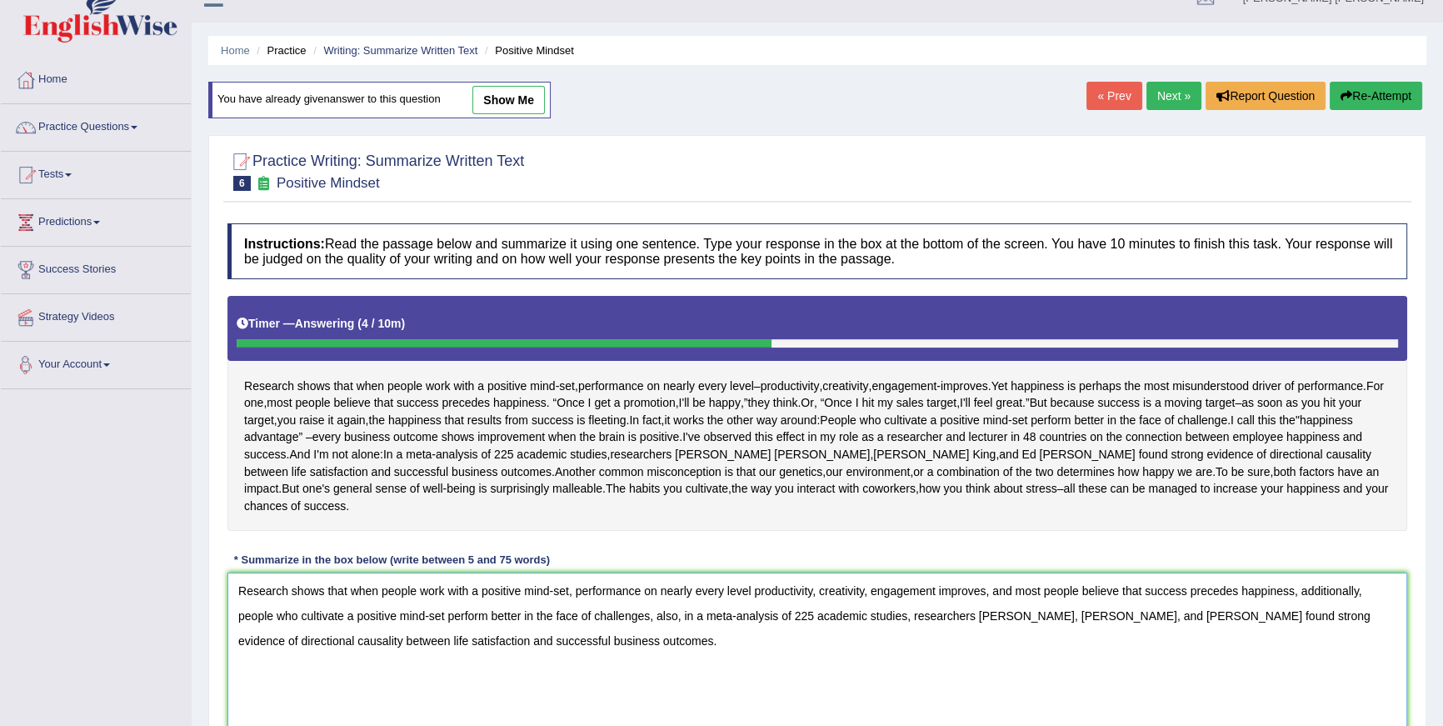
scroll to position [0, 0]
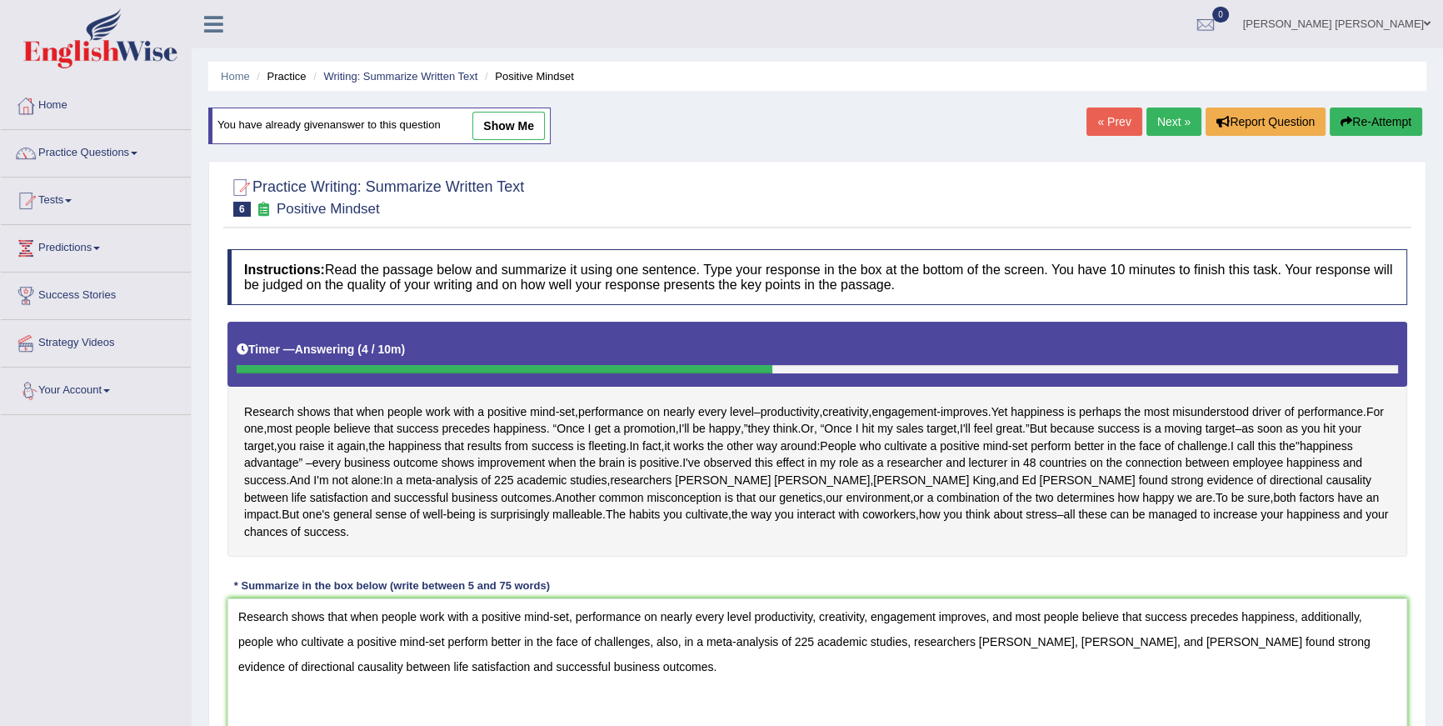
click at [377, 68] on li "Writing: Summarize Written Text" at bounding box center [393, 76] width 168 height 16
click at [378, 83] on li "Writing: Summarize Written Text" at bounding box center [393, 76] width 168 height 16
click at [387, 74] on link "Writing: Summarize Written Text" at bounding box center [400, 76] width 154 height 12
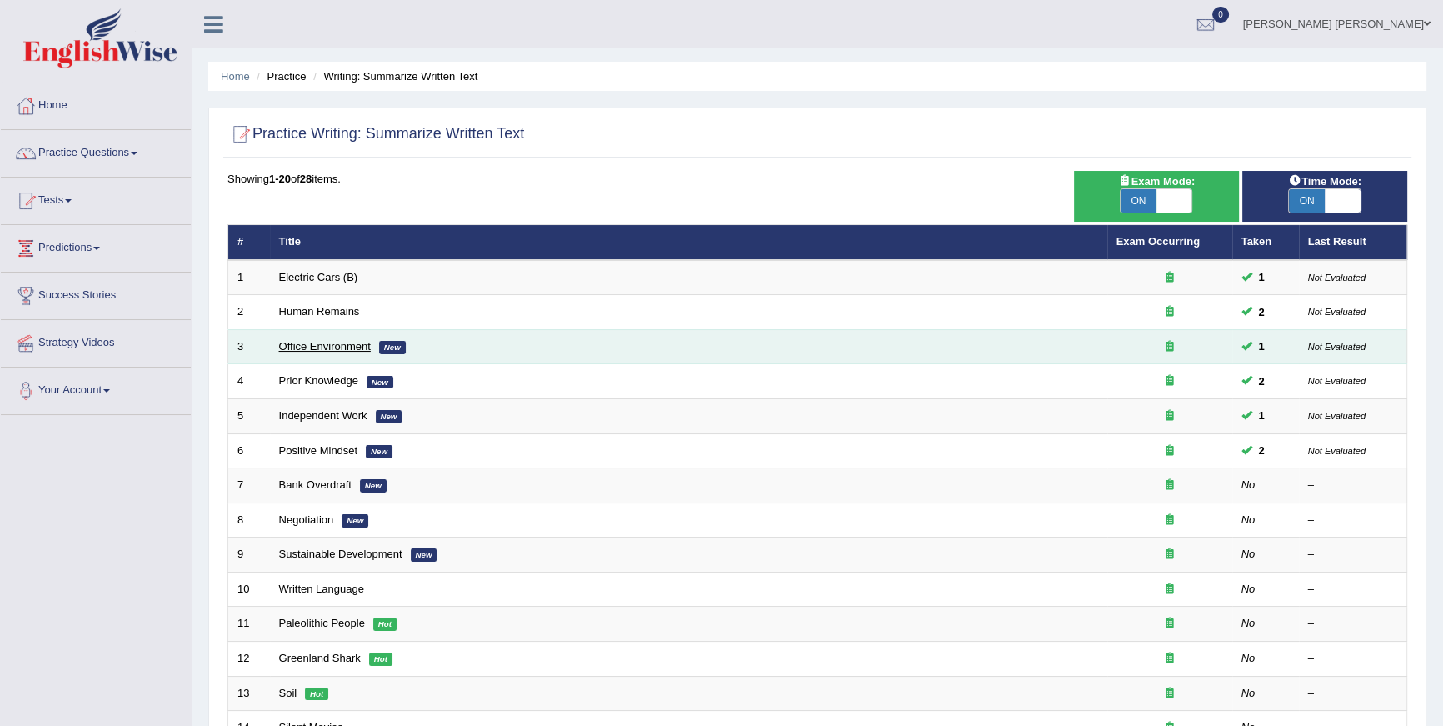
click at [312, 350] on link "Office Environment" at bounding box center [325, 346] width 92 height 12
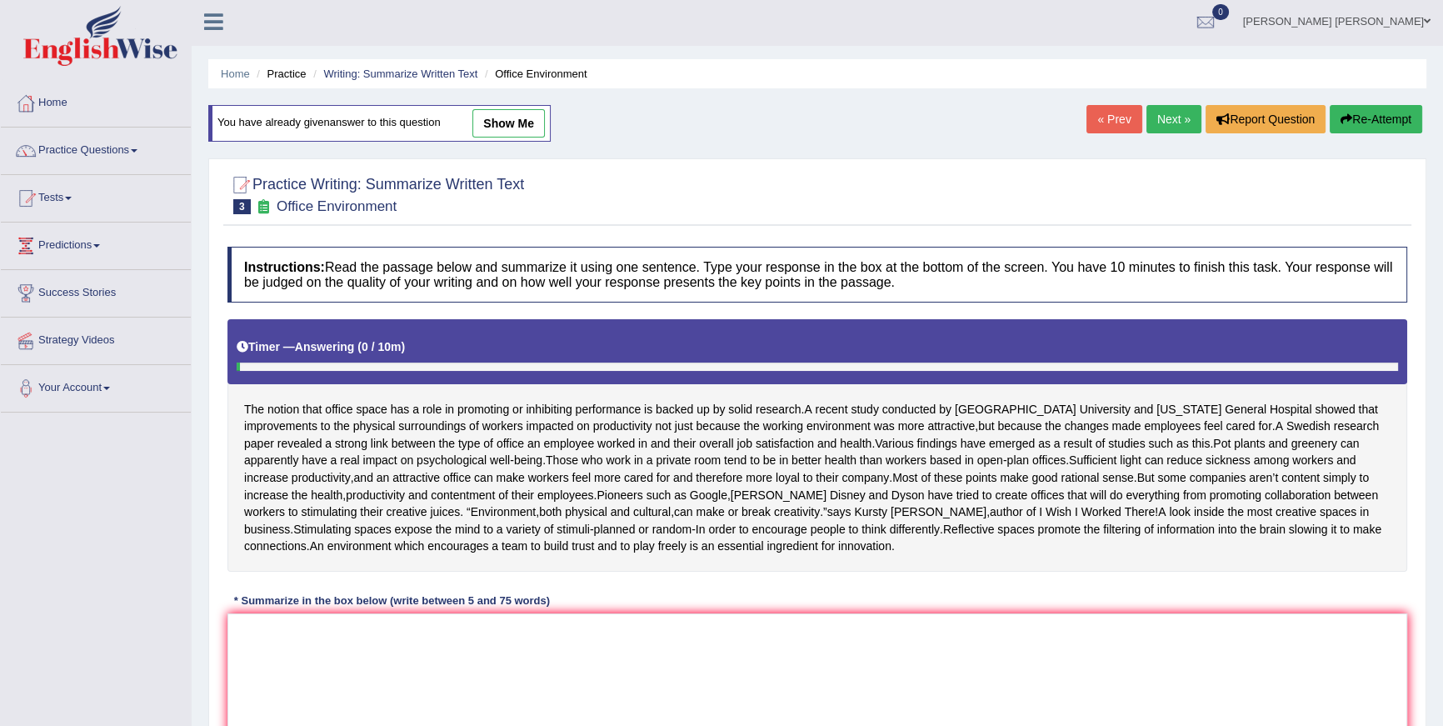
scroll to position [2, 0]
click at [1184, 113] on link "Next »" at bounding box center [1173, 119] width 55 height 28
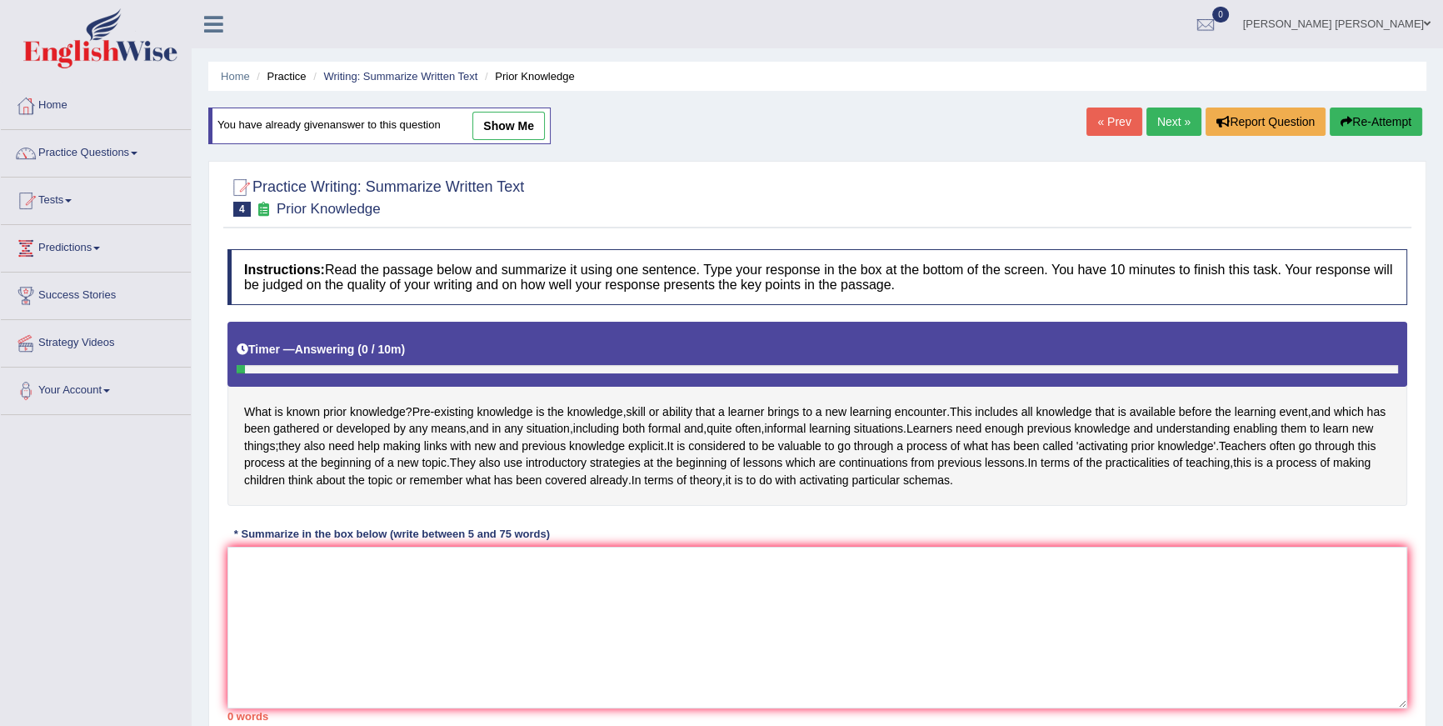
click at [1168, 115] on link "Next »" at bounding box center [1173, 121] width 55 height 28
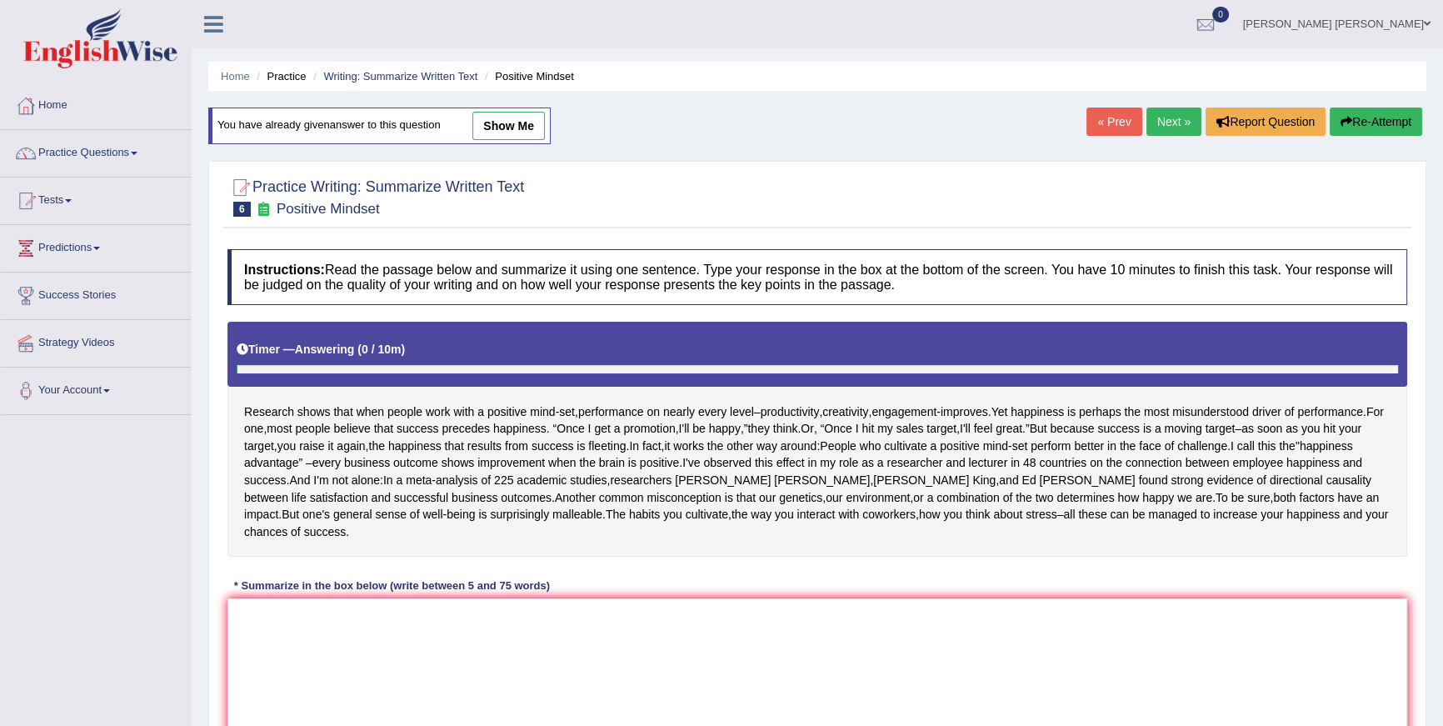
click at [1168, 115] on link "Next »" at bounding box center [1173, 121] width 55 height 28
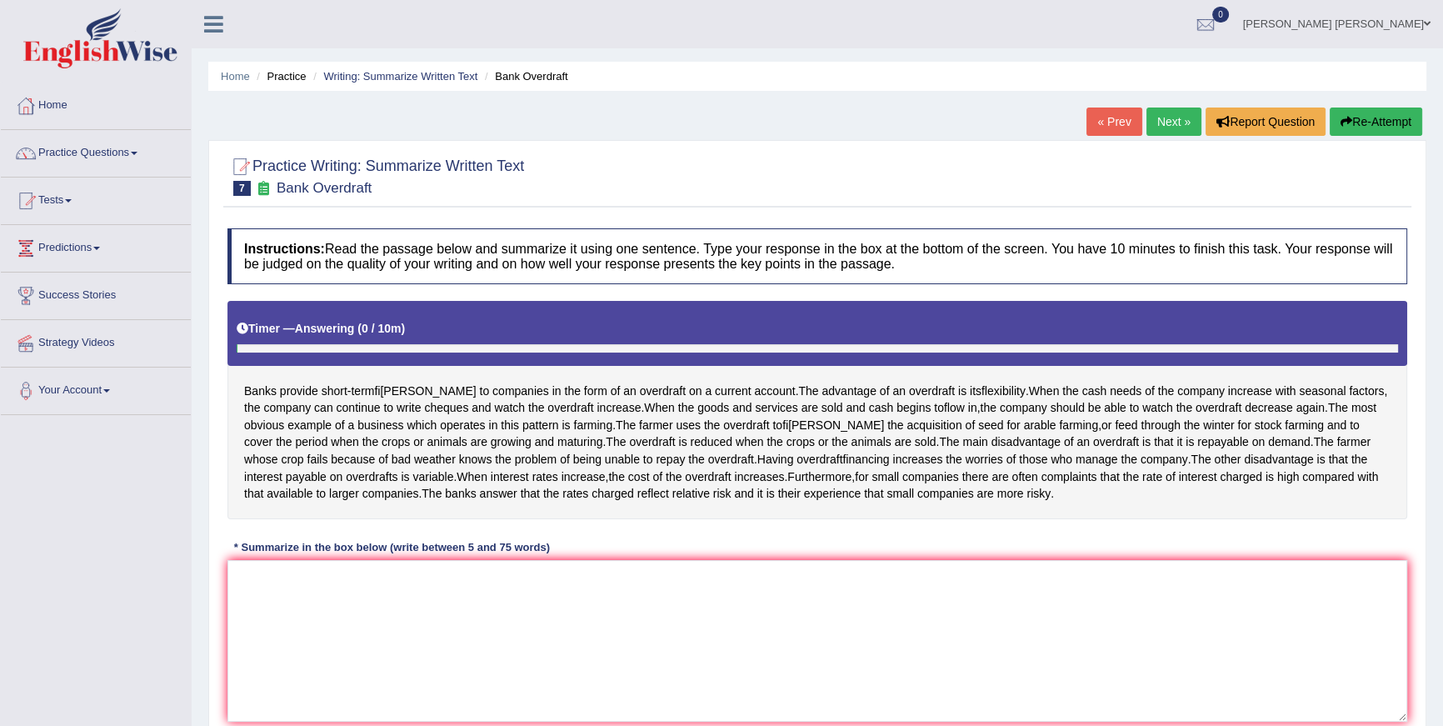
click at [1168, 115] on link "Next »" at bounding box center [1173, 121] width 55 height 28
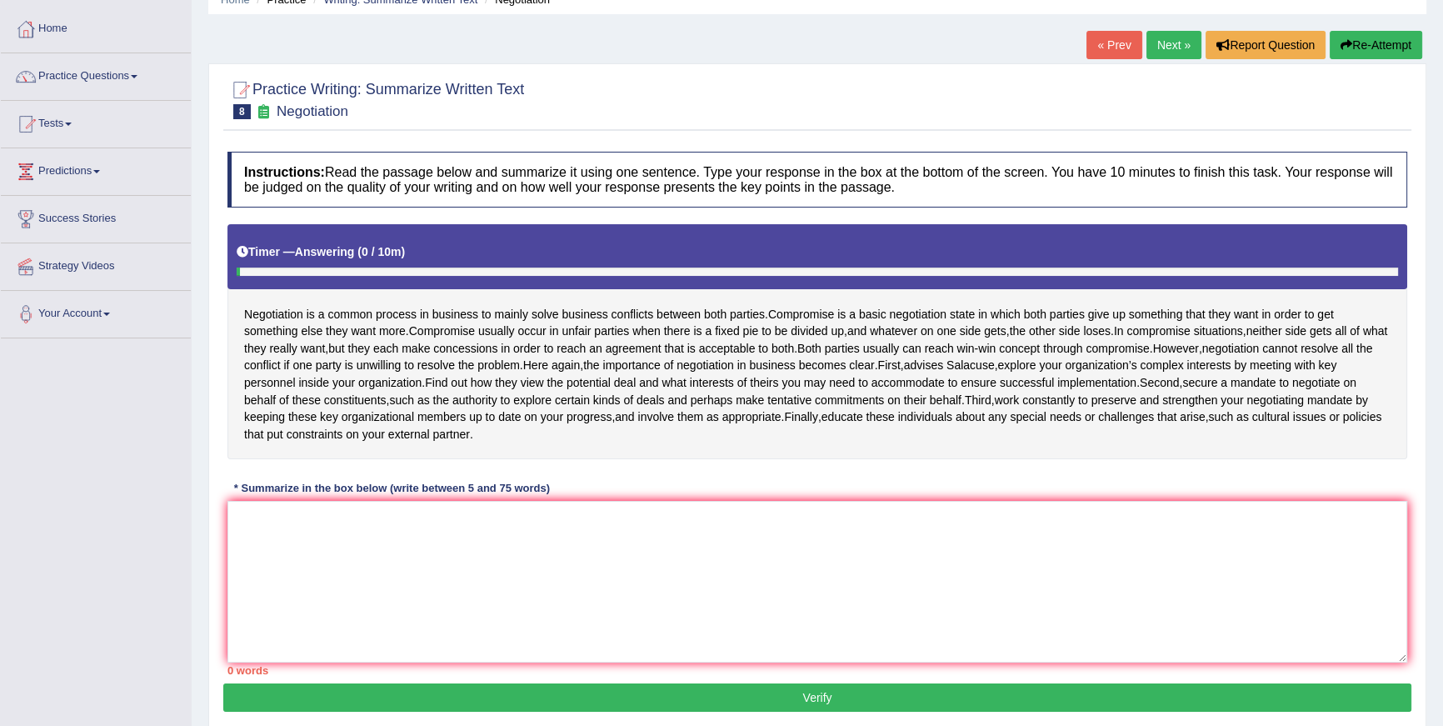
scroll to position [141, 0]
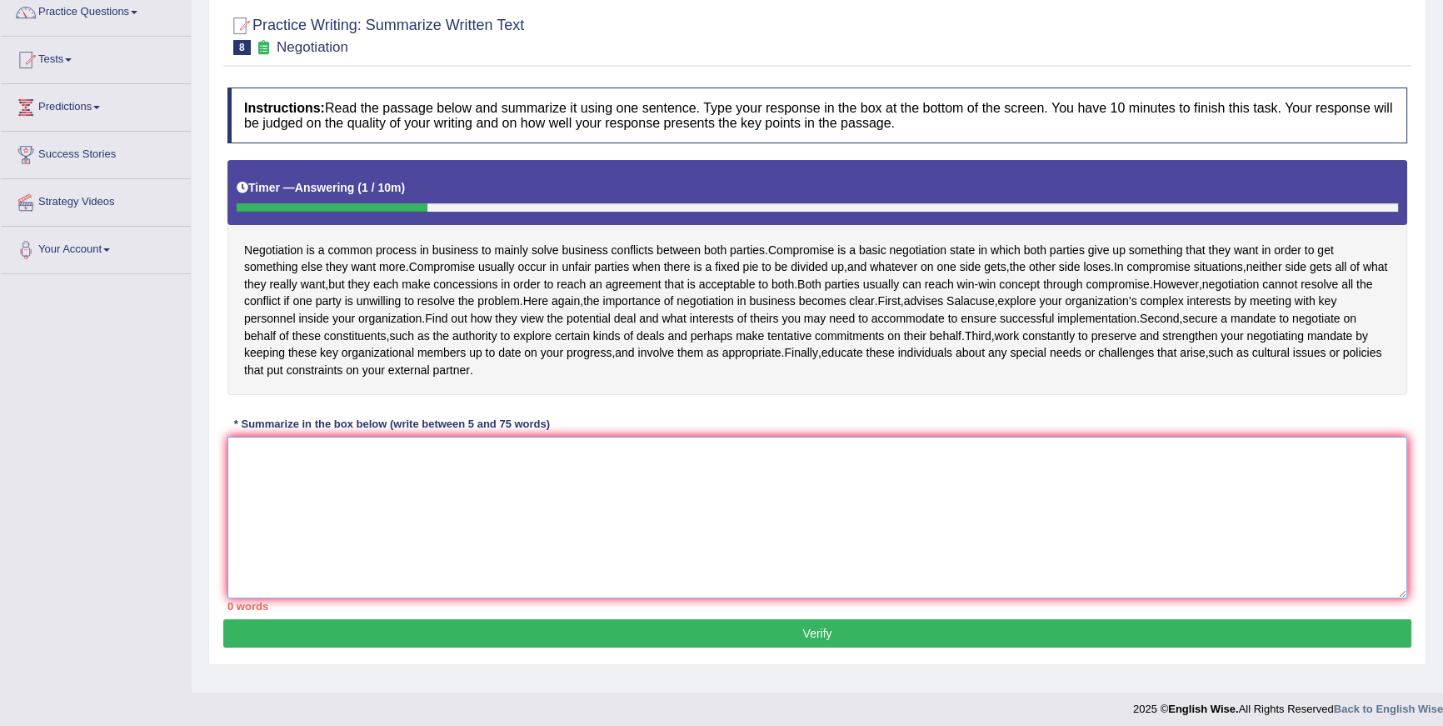
click at [630, 504] on textarea at bounding box center [817, 518] width 1180 height 162
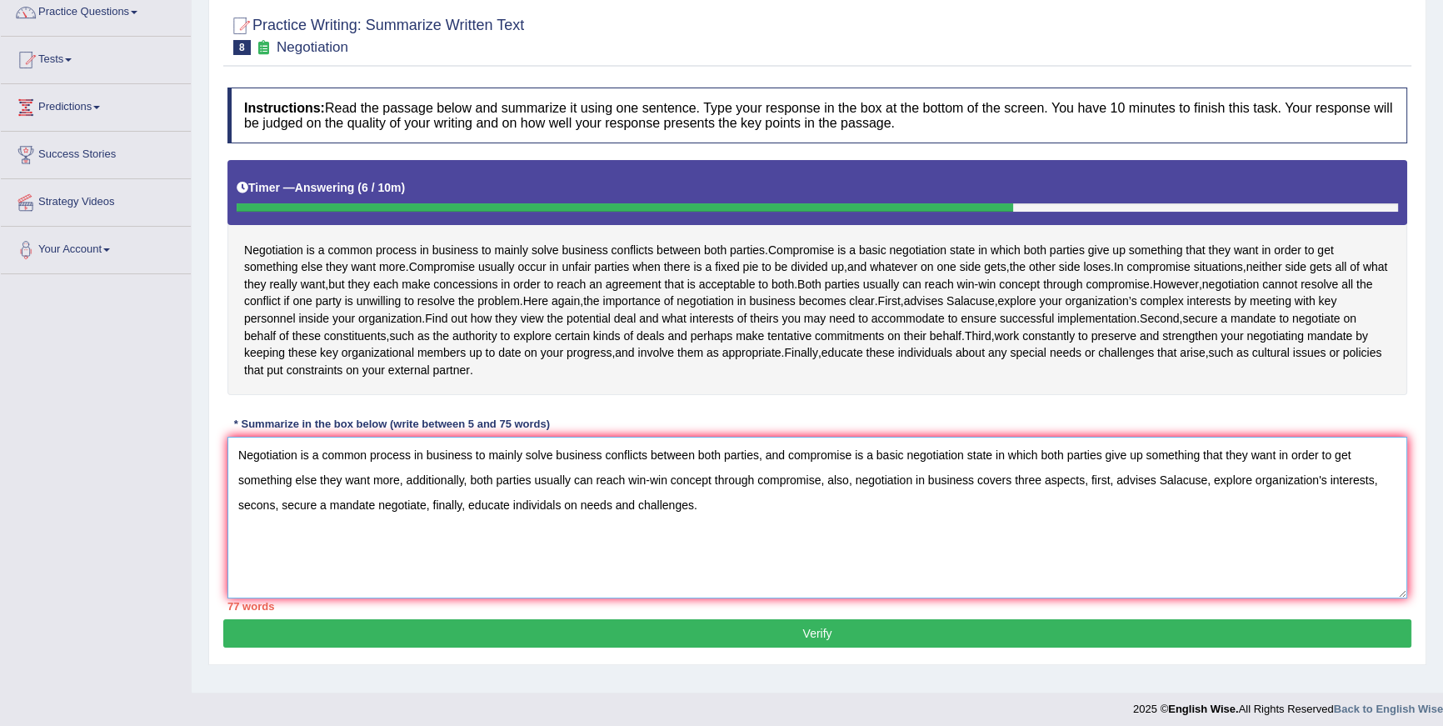
drag, startPoint x: 656, startPoint y: 474, endPoint x: 766, endPoint y: 475, distance: 110.8
click at [766, 475] on textarea "Negotiation is a common process in business to mainly solve business conflicts …" at bounding box center [817, 518] width 1180 height 162
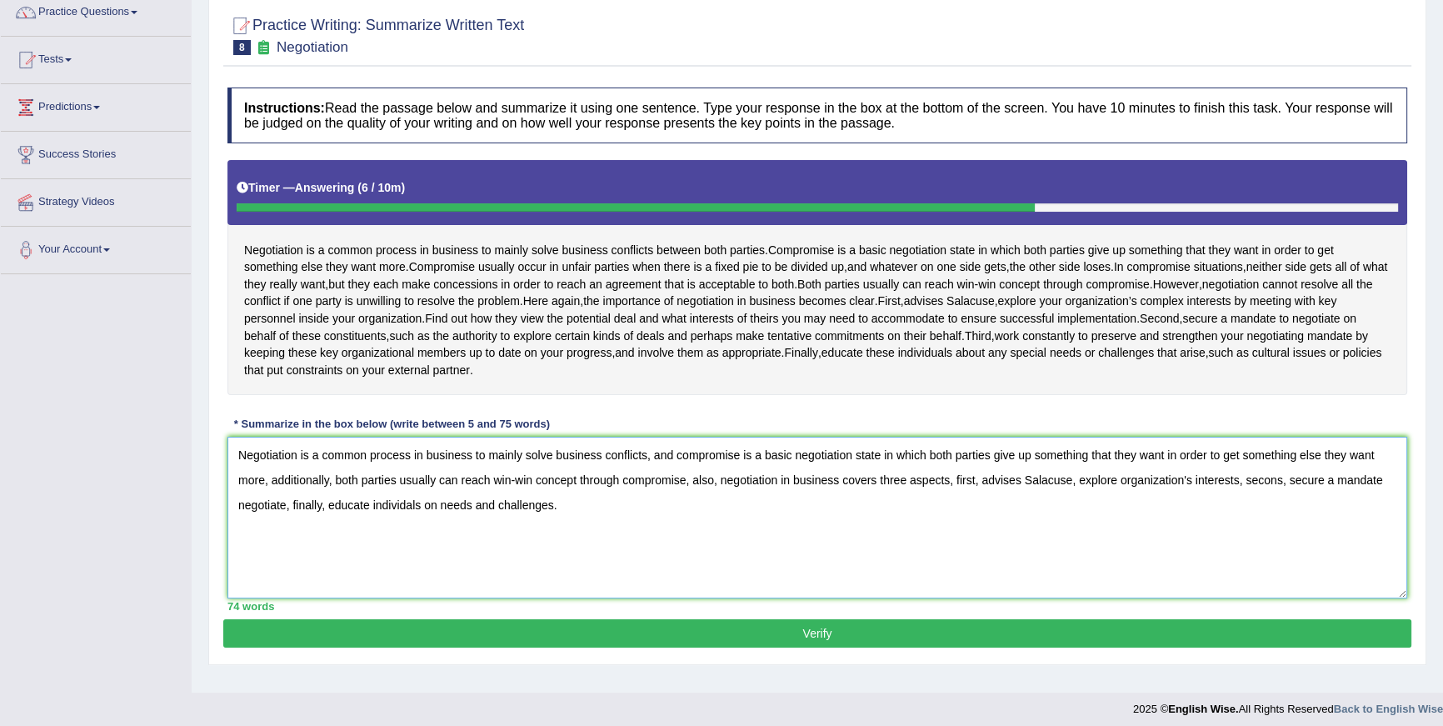
drag, startPoint x: 1344, startPoint y: 472, endPoint x: 264, endPoint y: 494, distance: 1079.8
click at [264, 494] on textarea "Negotiation is a common process in business to mainly solve business conflicts,…" at bounding box center [817, 518] width 1180 height 162
click at [1094, 496] on textarea "Negotiation is a common process in business to mainly solve business conflicts,…" at bounding box center [817, 518] width 1180 height 162
click at [1262, 496] on textarea "Negotiation is a common process in business to mainly solve business conflicts,…" at bounding box center [817, 518] width 1180 height 162
click at [287, 523] on textarea "Negotiation is a common process in business to mainly solve business conflicts,…" at bounding box center [817, 518] width 1180 height 162
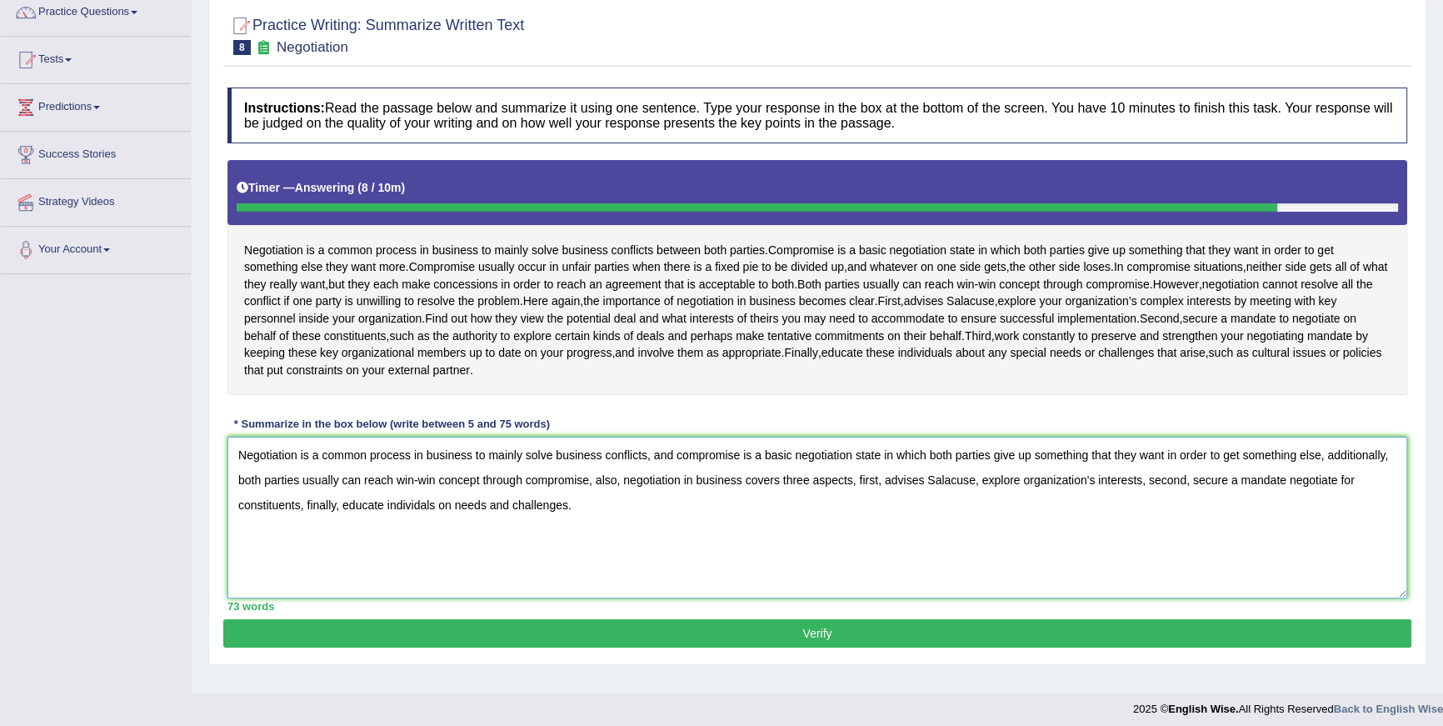
click at [572, 521] on textarea "Negotiation is a common process in business to mainly solve business conflicts,…" at bounding box center [817, 518] width 1180 height 162
type textarea "Negotiation is a common process in business to mainly solve business conflicts,…"
click at [840, 644] on button "Verify" at bounding box center [817, 633] width 1188 height 28
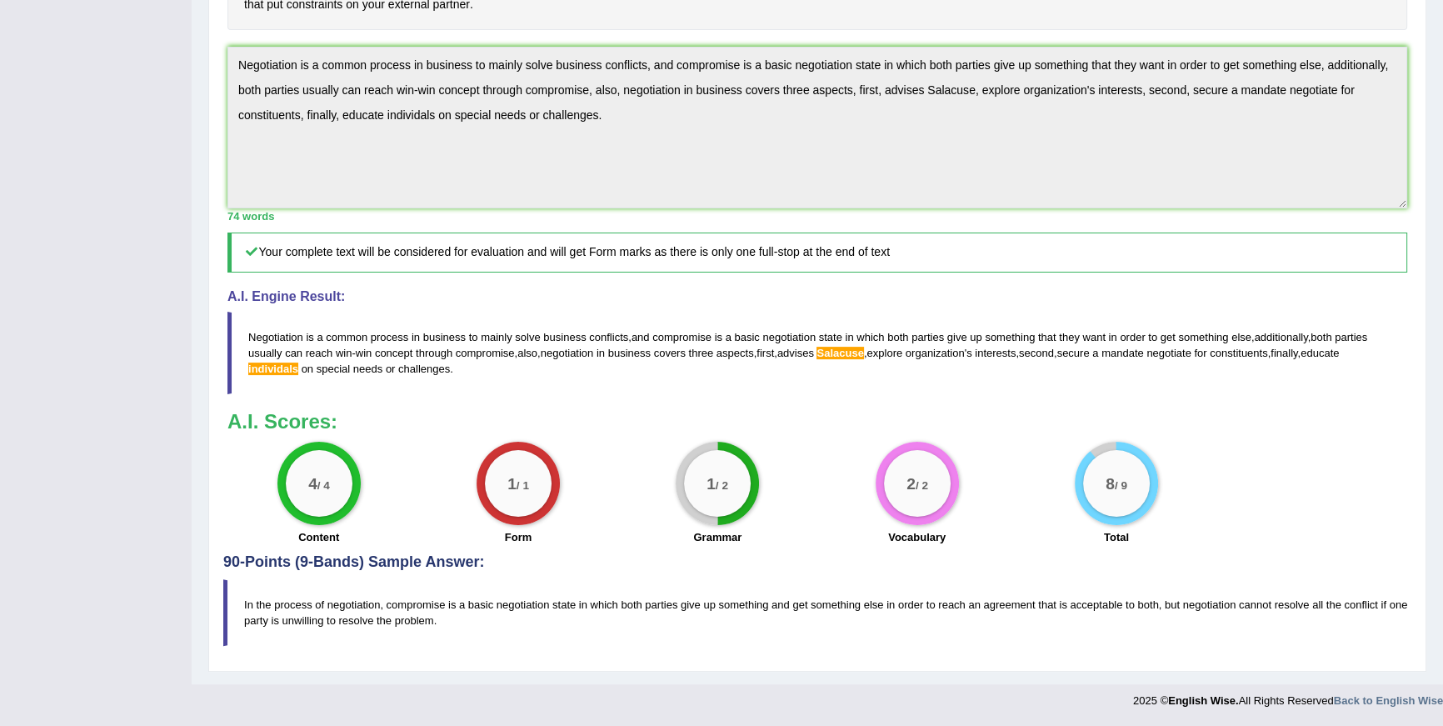
scroll to position [0, 0]
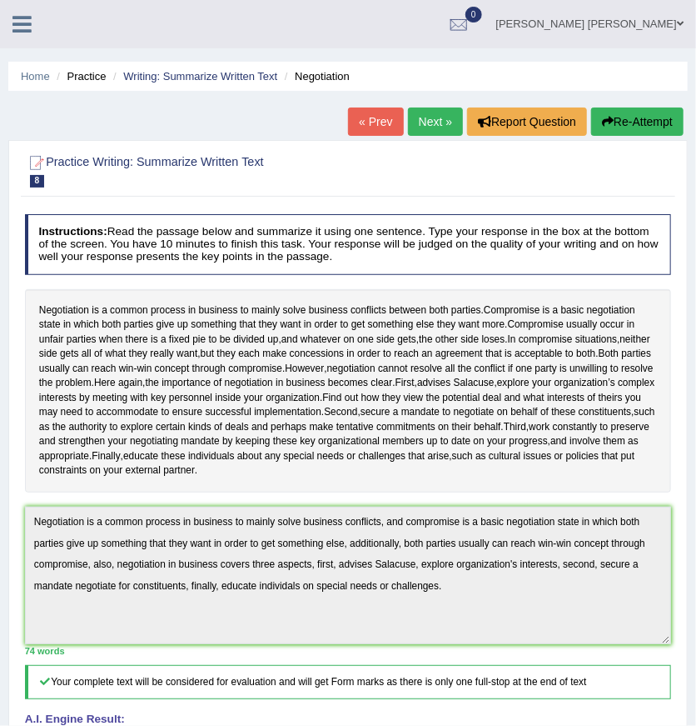
click at [64, 526] on div "Instructions: Read the passage below and summarize it using one sentence. Type …" at bounding box center [348, 579] width 654 height 745
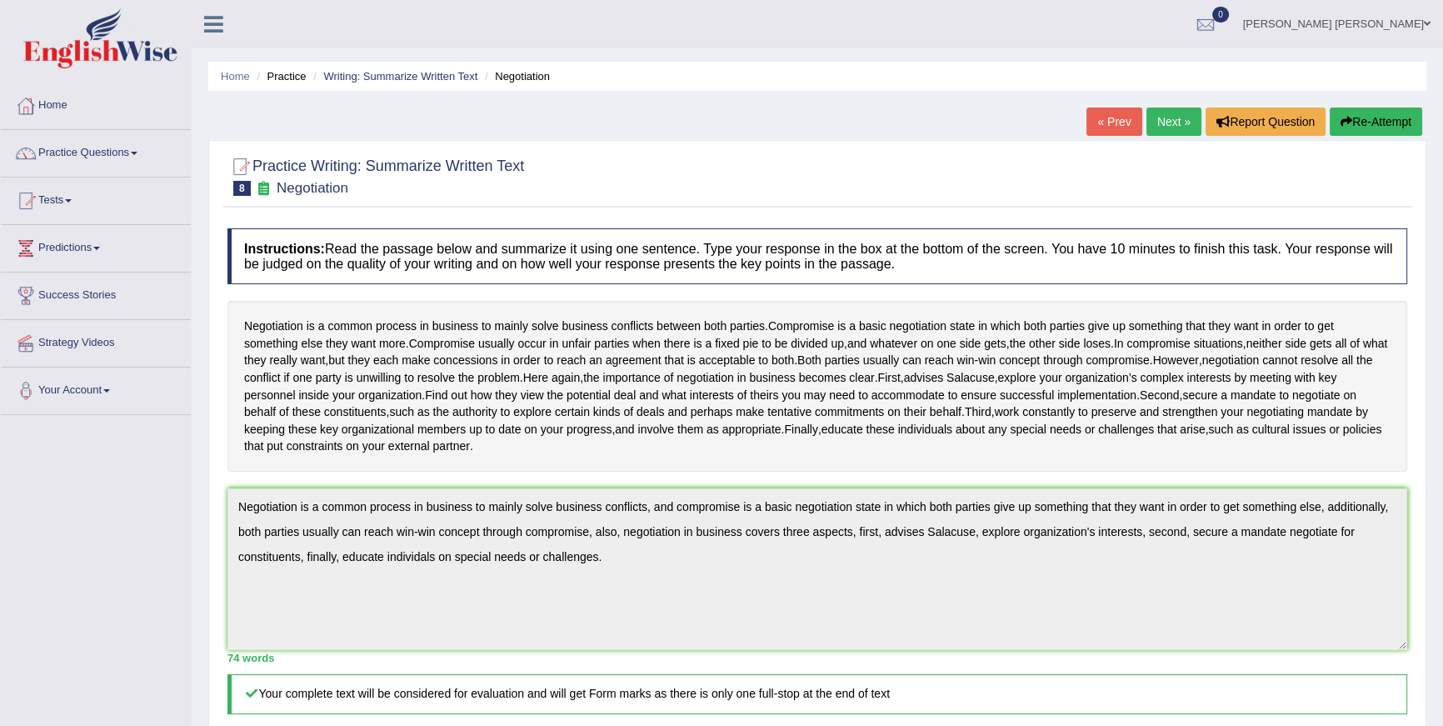
click at [1159, 121] on link "Next »" at bounding box center [1173, 121] width 55 height 28
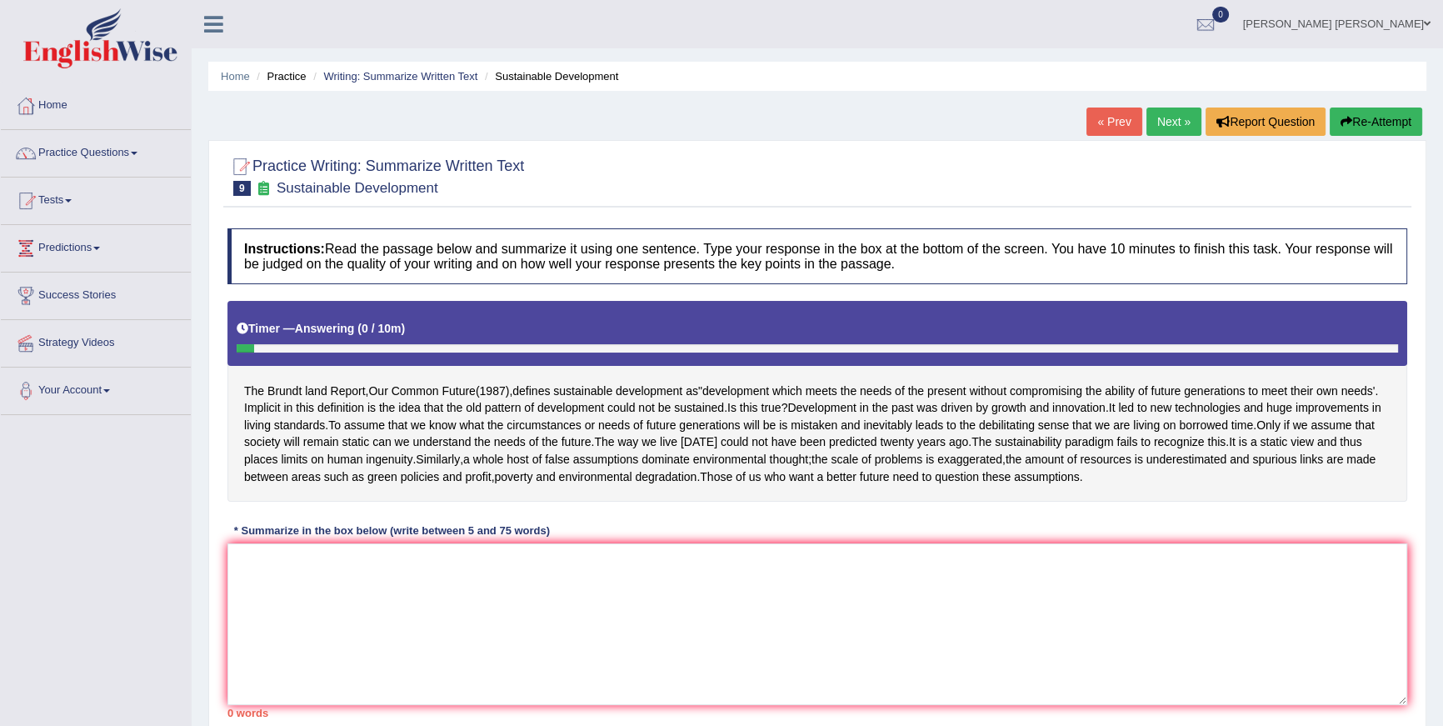
click at [81, 68] on link at bounding box center [96, 40] width 188 height 64
click at [90, 59] on img at bounding box center [100, 38] width 154 height 60
